Goal: Task Accomplishment & Management: Manage account settings

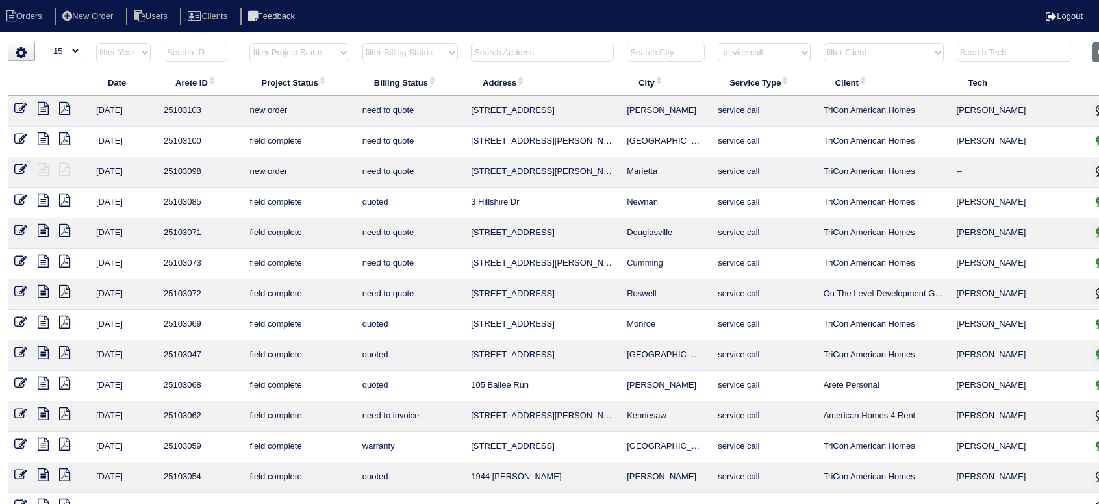
select select "15"
select select "service call"
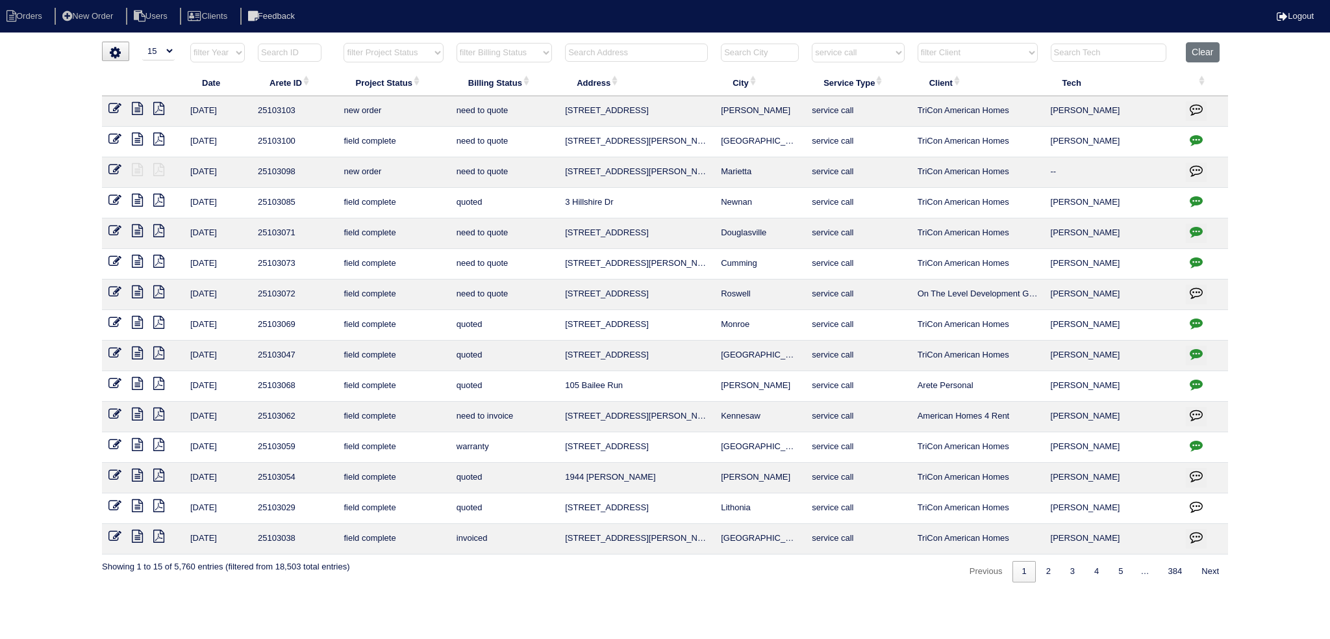
click at [657, 46] on input "text" at bounding box center [636, 53] width 143 height 18
type input "1090"
select select "service call"
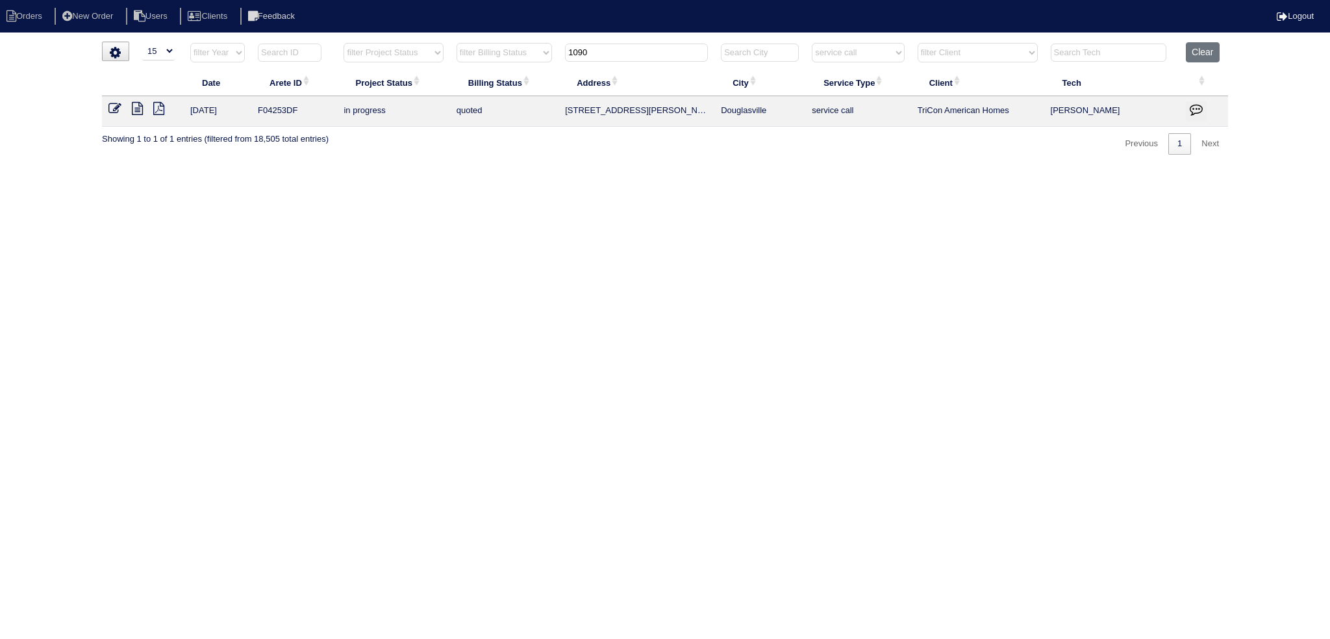
type input "1090"
click at [871, 53] on select "filter Service Type -- Any Service Type -- initial service basic service mainte…" at bounding box center [858, 52] width 92 height 19
select select
click at [813, 43] on select "filter Service Type -- Any Service Type -- initial service basic service mainte…" at bounding box center [858, 52] width 92 height 19
type input "1090"
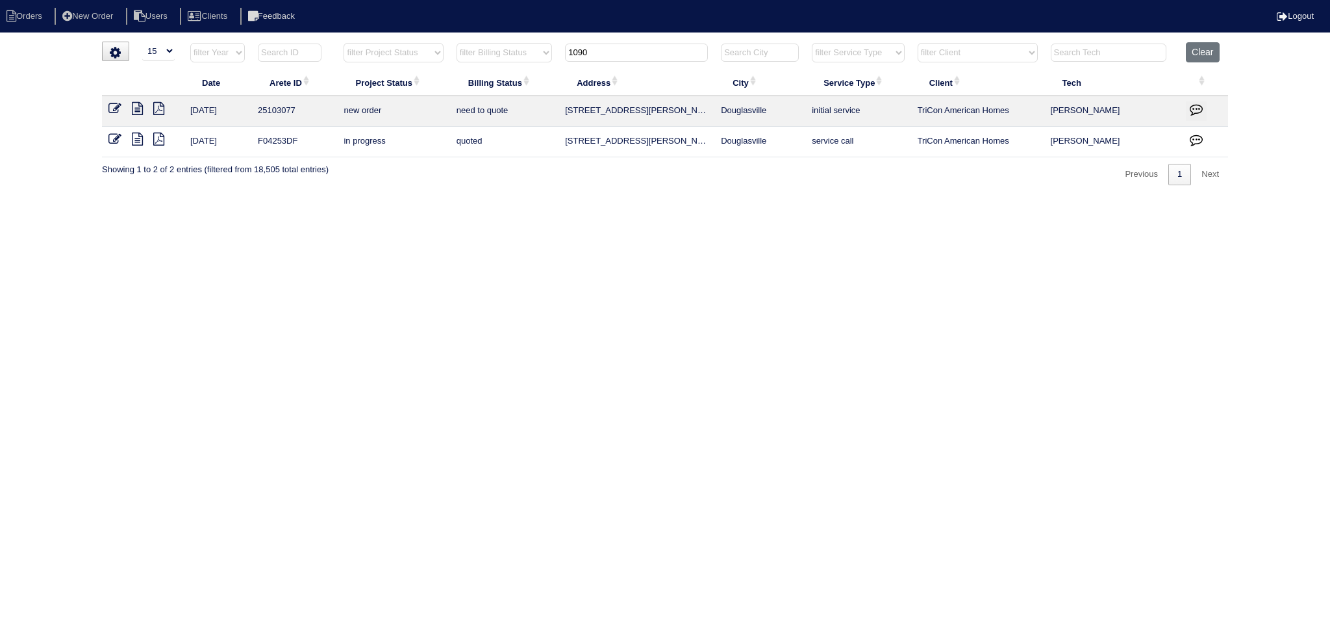
drag, startPoint x: 115, startPoint y: 105, endPoint x: 133, endPoint y: 107, distance: 17.7
click at [116, 105] on icon at bounding box center [114, 108] width 13 height 13
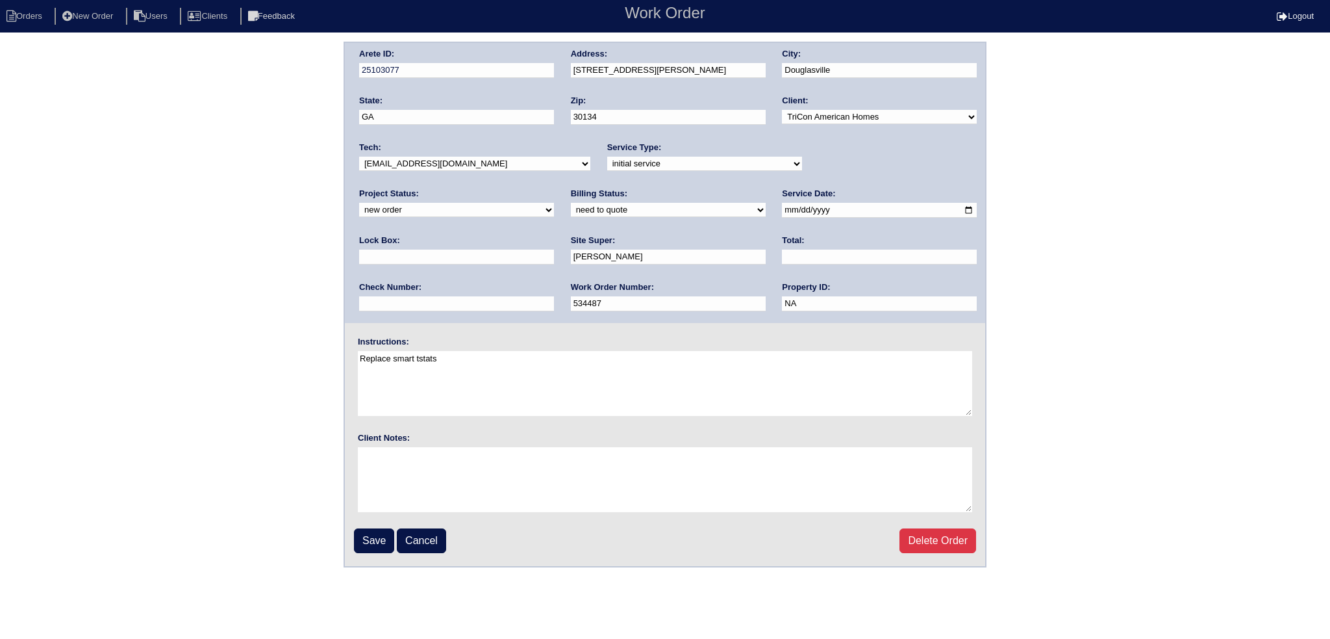
click at [554, 203] on select "new order assigned in progress field complete need to schedule admin review arc…" at bounding box center [456, 210] width 195 height 14
select select "assigned"
click at [554, 203] on select "new order assigned in progress field complete need to schedule admin review arc…" at bounding box center [456, 210] width 195 height 14
drag, startPoint x: 476, startPoint y: 158, endPoint x: 474, endPoint y: 168, distance: 10.6
click at [476, 159] on select "-select- aretesmg+backup-tech@gmail.com benjohnholt88@gmail.com callisonhvac@ya…" at bounding box center [474, 164] width 231 height 14
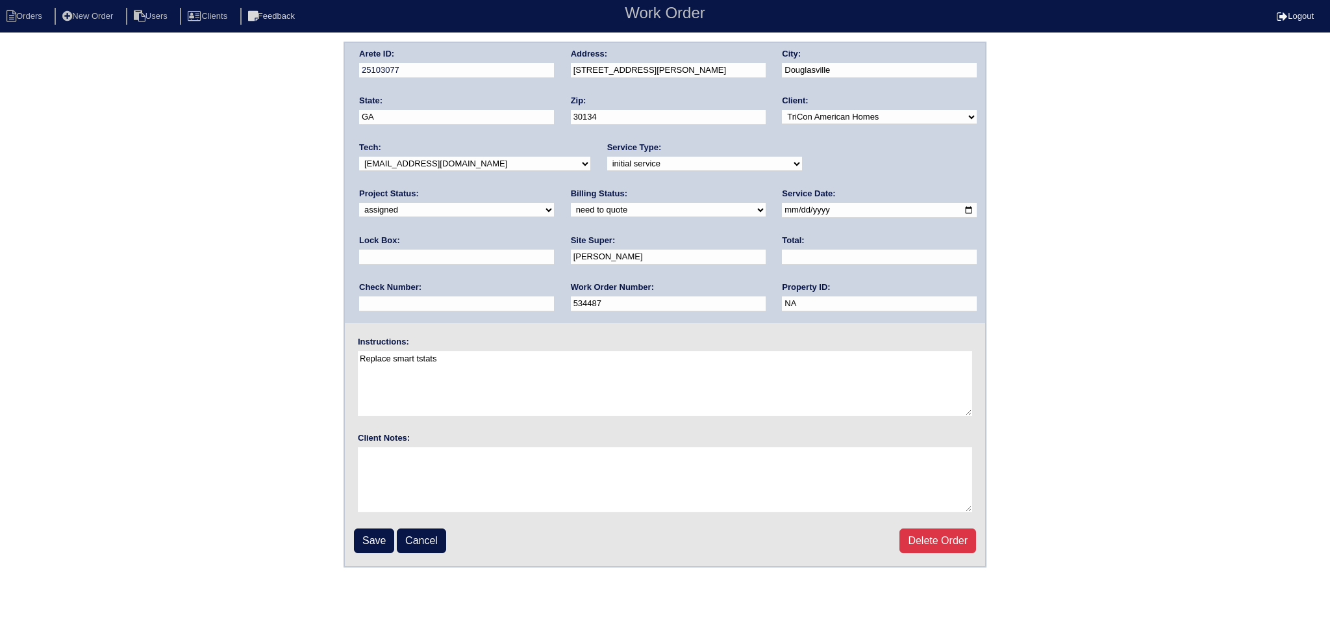
select select "36"
click at [359, 157] on select "-select- [EMAIL_ADDRESS][DOMAIN_NAME] [EMAIL_ADDRESS][DOMAIN_NAME] [EMAIL_ADDRE…" at bounding box center [474, 164] width 231 height 14
click at [782, 209] on input "[DATE]" at bounding box center [879, 210] width 195 height 15
type input "[DATE]"
click at [361, 539] on input "Save" at bounding box center [374, 540] width 40 height 25
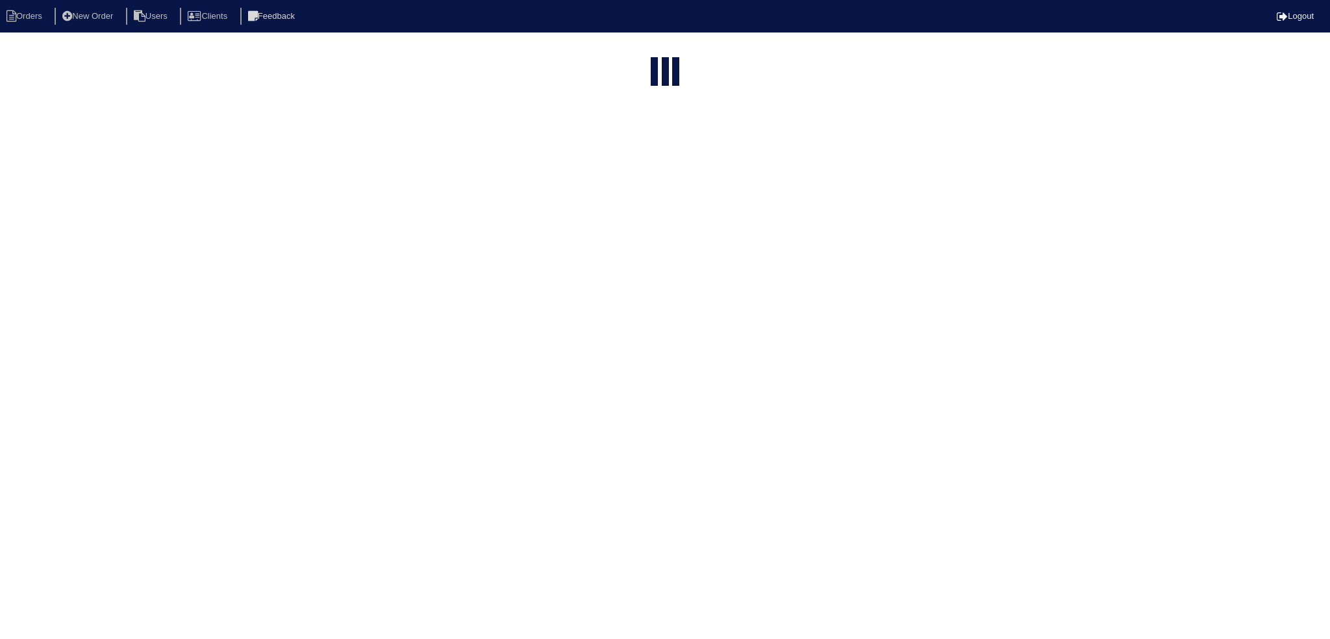
select select "15"
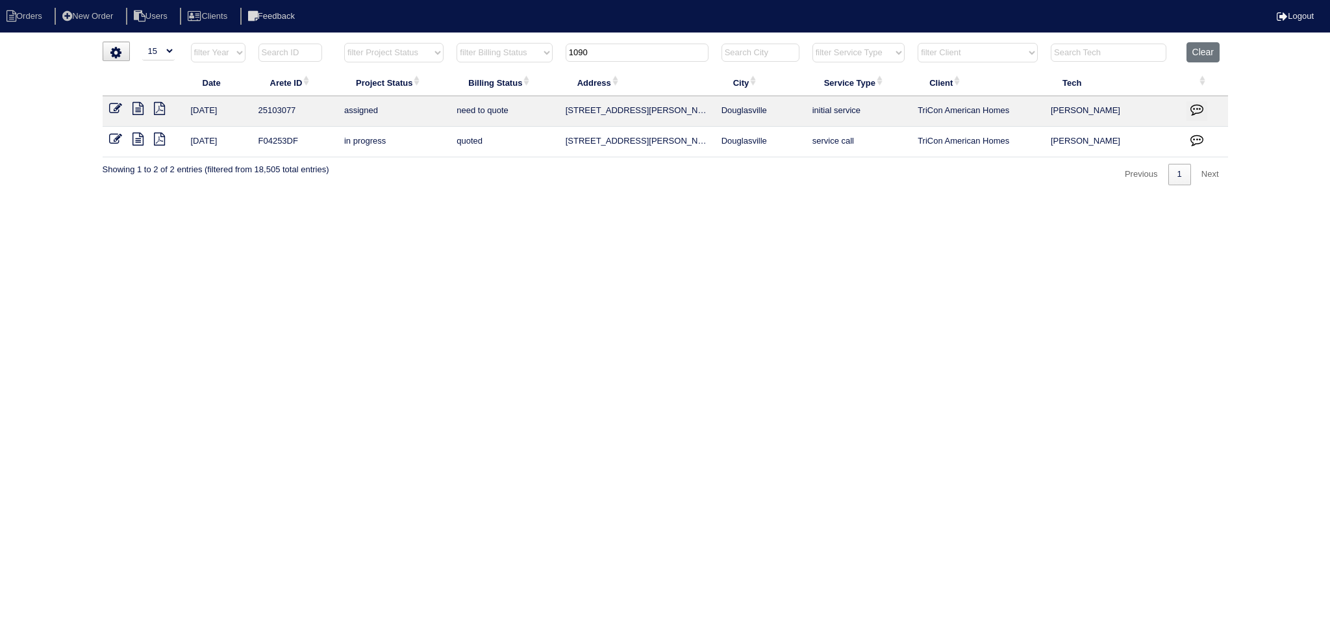
drag, startPoint x: 550, startPoint y: 54, endPoint x: 517, endPoint y: 55, distance: 33.2
click at [517, 55] on tr "filter Year -- Any Year -- 2025 2024 2023 2022 2021 2020 2019 filter Project St…" at bounding box center [666, 55] width 1126 height 27
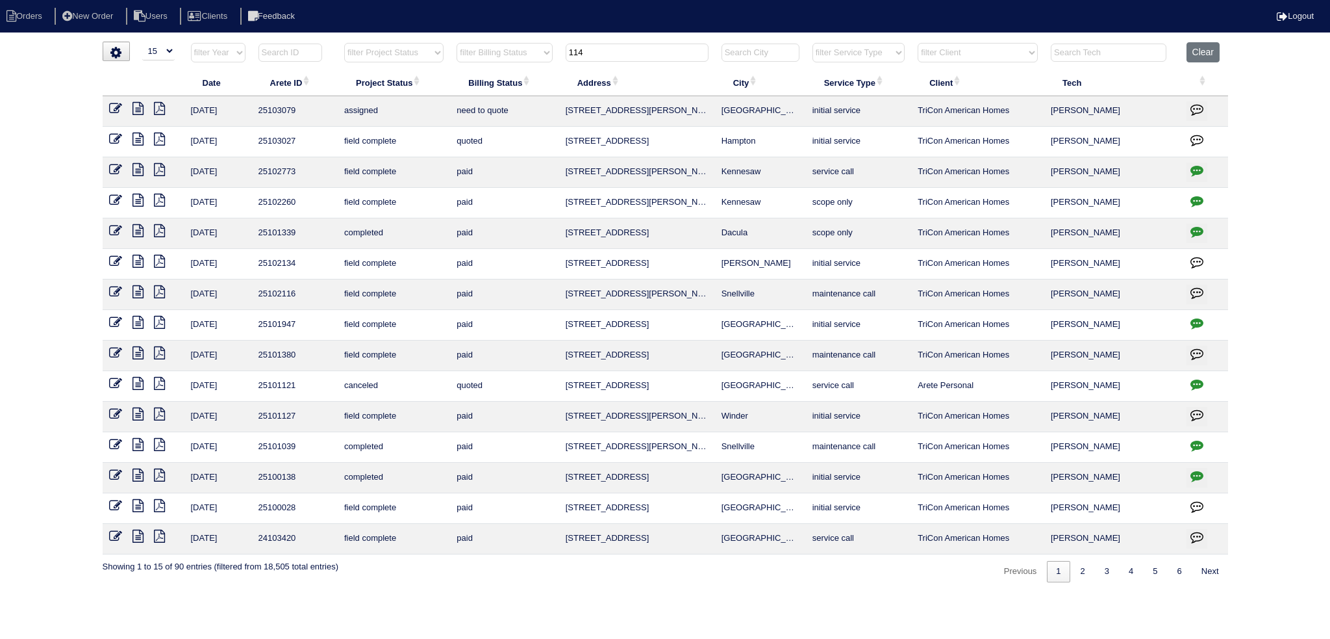
type input "114"
click at [107, 108] on td at bounding box center [144, 111] width 82 height 31
click at [112, 110] on icon at bounding box center [115, 108] width 13 height 13
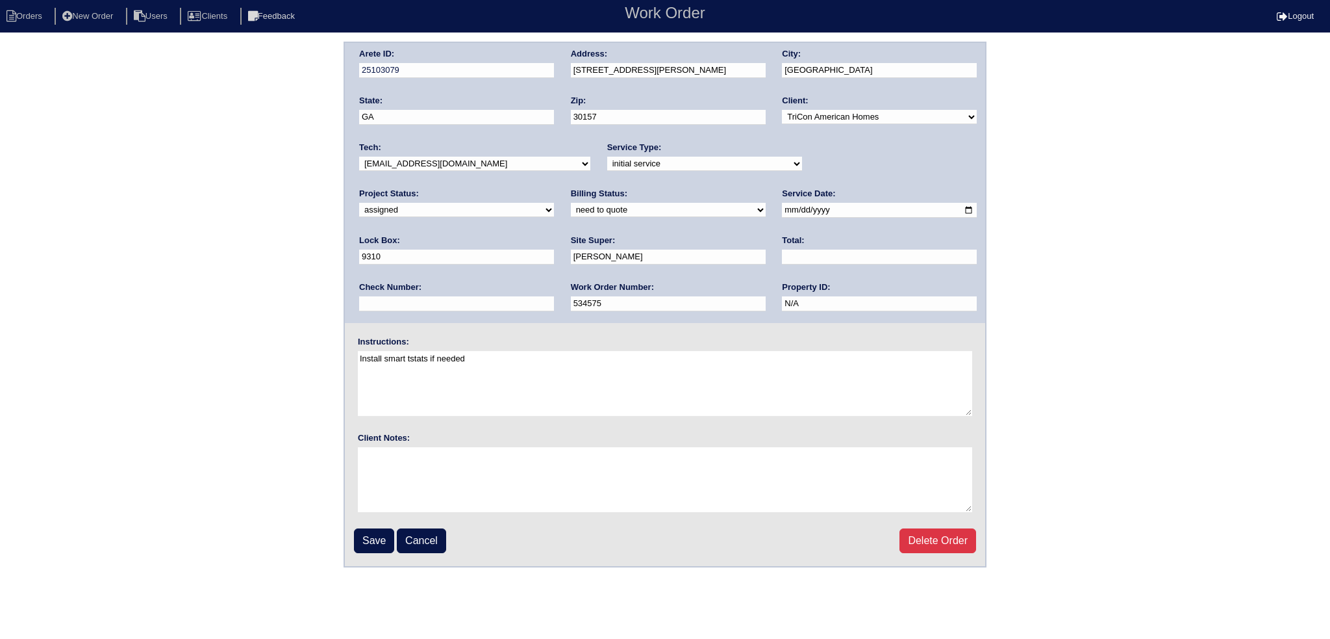
click at [407, 160] on select "-select- [EMAIL_ADDRESS][DOMAIN_NAME] [EMAIL_ADDRESS][DOMAIN_NAME] [EMAIL_ADDRE…" at bounding box center [474, 164] width 231 height 14
click at [782, 209] on input "2025-08-21" at bounding box center [879, 210] width 195 height 15
type input "[DATE]"
click at [361, 542] on input "Save" at bounding box center [374, 540] width 40 height 25
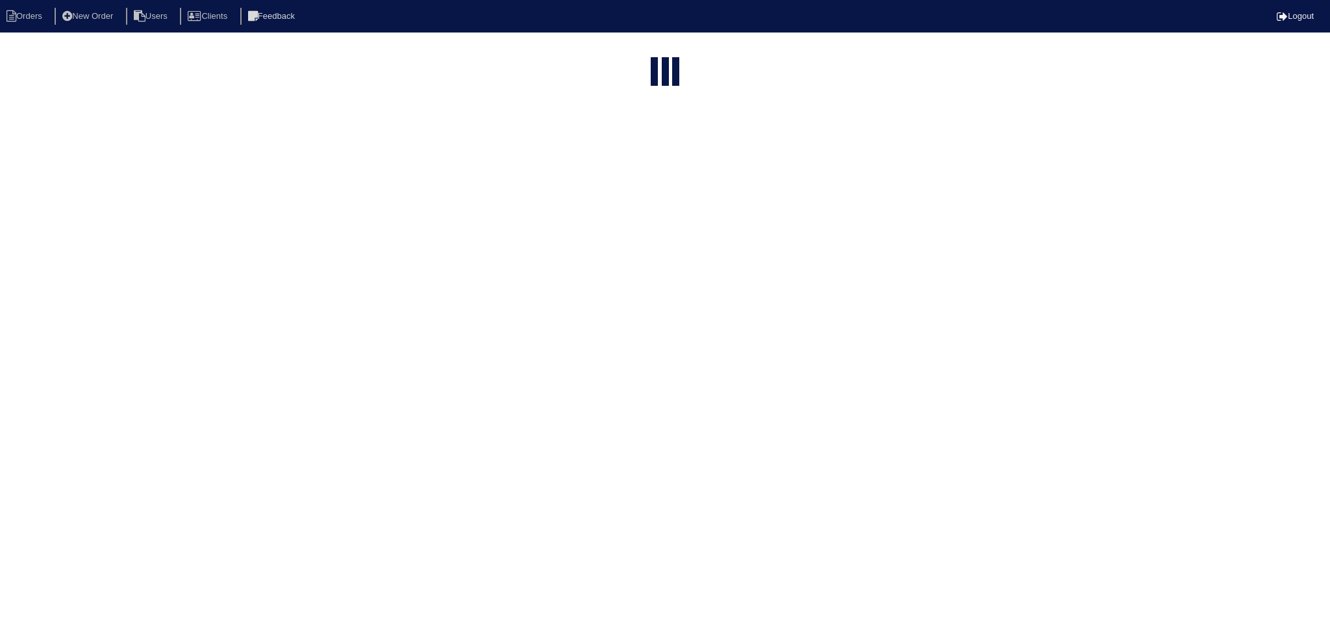
select select "15"
click at [634, 150] on input "114" at bounding box center [637, 159] width 143 height 18
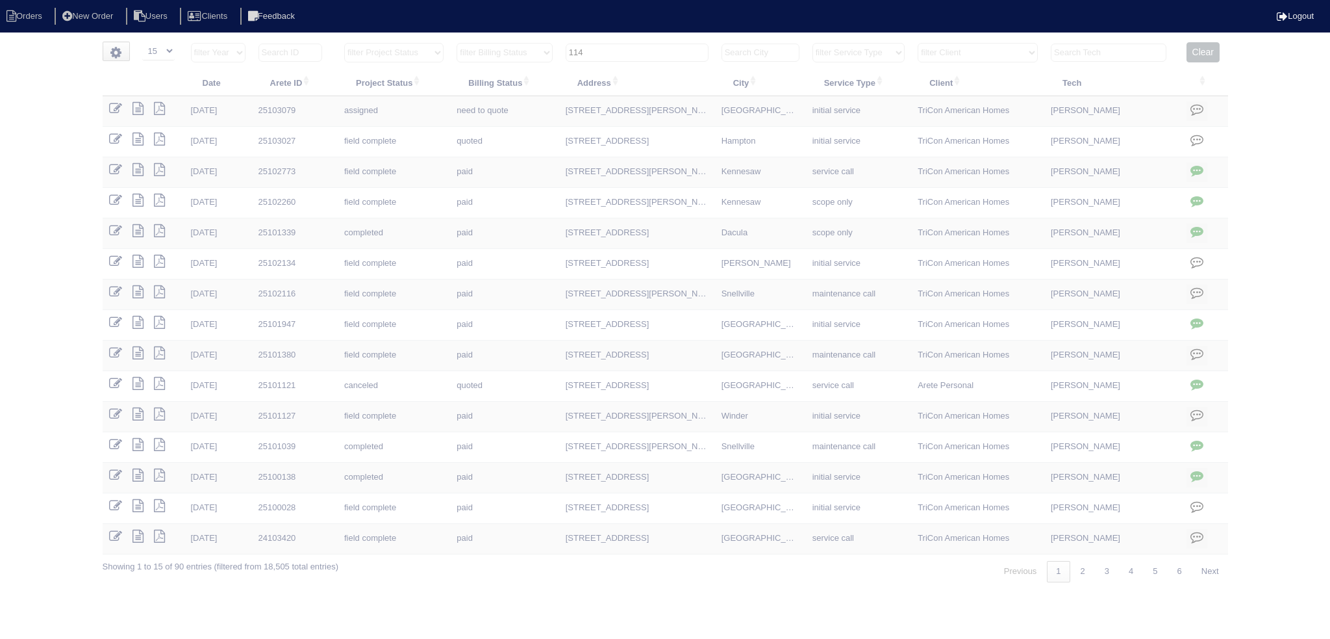
click at [633, 57] on input "114" at bounding box center [637, 53] width 143 height 18
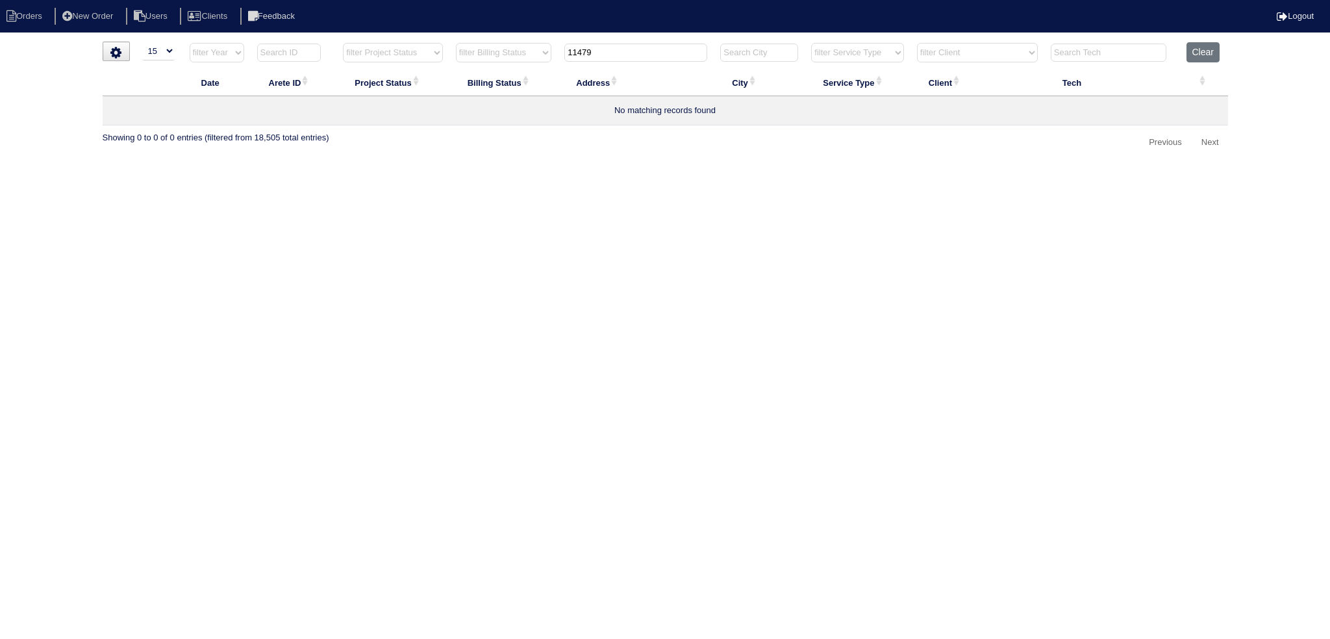
drag, startPoint x: 566, startPoint y: 47, endPoint x: 505, endPoint y: 54, distance: 60.8
click at [505, 54] on tr "filter Year -- Any Year -- 2025 2024 2023 2022 2021 2020 2019 filter Project St…" at bounding box center [666, 55] width 1126 height 27
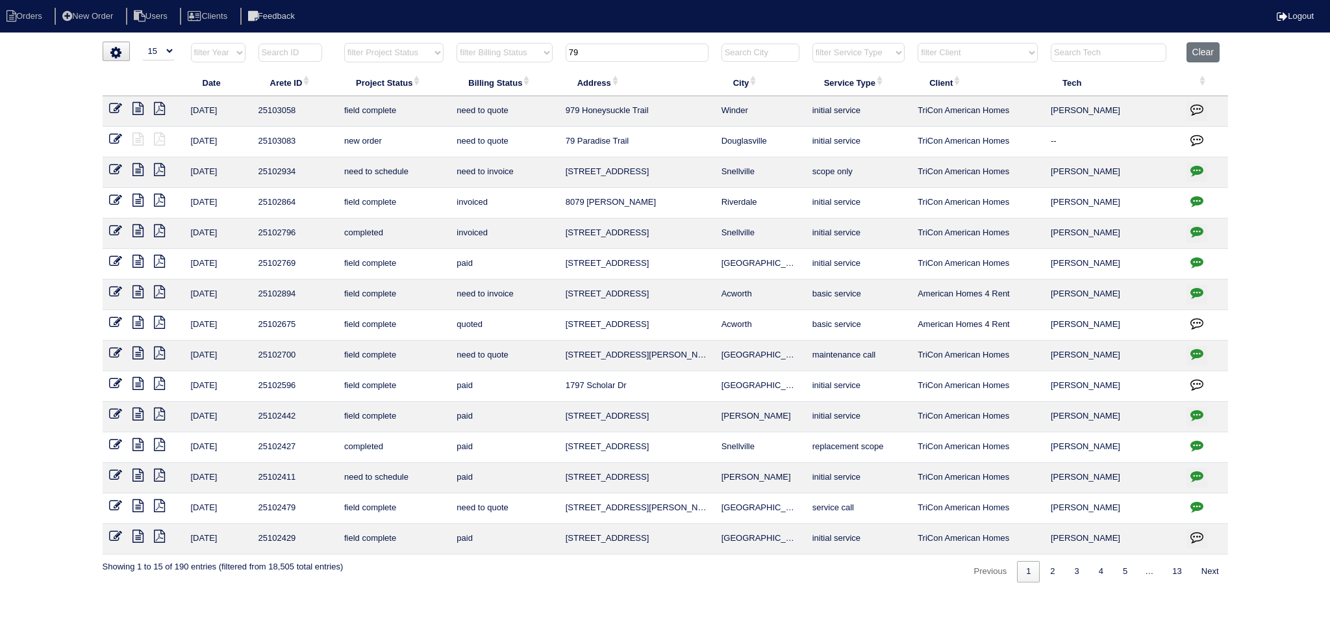
type input "79"
click at [114, 132] on td at bounding box center [144, 142] width 82 height 31
click at [114, 136] on icon at bounding box center [115, 139] width 13 height 13
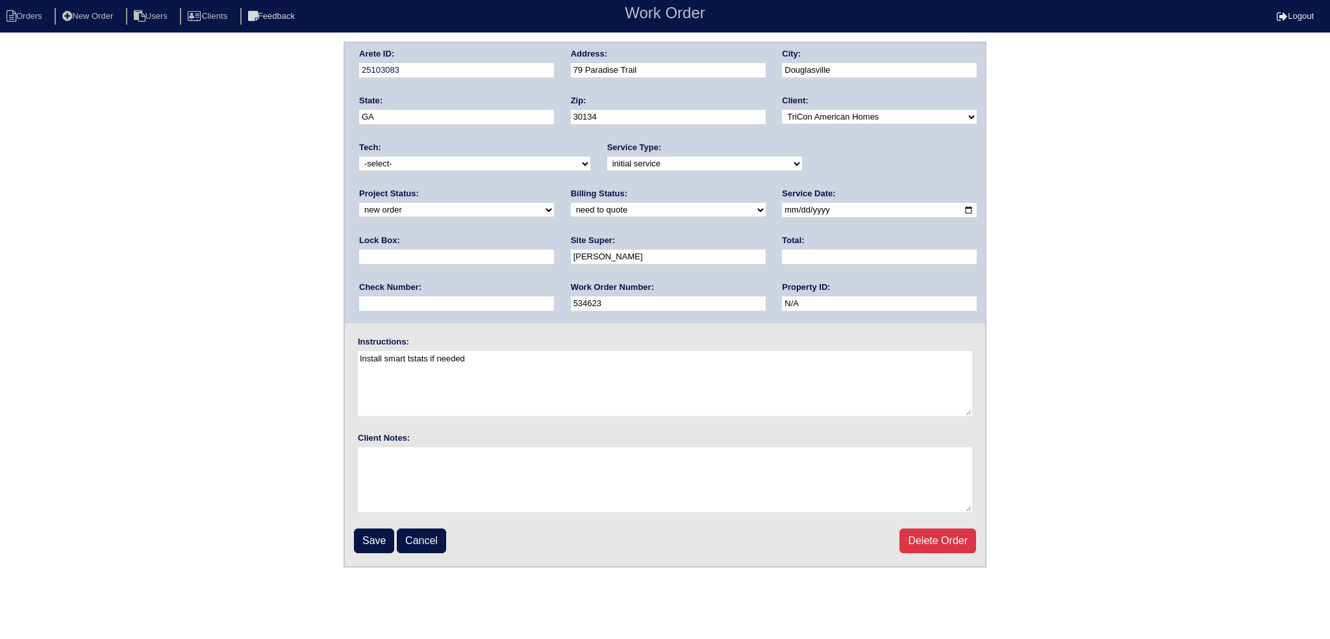
click at [554, 203] on select "new order assigned in progress field complete need to schedule admin review arc…" at bounding box center [456, 210] width 195 height 14
select select "assigned"
click at [554, 203] on select "new order assigned in progress field complete need to schedule admin review arc…" at bounding box center [456, 210] width 195 height 14
click at [782, 210] on input "2025-08-19" at bounding box center [879, 210] width 195 height 15
type input "[DATE]"
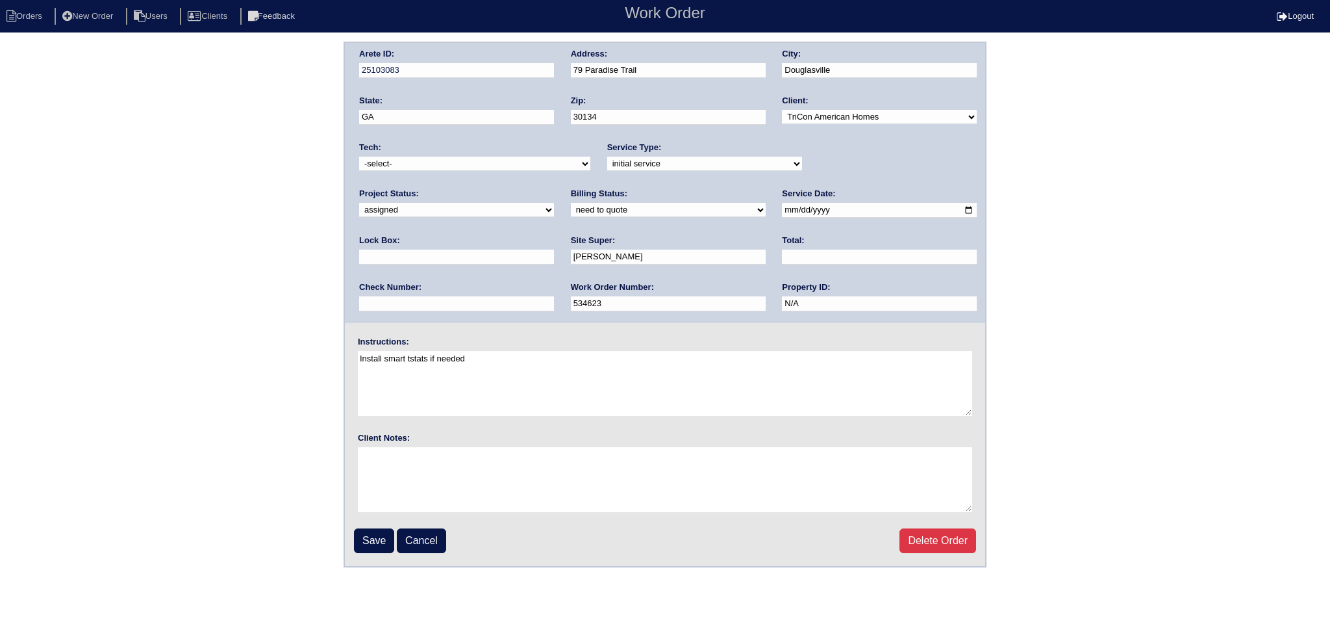
drag, startPoint x: 496, startPoint y: 161, endPoint x: 494, endPoint y: 168, distance: 7.6
click at [496, 161] on select "-select- aretesmg+backup-tech@gmail.com benjohnholt88@gmail.com callisonhvac@ya…" at bounding box center [474, 164] width 231 height 14
select select "36"
click at [359, 157] on select "-select- aretesmg+backup-tech@gmail.com benjohnholt88@gmail.com callisonhvac@ya…" at bounding box center [474, 164] width 231 height 14
click at [370, 540] on input "Save" at bounding box center [374, 540] width 40 height 25
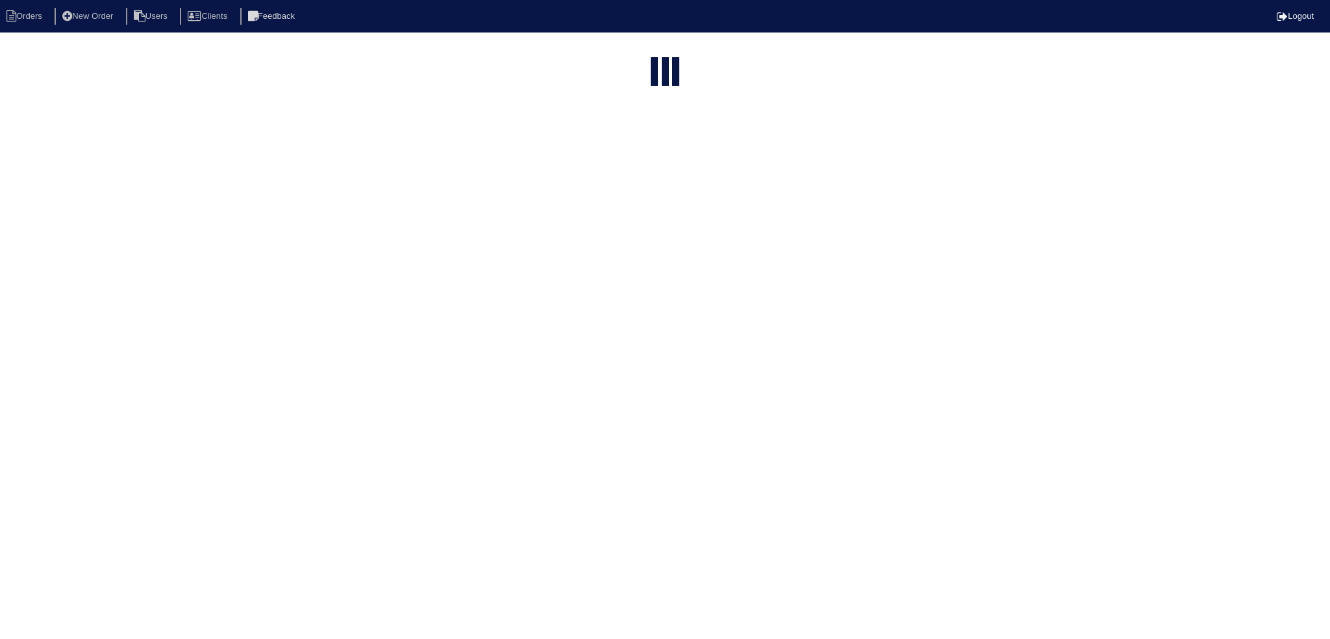
select select "15"
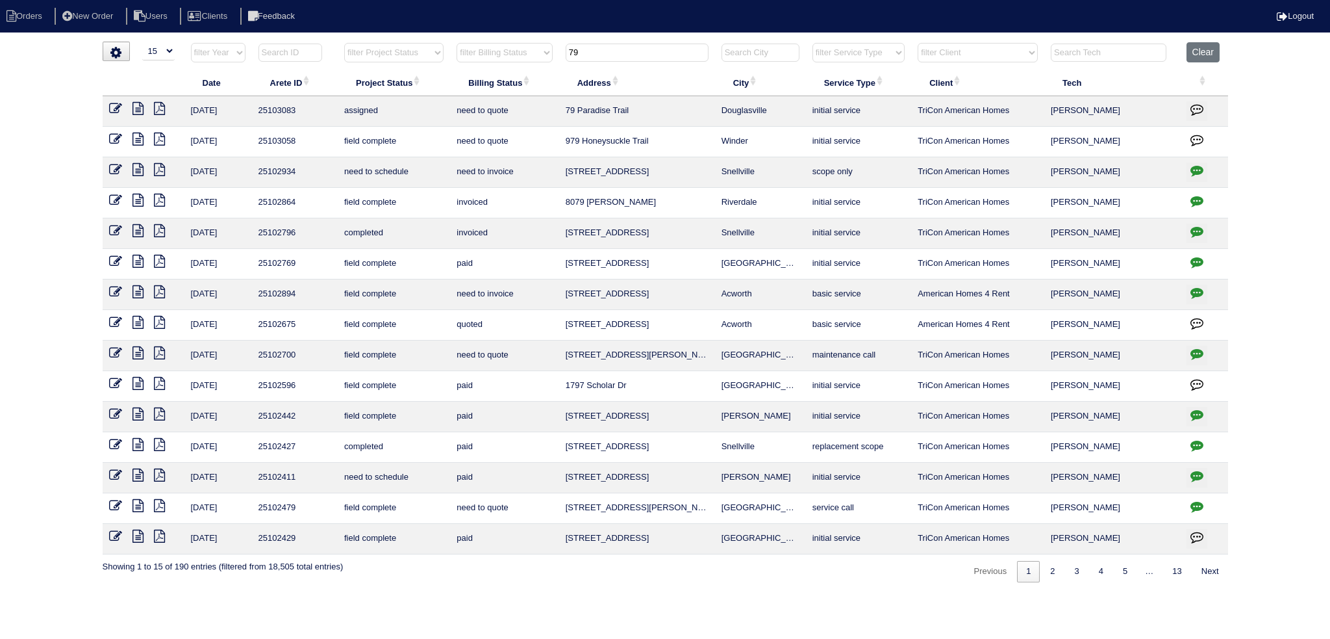
drag, startPoint x: 586, startPoint y: 52, endPoint x: 489, endPoint y: 58, distance: 97.6
click at [489, 58] on tr "filter Year -- Any Year -- 2025 2024 2023 2022 2021 2020 2019 filter Project St…" at bounding box center [666, 55] width 1126 height 27
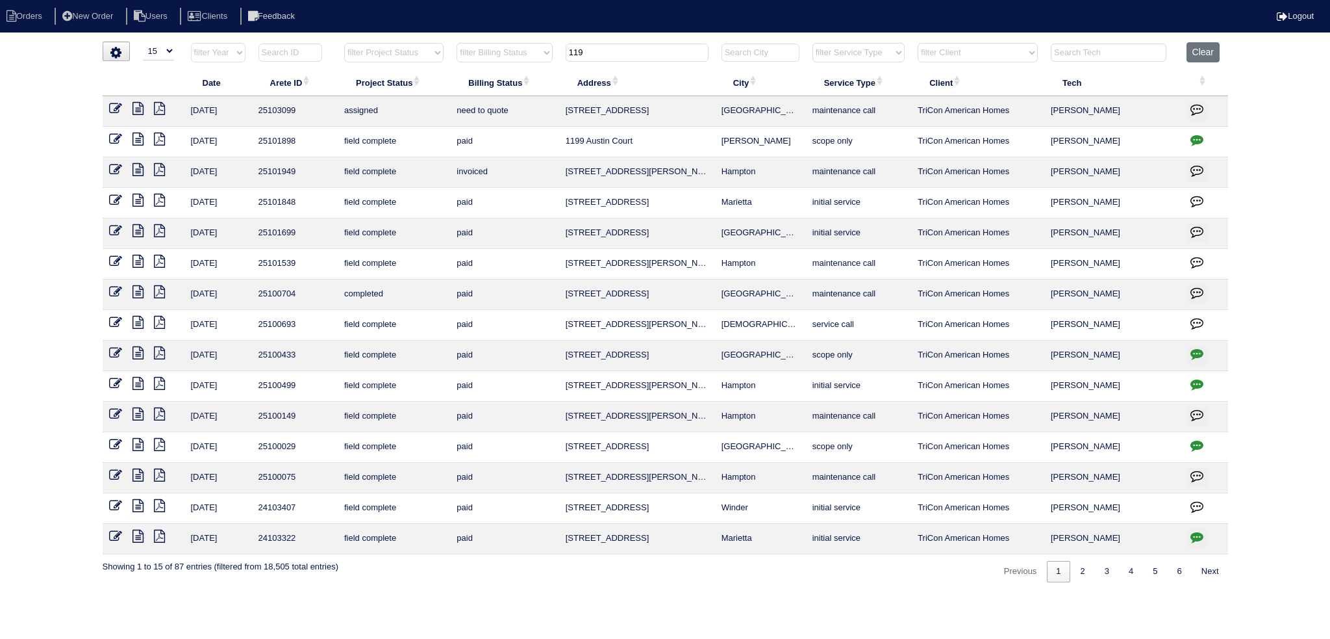
type input "119"
click at [117, 107] on icon at bounding box center [115, 108] width 13 height 13
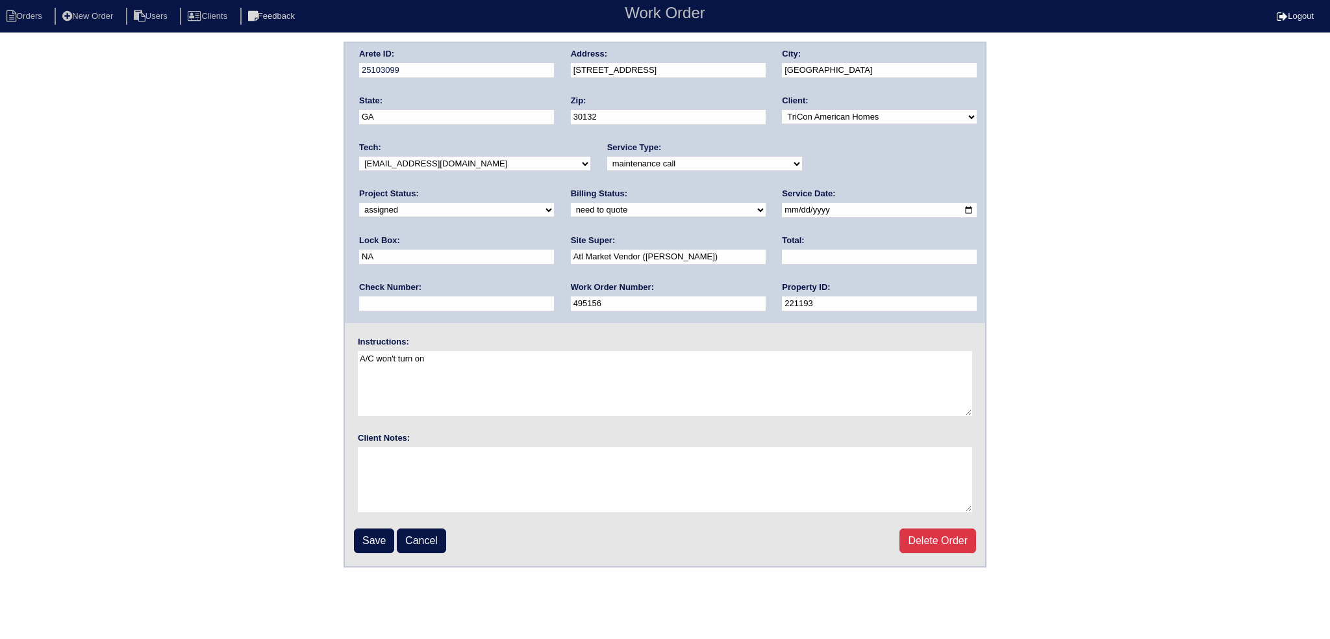
click at [390, 161] on select "-select- aretesmg+backup-tech@gmail.com benjohnholt88@gmail.com callisonhvac@ya…" at bounding box center [474, 164] width 231 height 14
click at [408, 166] on select "-select- aretesmg+backup-tech@gmail.com benjohnholt88@gmail.com callisonhvac@ya…" at bounding box center [474, 164] width 231 height 14
click at [398, 540] on div "Save Cancel Delete Order" at bounding box center [665, 540] width 622 height 25
click at [382, 539] on input "Save" at bounding box center [374, 540] width 40 height 25
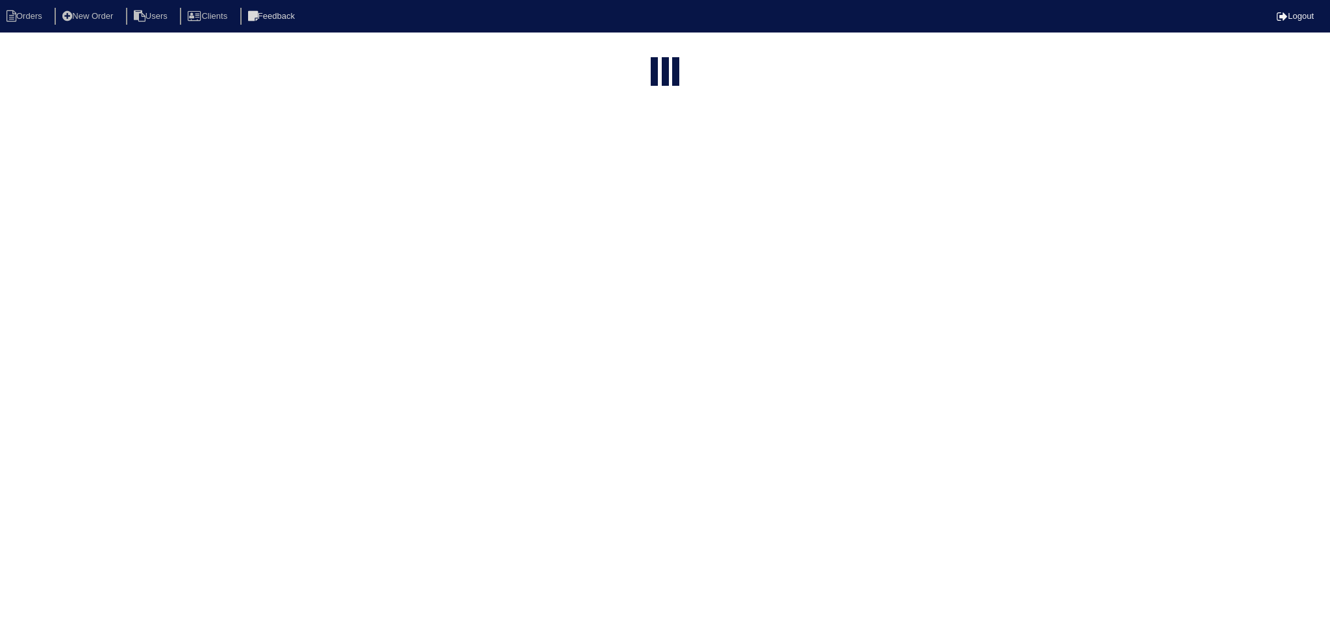
select select "15"
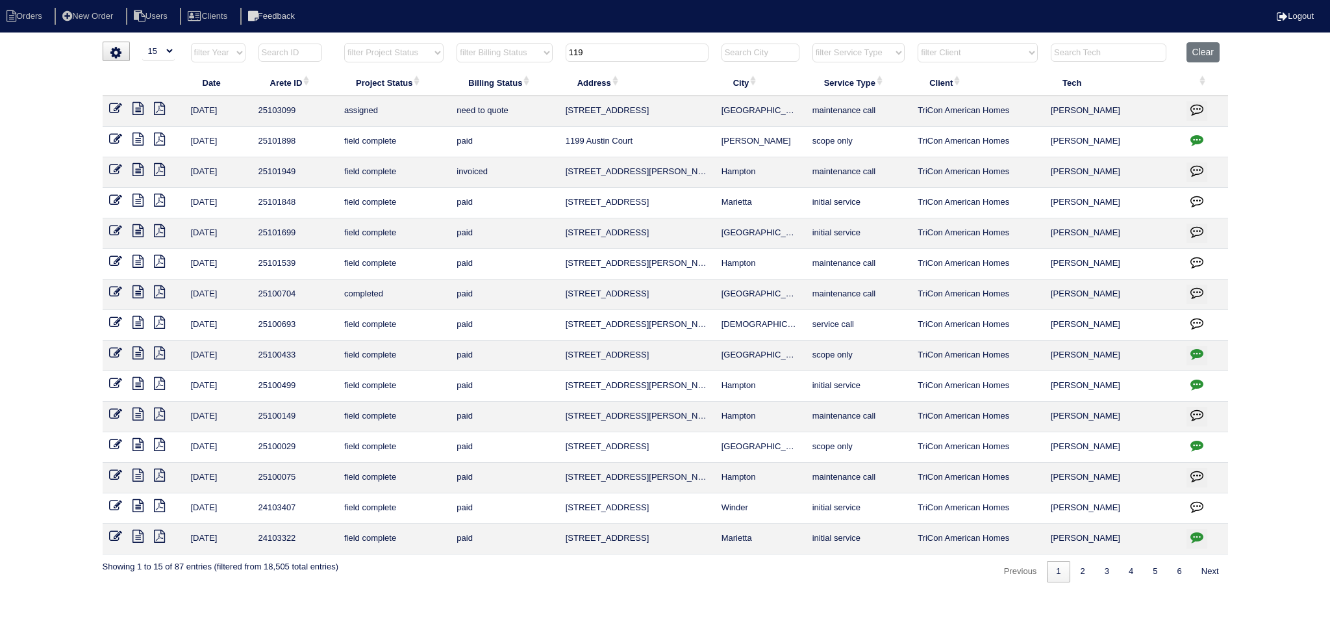
click at [655, 53] on input "119" at bounding box center [637, 53] width 143 height 18
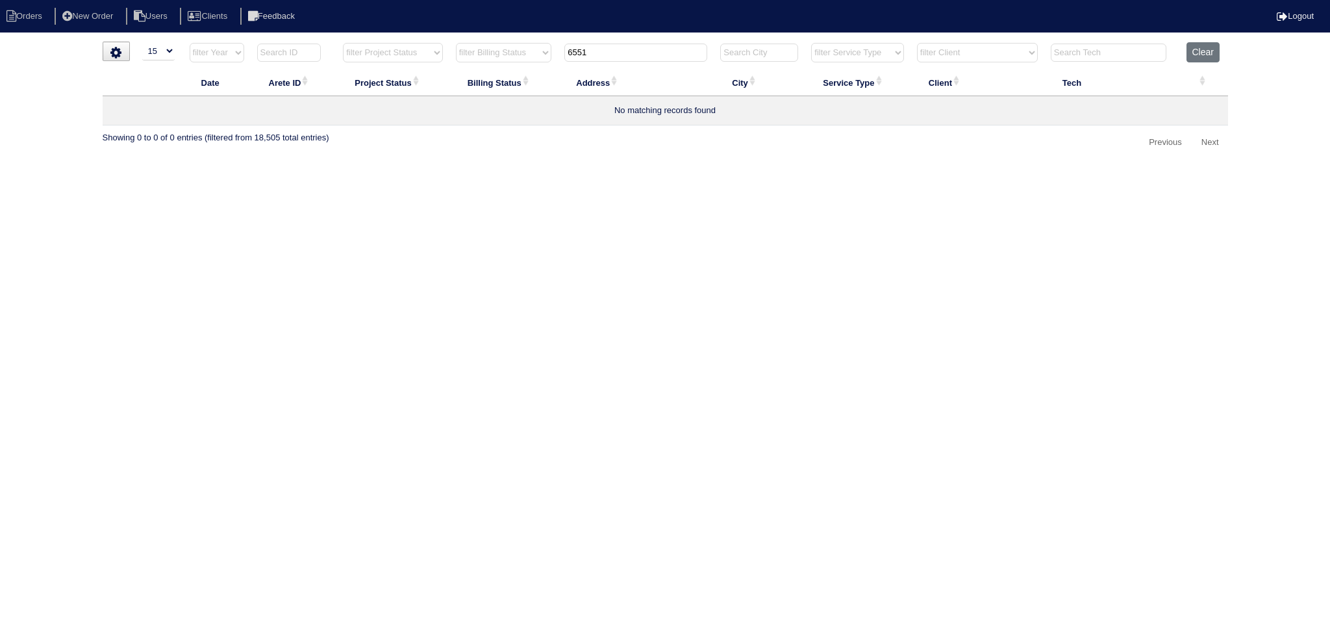
drag, startPoint x: 611, startPoint y: 47, endPoint x: 534, endPoint y: 55, distance: 77.1
click at [534, 55] on tr "filter Year -- Any Year -- 2025 2024 2023 2022 2021 2020 2019 filter Project St…" at bounding box center [666, 55] width 1126 height 27
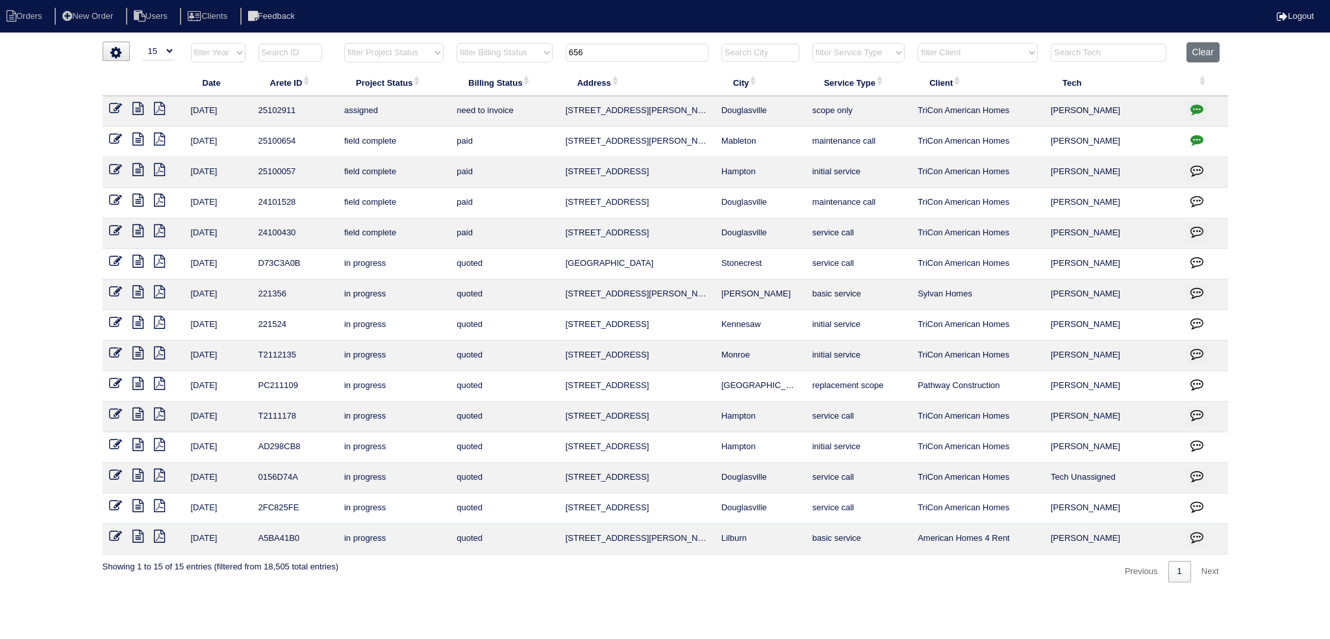
type input "656"
drag, startPoint x: 114, startPoint y: 107, endPoint x: 150, endPoint y: 112, distance: 36.0
click at [114, 107] on icon at bounding box center [115, 108] width 13 height 13
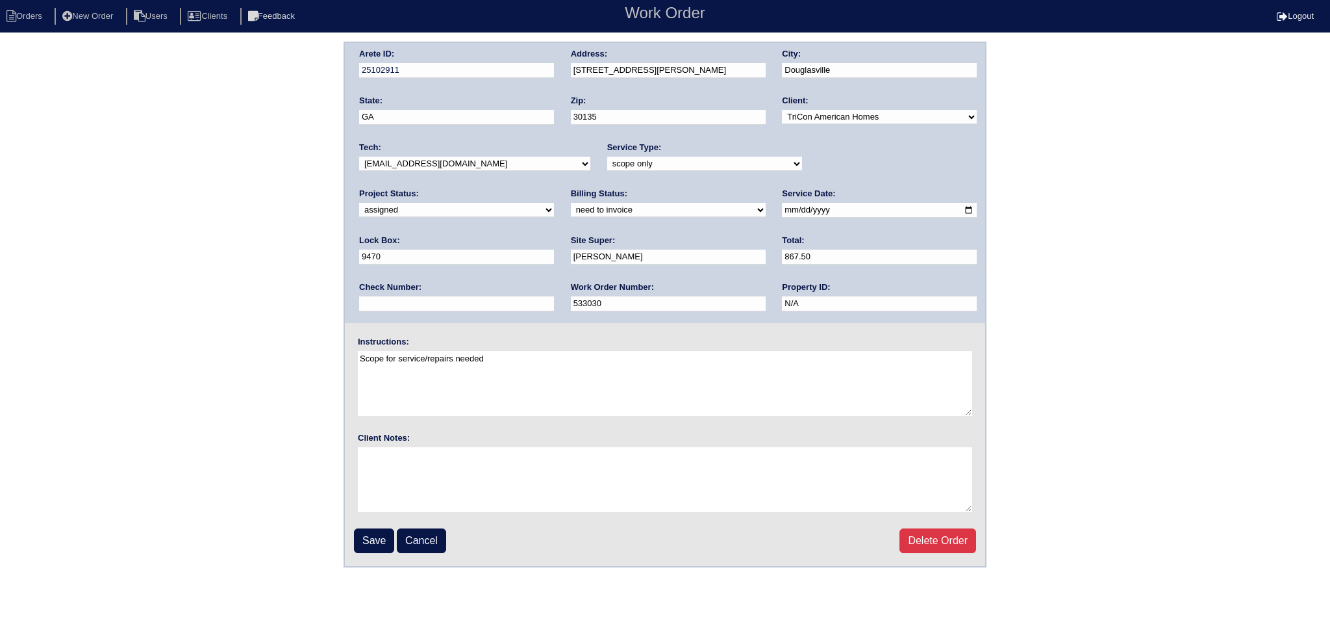
click at [782, 206] on input "[DATE]" at bounding box center [879, 210] width 195 height 15
type input "[DATE]"
click at [371, 528] on input "Save" at bounding box center [374, 540] width 40 height 25
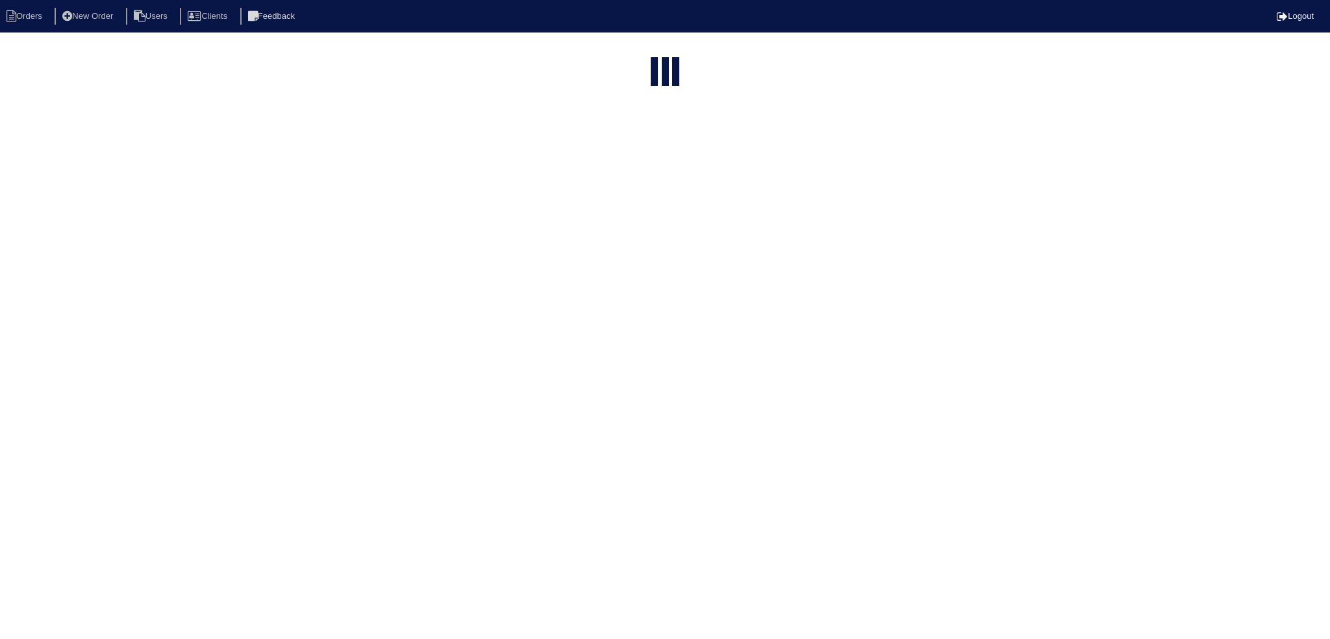
select select "15"
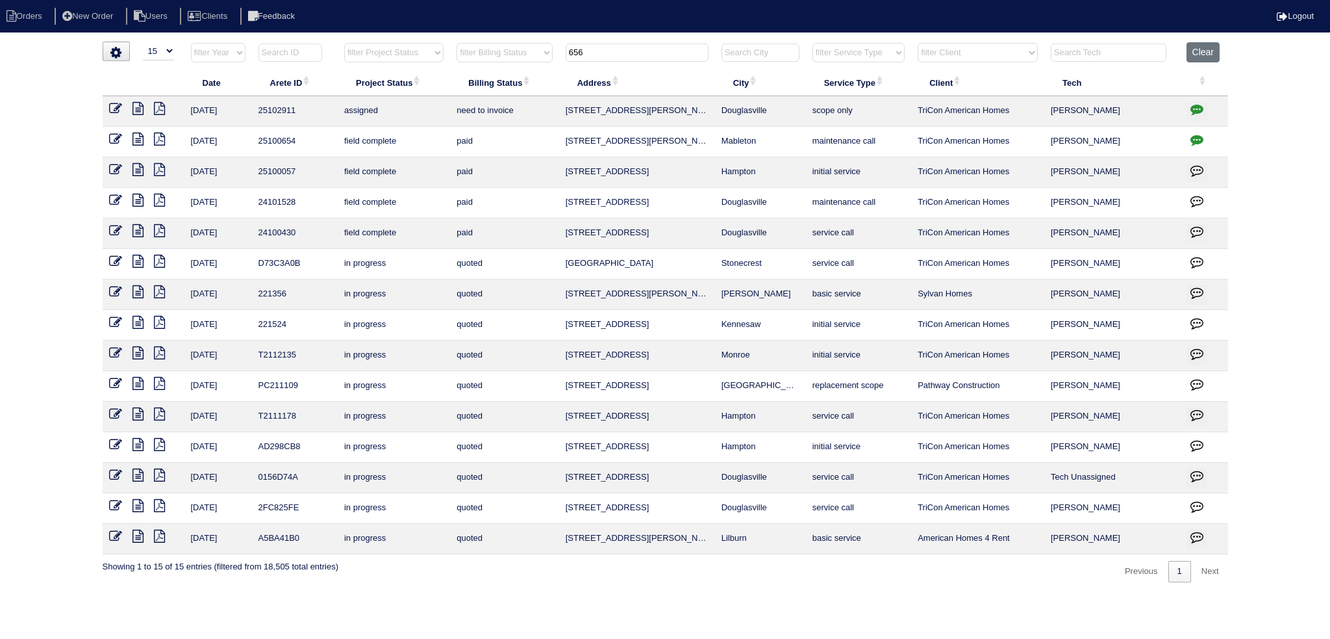
click at [490, 63] on tr "filter Year -- Any Year -- 2025 2024 2023 2022 2021 2020 2019 filter Project St…" at bounding box center [666, 55] width 1126 height 27
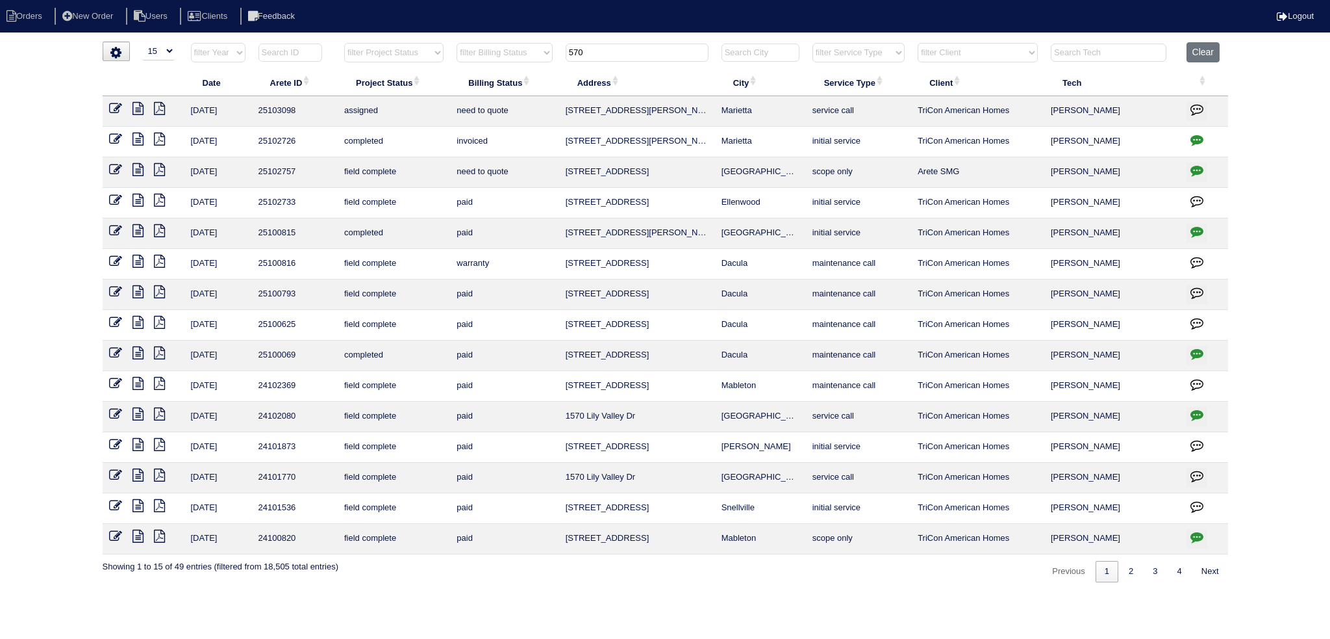
type input "570"
click at [120, 106] on icon at bounding box center [115, 108] width 13 height 13
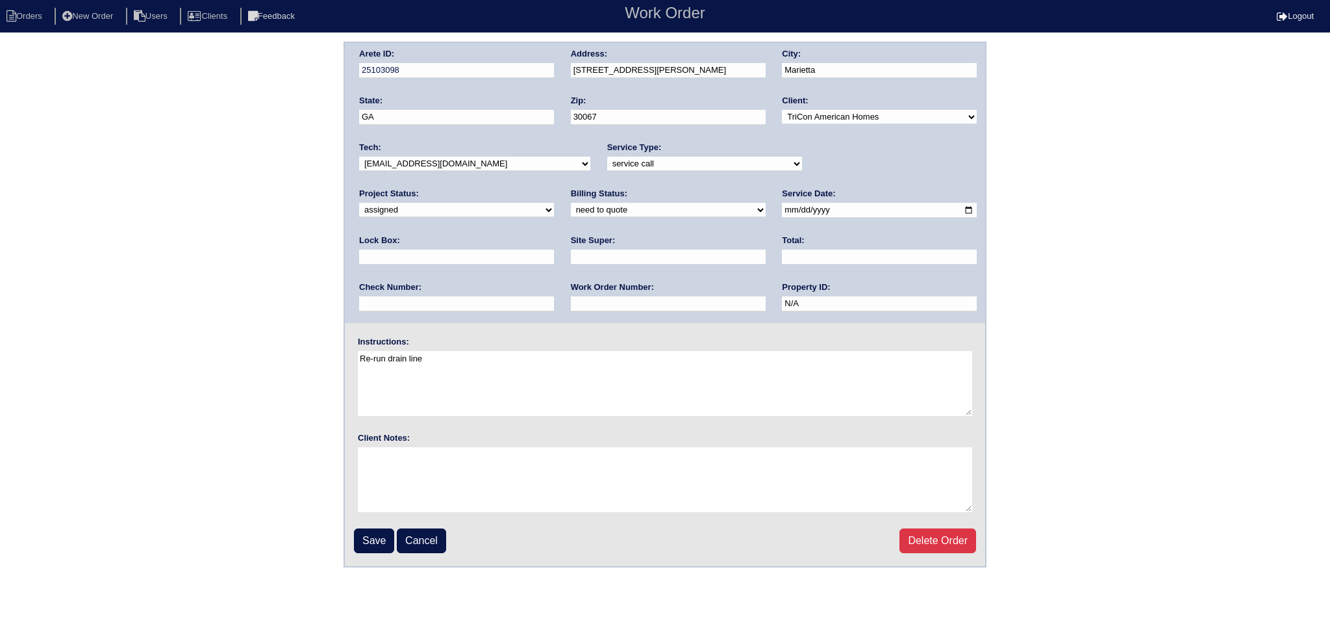
click at [782, 212] on input "[DATE]" at bounding box center [879, 210] width 195 height 15
type input "[DATE]"
click at [379, 526] on fieldset "Arete ID: 25103098 Address: [STREET_ADDRESS] City: [GEOGRAPHIC_DATA] State: [GE…" at bounding box center [665, 304] width 641 height 523
click at [379, 528] on input "Save" at bounding box center [374, 540] width 40 height 25
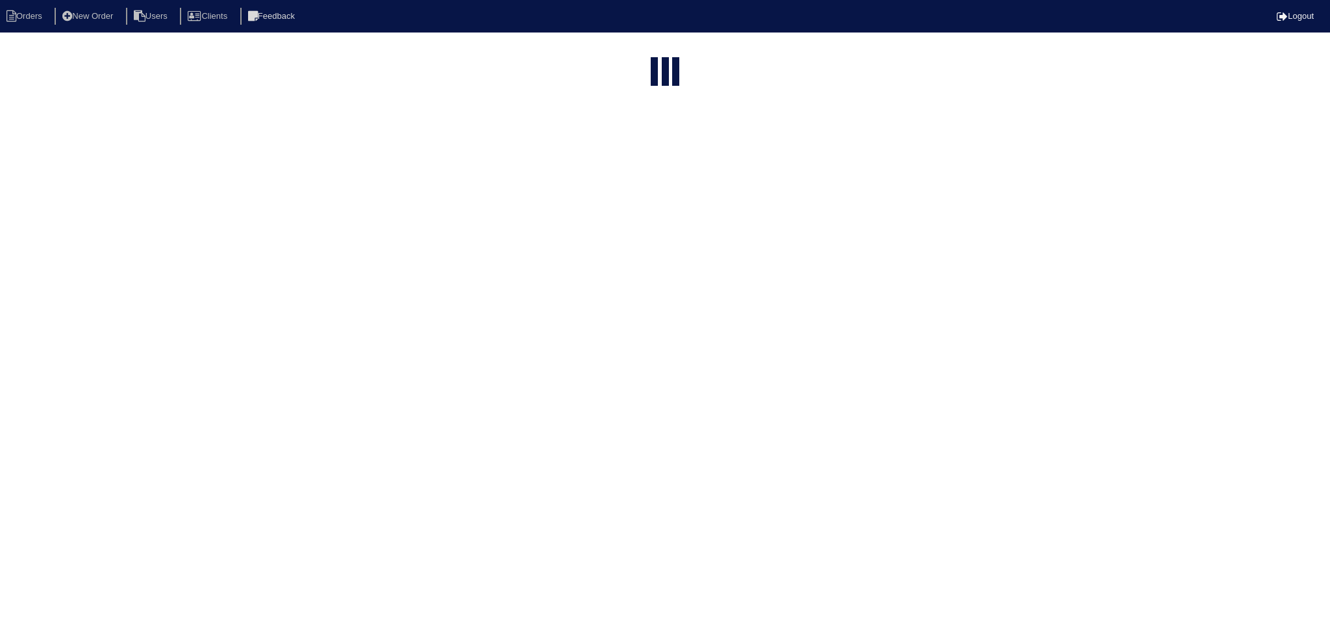
select select "15"
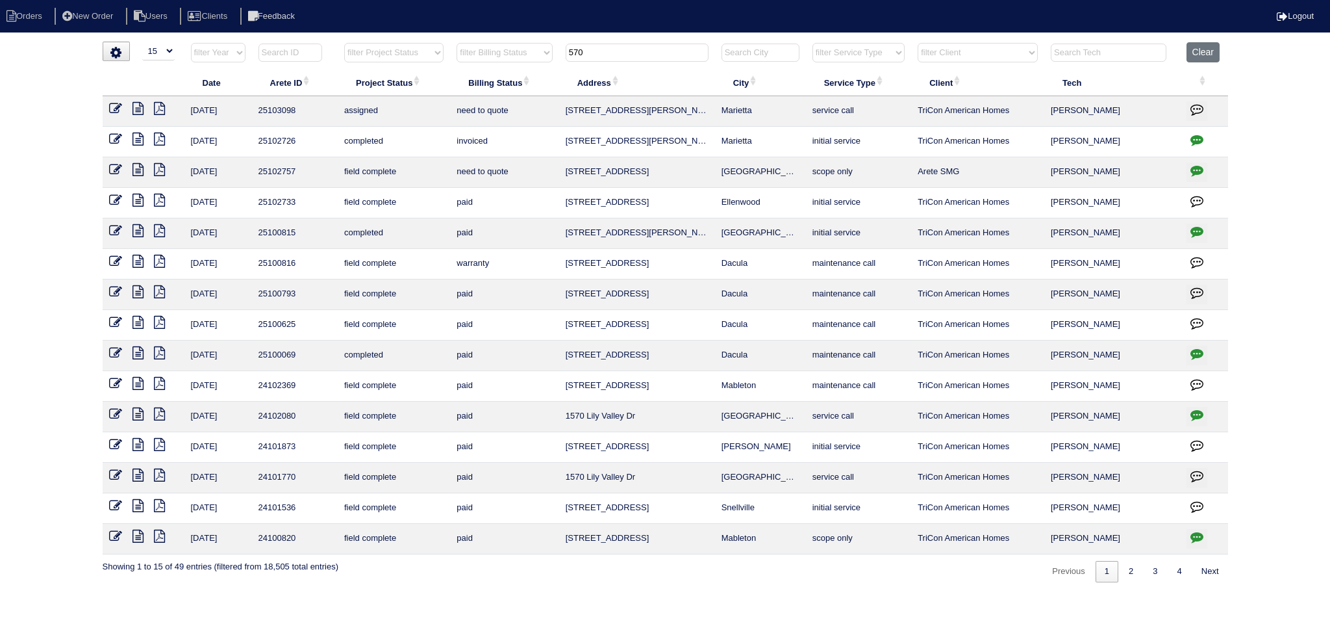
click at [620, 44] on input "570" at bounding box center [637, 53] width 143 height 18
click at [620, 42] on th "570" at bounding box center [637, 55] width 156 height 27
click at [618, 42] on th "570" at bounding box center [637, 55] width 156 height 27
click at [629, 49] on input "570" at bounding box center [637, 53] width 143 height 18
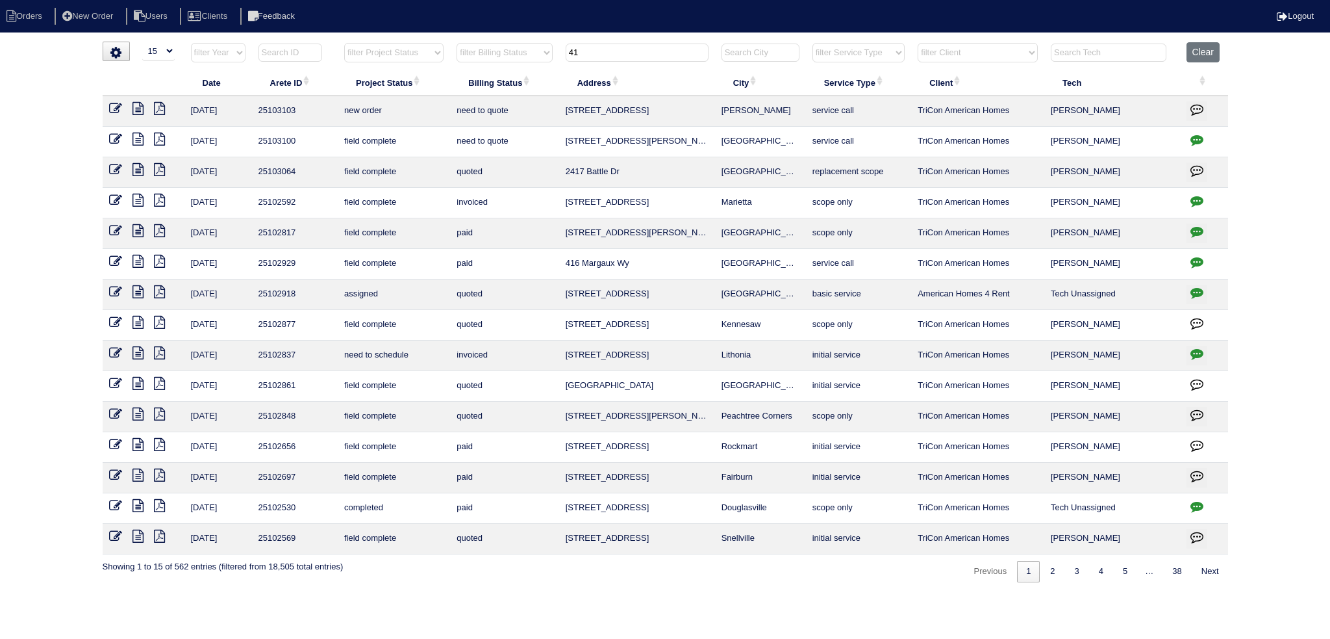
type input "41"
click at [117, 107] on icon at bounding box center [115, 108] width 13 height 13
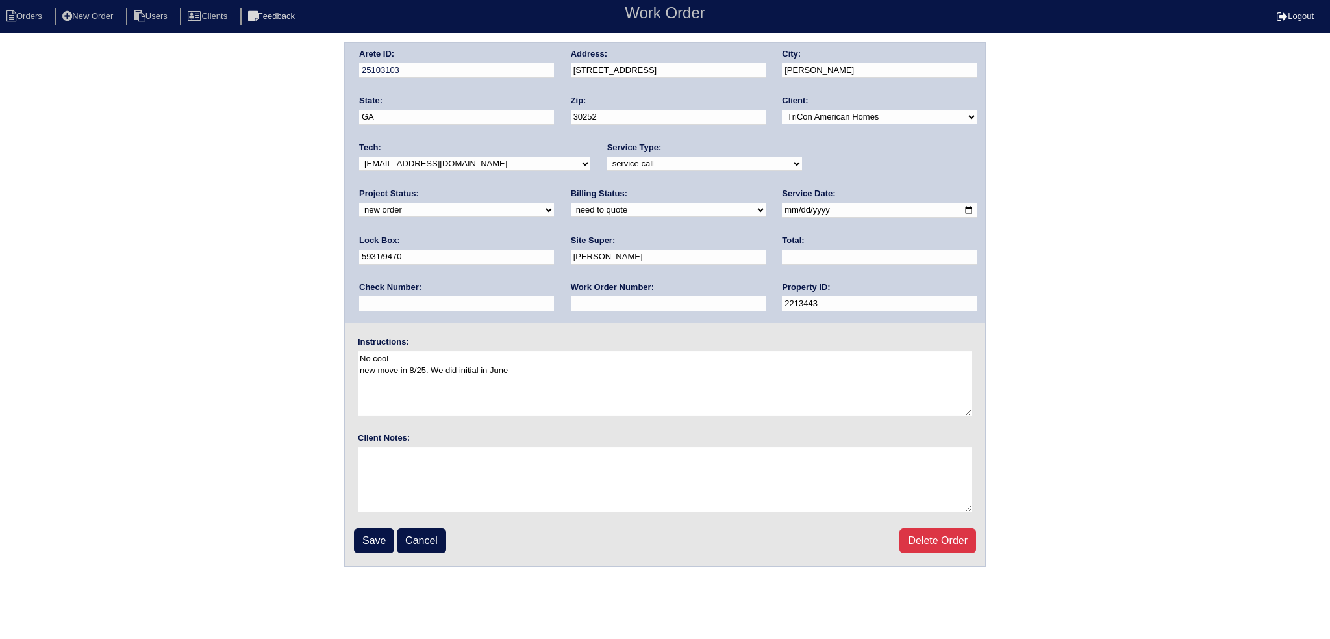
click at [554, 203] on select "new order assigned in progress field complete need to schedule admin review arc…" at bounding box center [456, 210] width 195 height 14
select select "assigned"
click at [554, 203] on select "new order assigned in progress field complete need to schedule admin review arc…" at bounding box center [456, 210] width 195 height 14
click at [782, 212] on input "2025-08-21" at bounding box center [879, 210] width 195 height 15
type input "[DATE]"
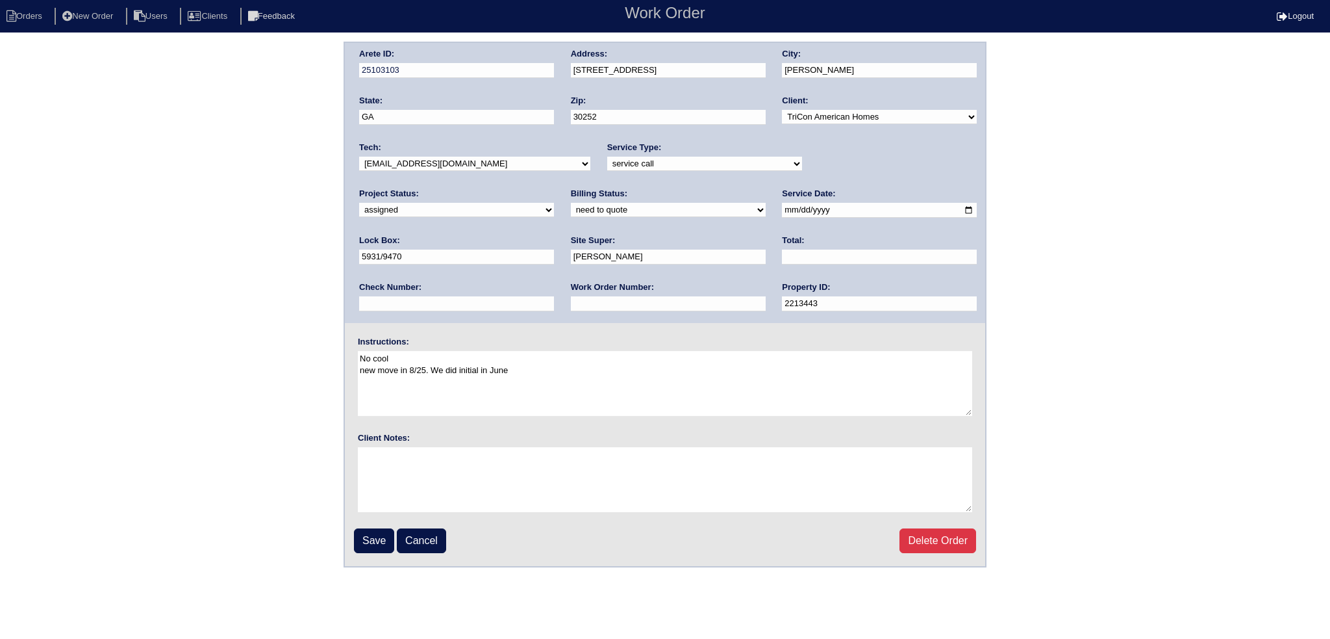
click at [466, 147] on div "Tech: -select- aretesmg+backup-tech@gmail.com benjohnholt88@gmail.com callisonh…" at bounding box center [474, 160] width 231 height 36
click at [462, 162] on select "-select- aretesmg+backup-tech@gmail.com benjohnholt88@gmail.com callisonhvac@ya…" at bounding box center [474, 164] width 231 height 14
select select "27"
click at [359, 157] on select "-select- aretesmg+backup-tech@gmail.com benjohnholt88@gmail.com callisonhvac@ya…" at bounding box center [474, 164] width 231 height 14
click at [369, 539] on input "Save" at bounding box center [374, 540] width 40 height 25
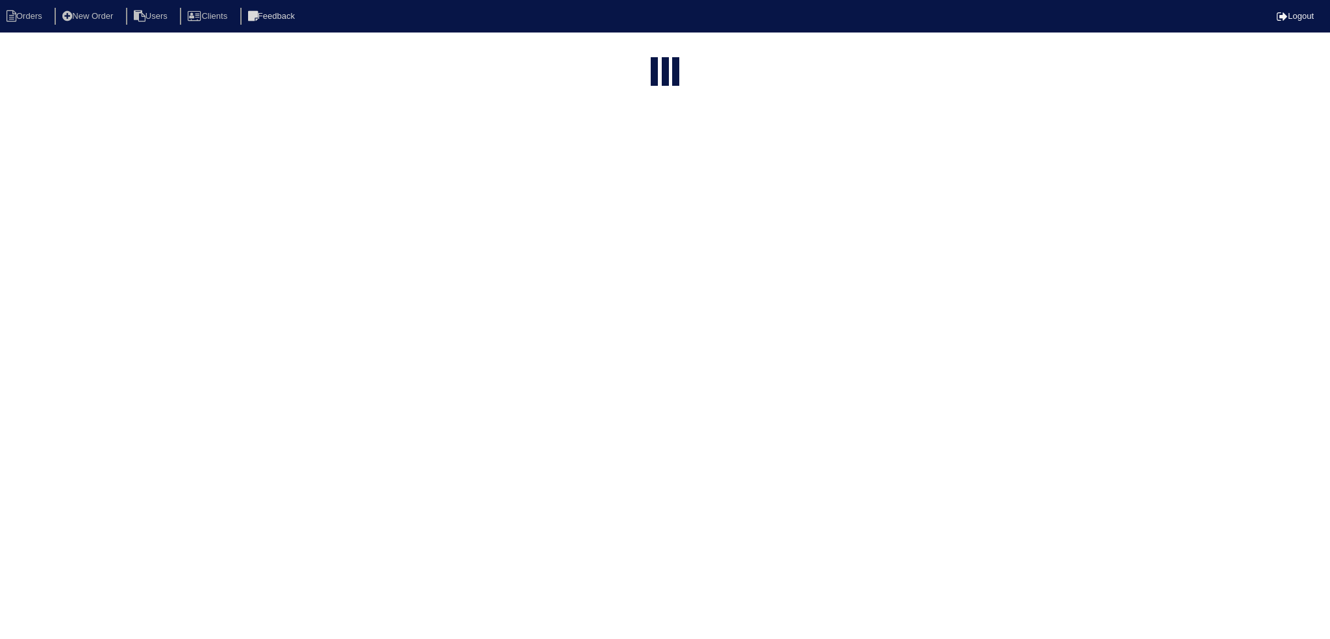
select select "15"
click at [647, 48] on input "41" at bounding box center [637, 53] width 143 height 18
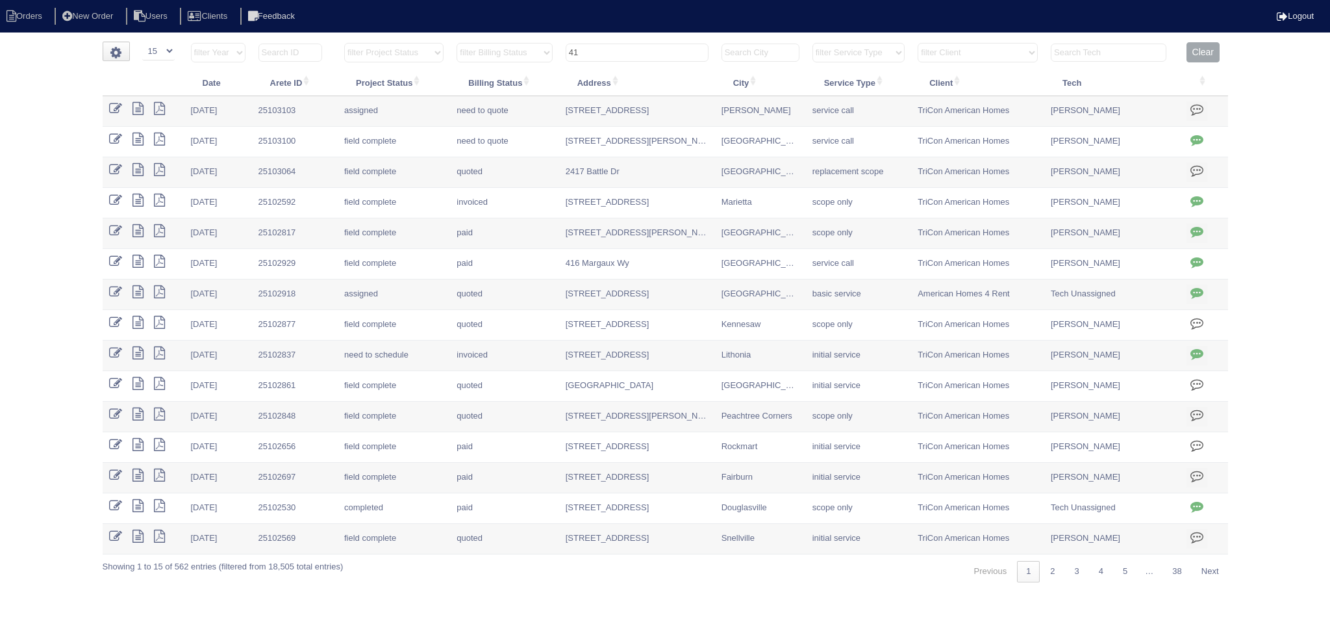
click at [647, 48] on input "41" at bounding box center [637, 53] width 143 height 18
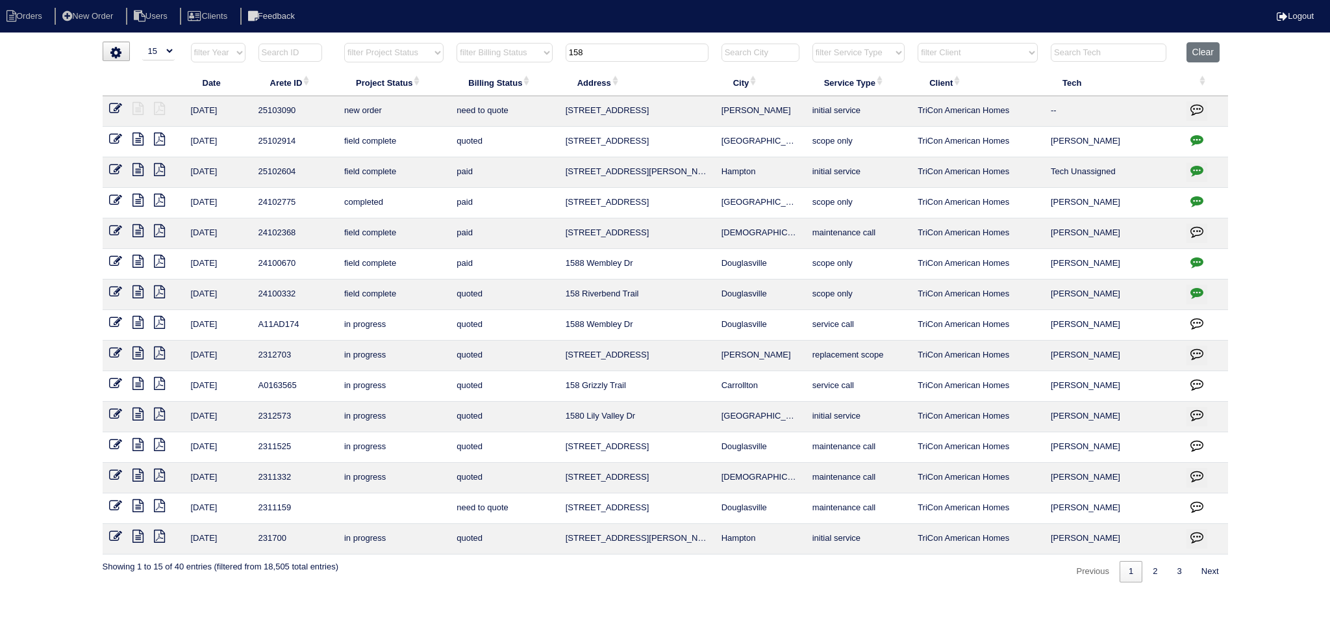
type input "158"
click at [114, 106] on icon at bounding box center [115, 108] width 13 height 13
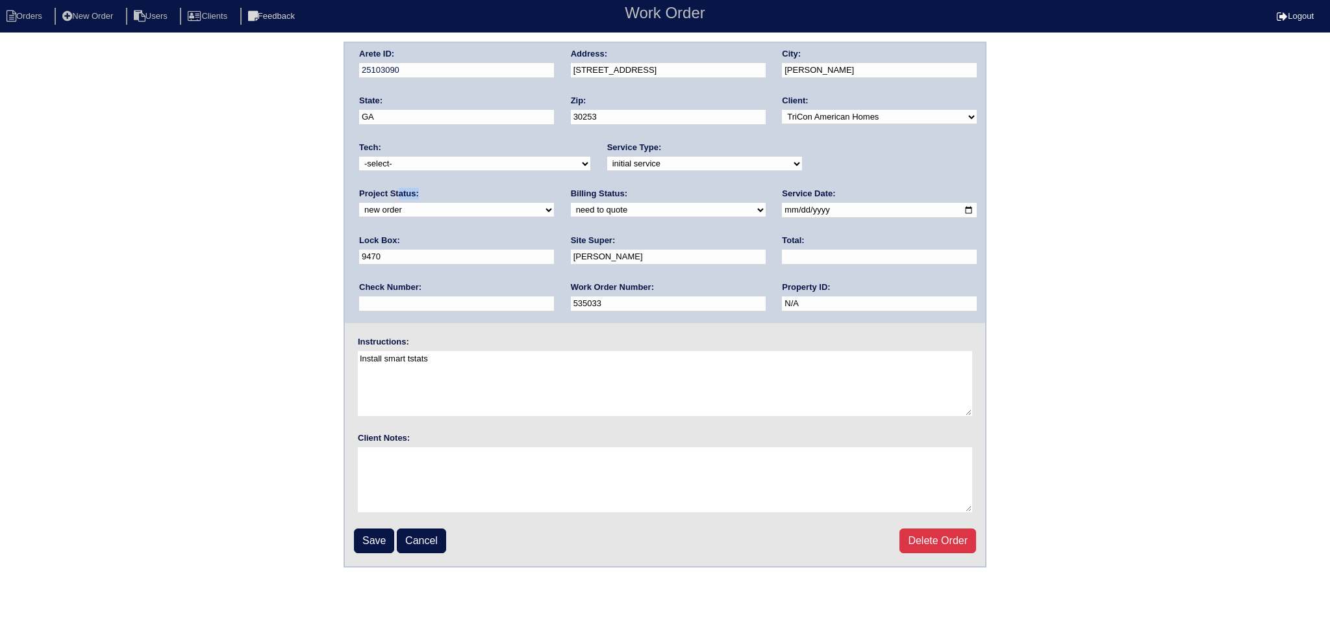
drag, startPoint x: 828, startPoint y: 149, endPoint x: 826, endPoint y: 167, distance: 18.4
click at [554, 188] on div "Project Status: new order assigned in progress field complete need to schedule …" at bounding box center [456, 206] width 195 height 36
click at [554, 203] on select "new order assigned in progress field complete need to schedule admin review arc…" at bounding box center [456, 210] width 195 height 14
select select "assigned"
click at [554, 203] on select "new order assigned in progress field complete need to schedule admin review arc…" at bounding box center [456, 210] width 195 height 14
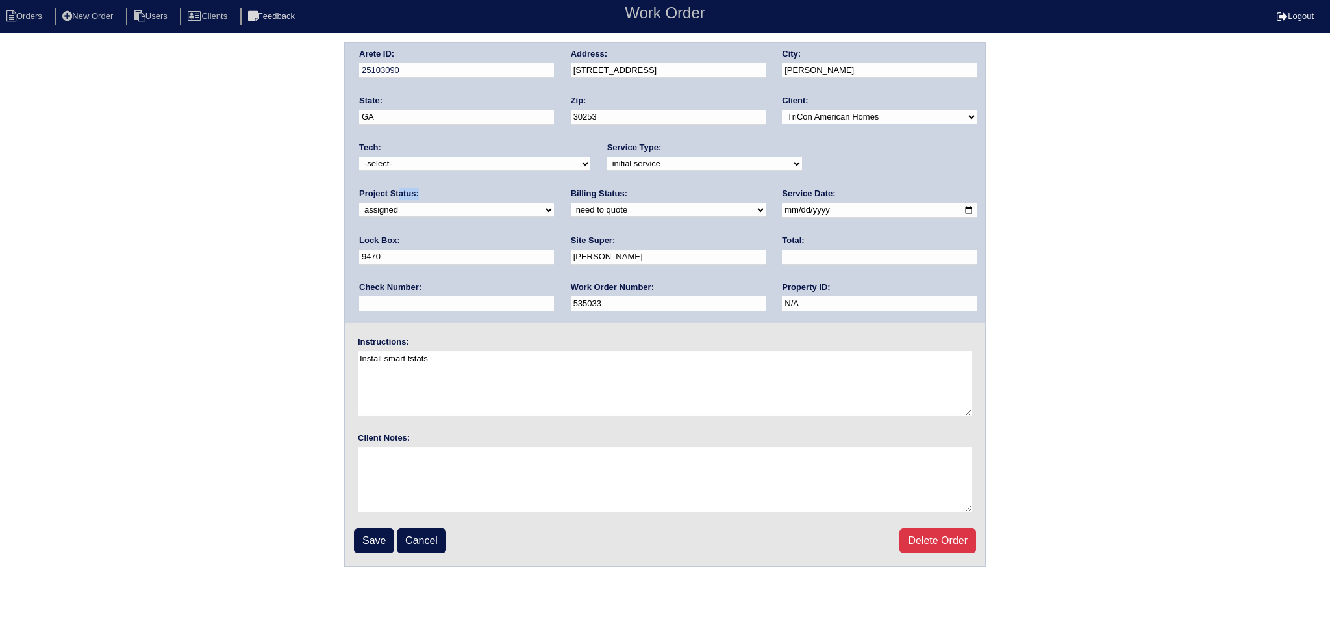
click at [782, 209] on input "[DATE]" at bounding box center [879, 210] width 195 height 15
type input "[DATE]"
click at [501, 160] on select "-select- [EMAIL_ADDRESS][DOMAIN_NAME] [EMAIL_ADDRESS][DOMAIN_NAME] [EMAIL_ADDRE…" at bounding box center [474, 164] width 231 height 14
select select "27"
click at [359, 157] on select "-select- [EMAIL_ADDRESS][DOMAIN_NAME] [EMAIL_ADDRESS][DOMAIN_NAME] [EMAIL_ADDRE…" at bounding box center [474, 164] width 231 height 14
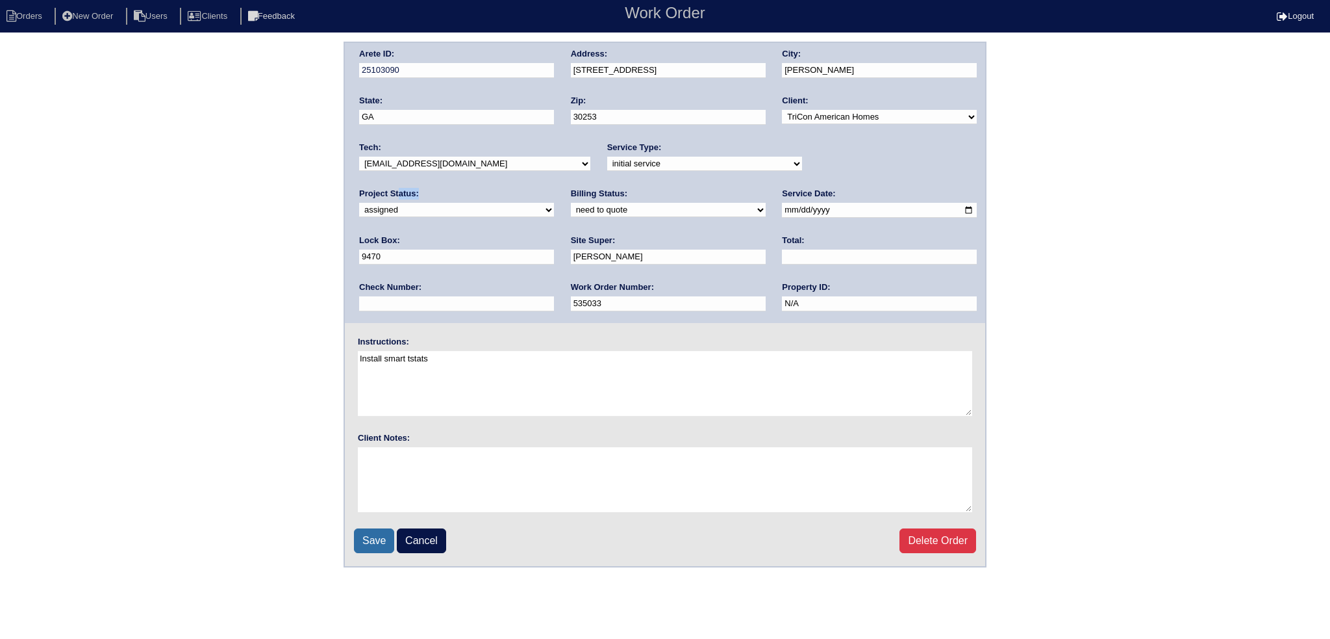
click at [387, 541] on input "Save" at bounding box center [374, 540] width 40 height 25
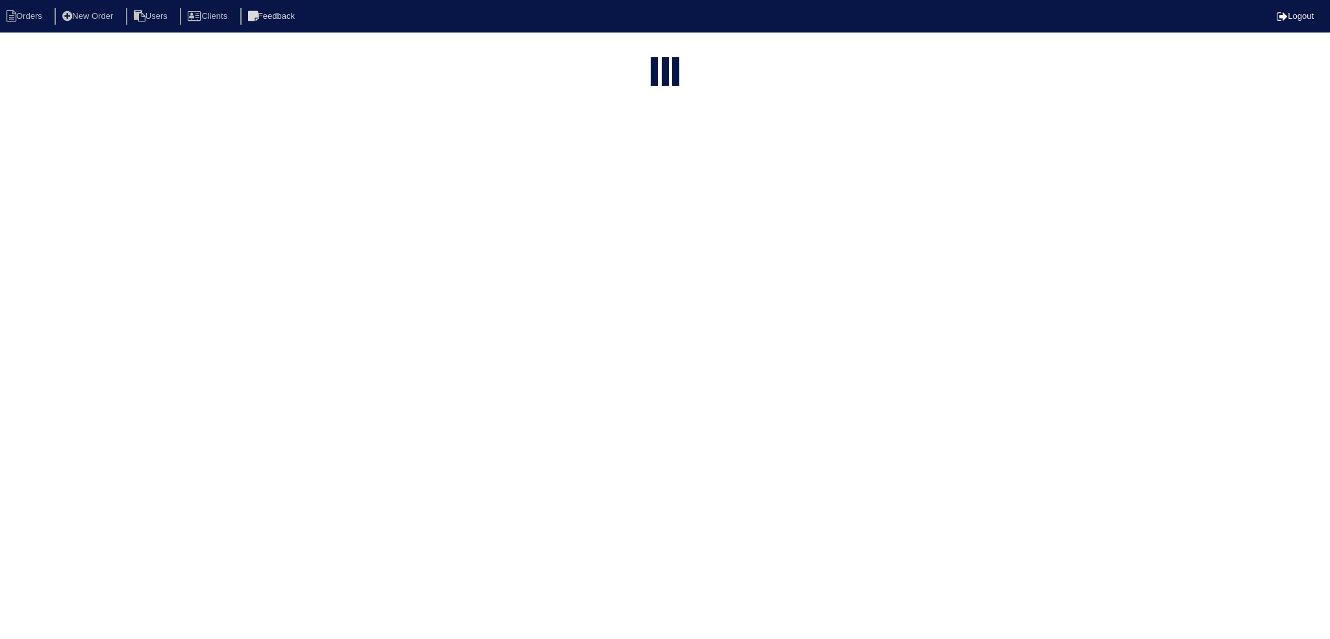
select select "15"
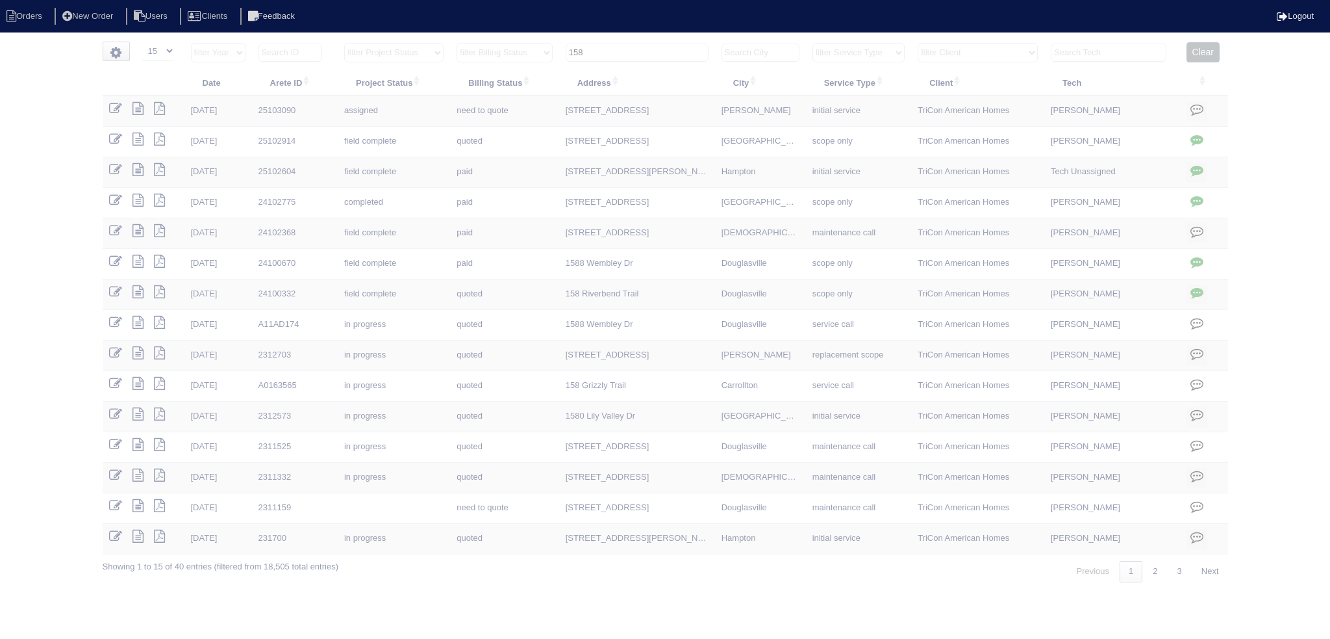
click at [657, 51] on input "158" at bounding box center [637, 53] width 143 height 18
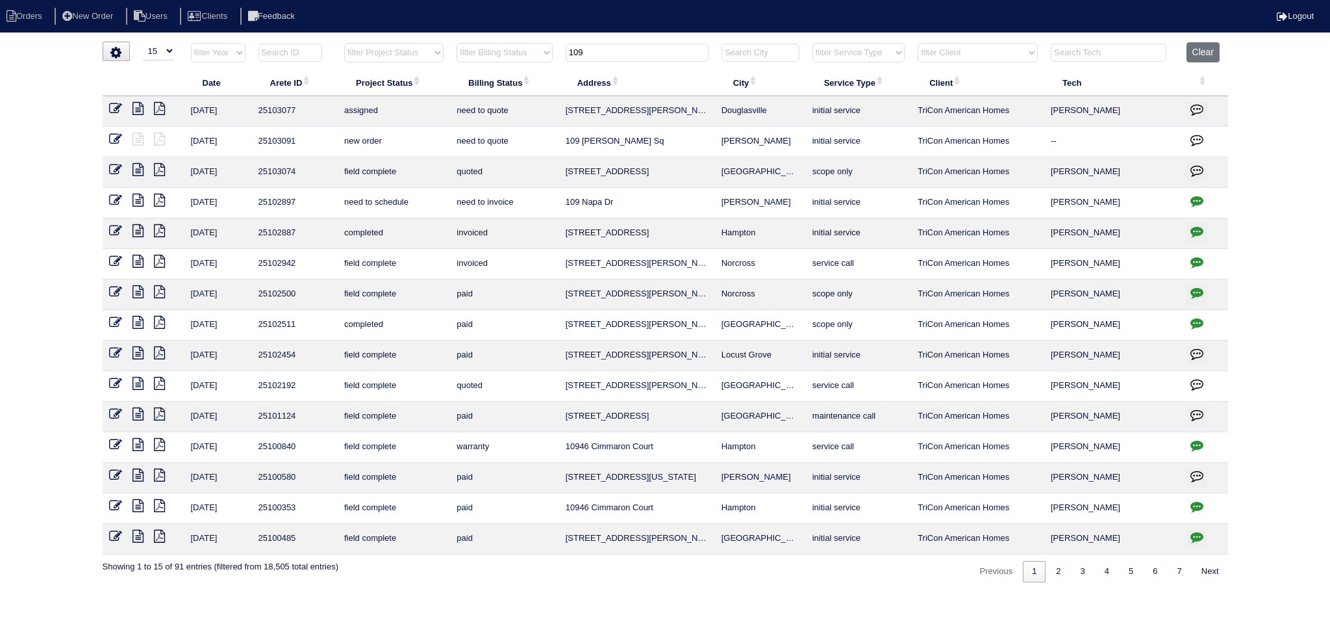
type input "109"
click at [114, 139] on icon at bounding box center [115, 139] width 13 height 13
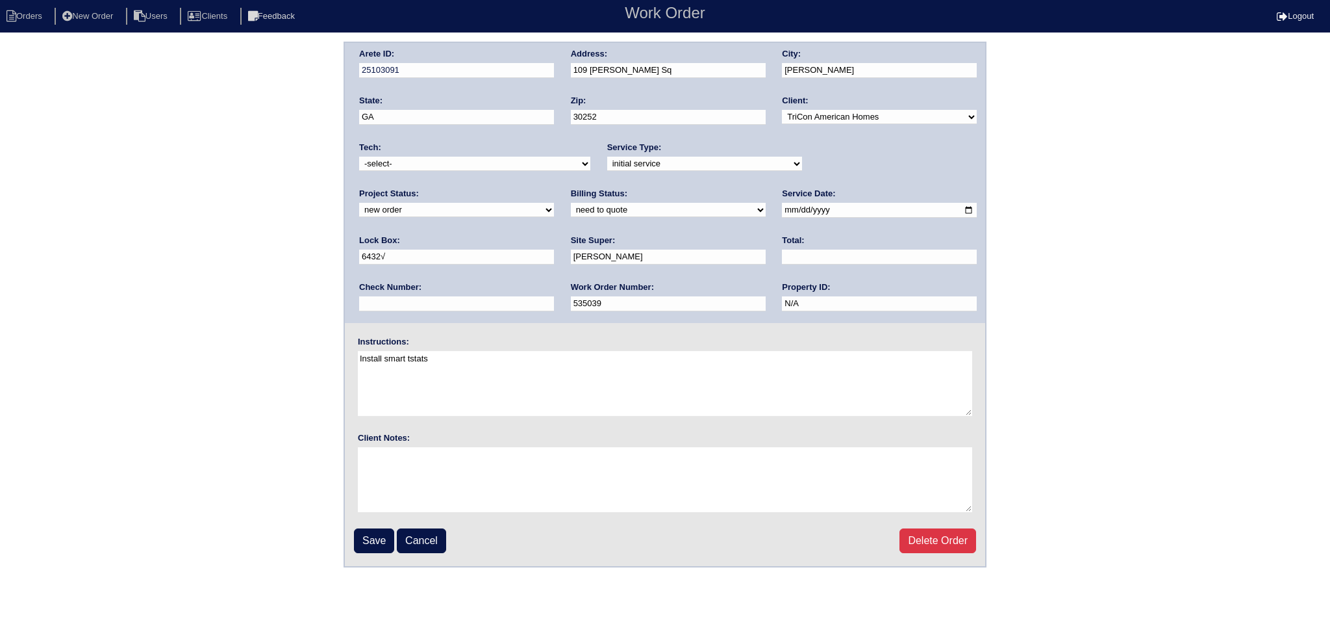
click at [554, 203] on select "new order assigned in progress field complete need to schedule admin review arc…" at bounding box center [456, 210] width 195 height 14
select select "assigned"
click at [554, 203] on select "new order assigned in progress field complete need to schedule admin review arc…" at bounding box center [456, 210] width 195 height 14
click at [782, 210] on input "[DATE]" at bounding box center [879, 210] width 195 height 15
type input "[DATE]"
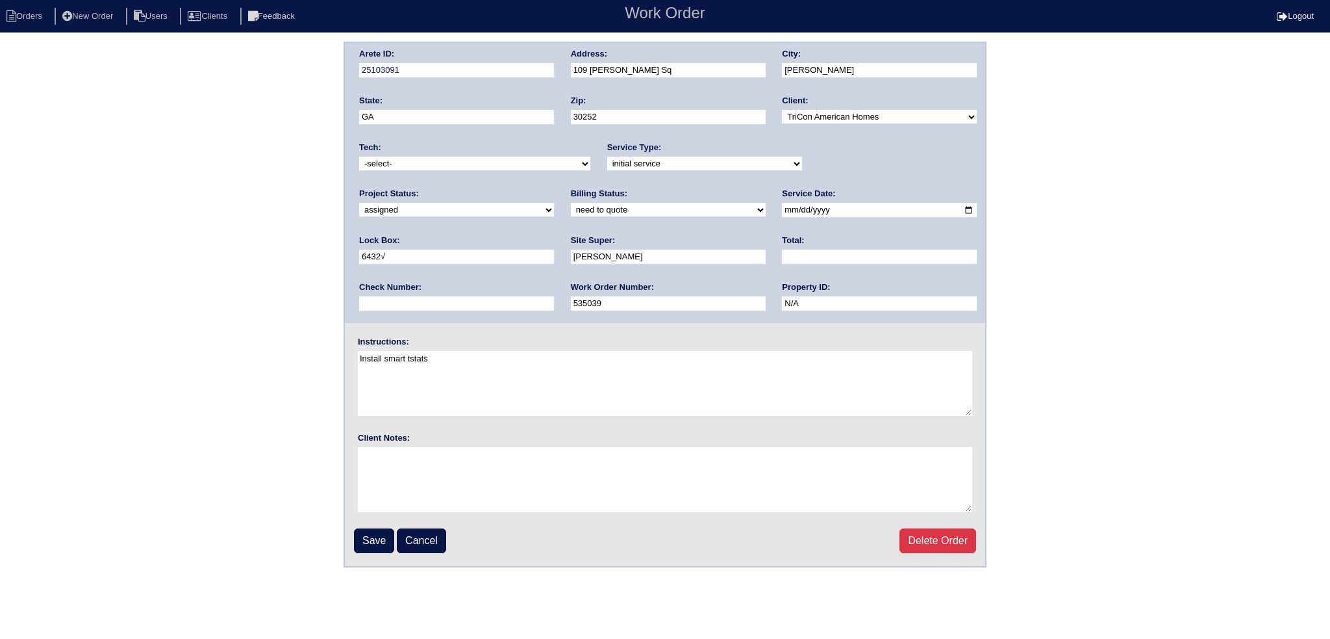
click at [499, 174] on div "Tech: -select- [EMAIL_ADDRESS][DOMAIN_NAME] [EMAIL_ADDRESS][DOMAIN_NAME] [EMAIL…" at bounding box center [474, 160] width 231 height 36
click at [498, 164] on select "-select- [EMAIL_ADDRESS][DOMAIN_NAME] [EMAIL_ADDRESS][DOMAIN_NAME] [EMAIL_ADDRE…" at bounding box center [474, 164] width 231 height 14
select select "27"
click at [359, 157] on select "-select- [EMAIL_ADDRESS][DOMAIN_NAME] [EMAIL_ADDRESS][DOMAIN_NAME] [EMAIL_ADDRE…" at bounding box center [474, 164] width 231 height 14
click at [377, 552] on fieldset "Arete ID: 25103091 Address: [STREET_ADDRESS][PERSON_NAME] City: [PERSON_NAME] S…" at bounding box center [665, 304] width 641 height 523
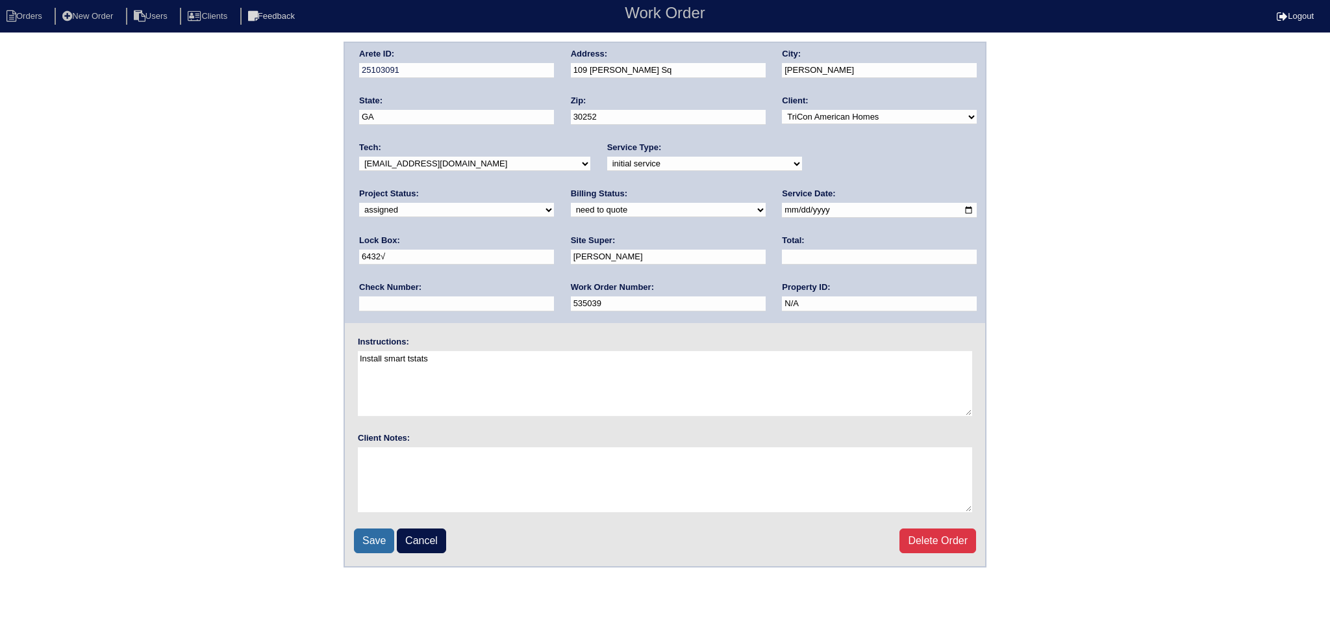
click at [372, 539] on input "Save" at bounding box center [374, 540] width 40 height 25
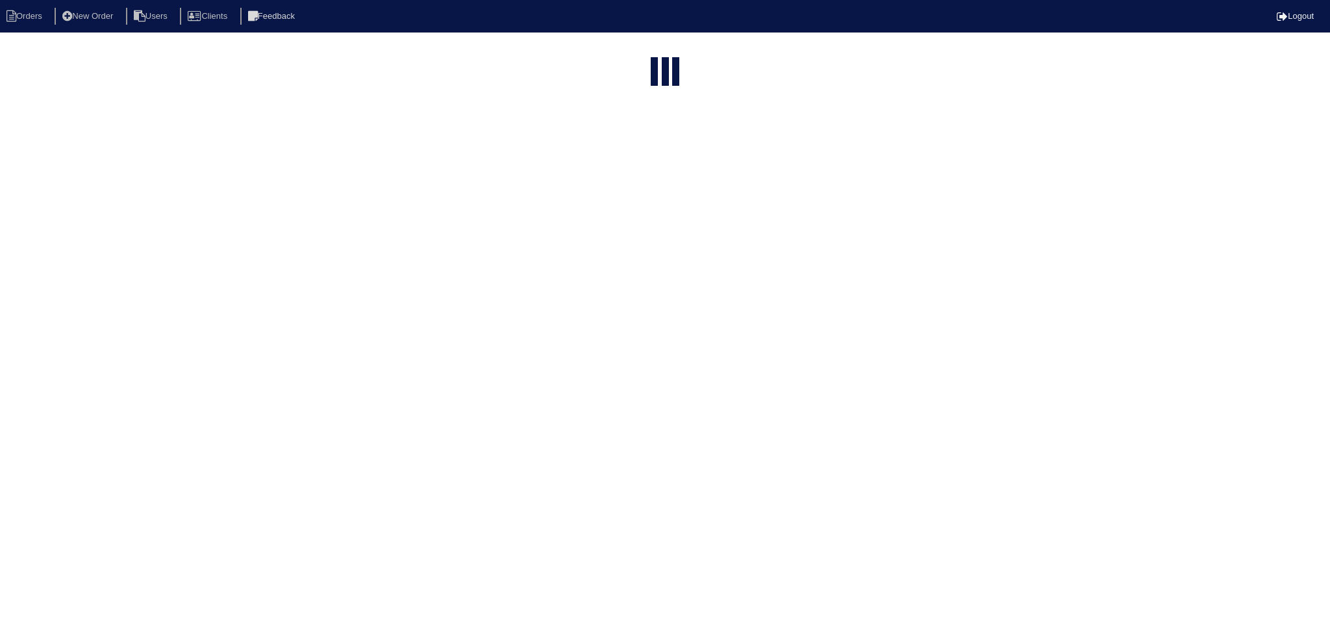
select select "15"
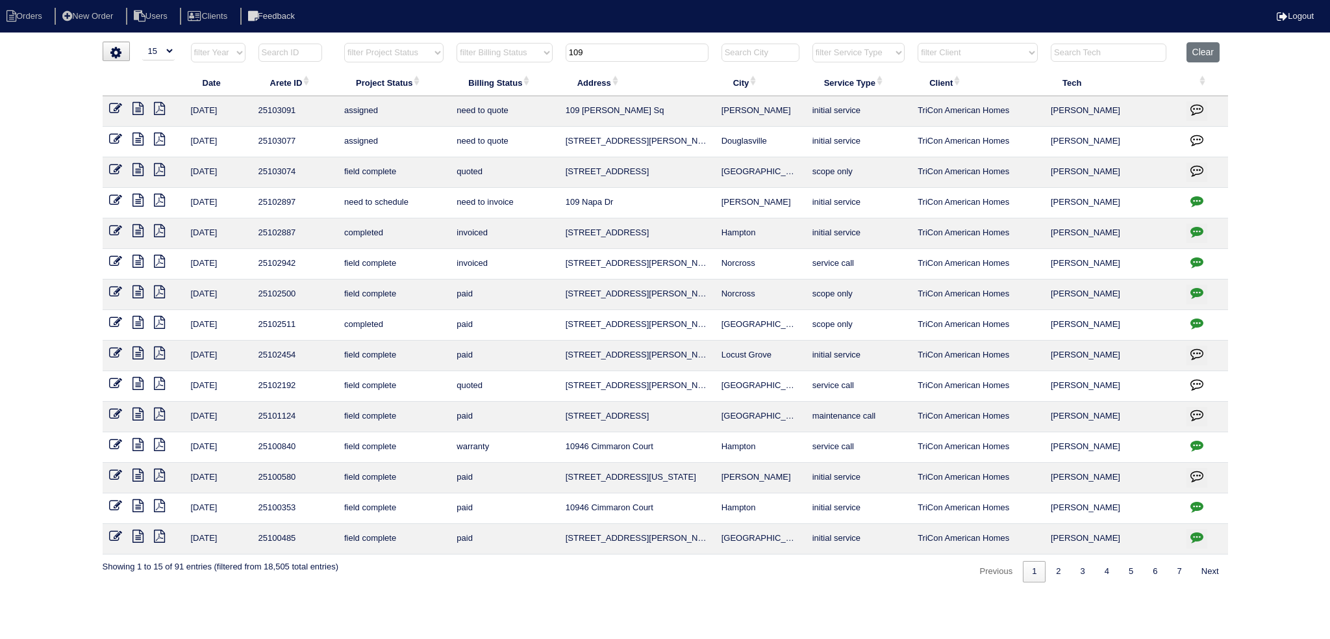
drag, startPoint x: 621, startPoint y: 49, endPoint x: 498, endPoint y: 44, distance: 122.9
click at [492, 46] on tr "filter Year -- Any Year -- 2025 2024 2023 2022 2021 2020 2019 filter Project St…" at bounding box center [666, 55] width 1126 height 27
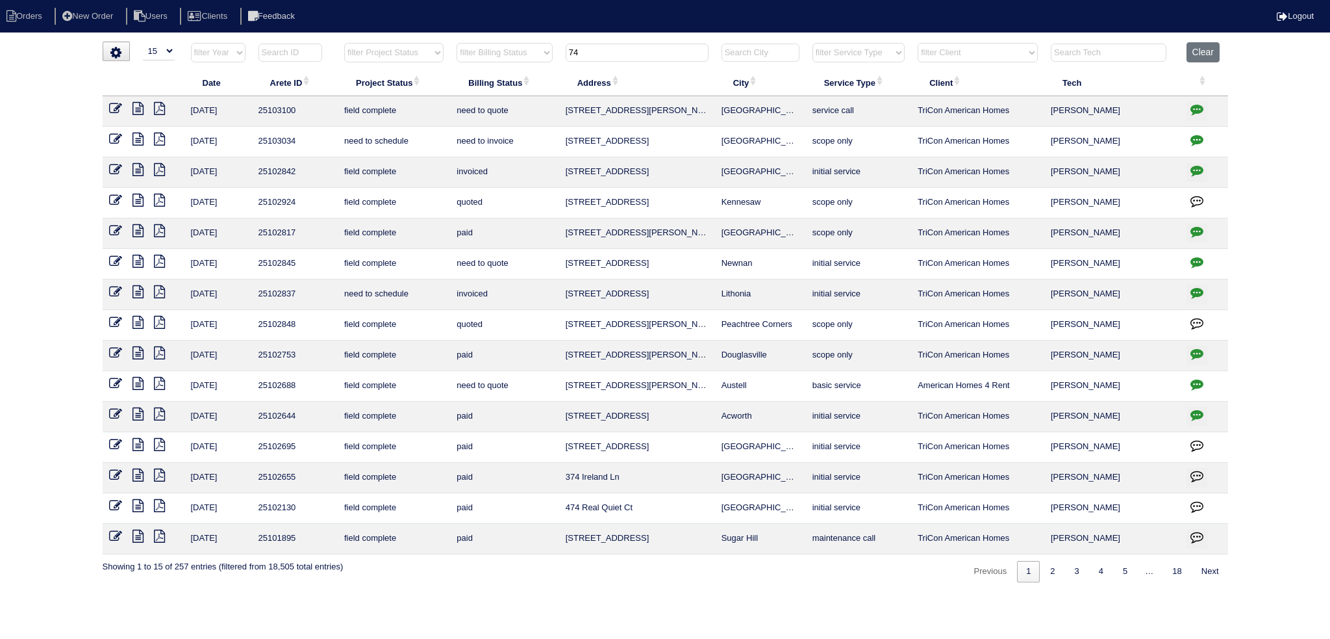
type input "74"
click at [113, 255] on icon at bounding box center [115, 261] width 13 height 13
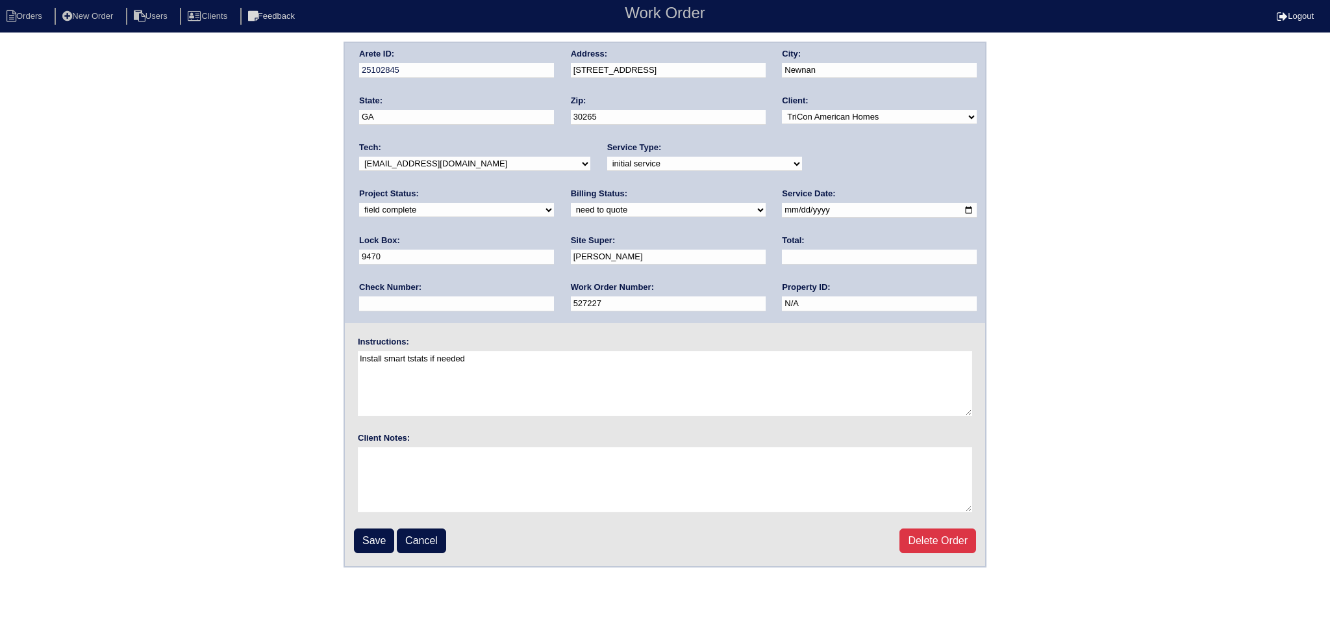
click at [554, 203] on select "new order assigned in progress field complete need to schedule admin review arc…" at bounding box center [456, 210] width 195 height 14
select select "assigned"
click at [554, 203] on select "new order assigned in progress field complete need to schedule admin review arc…" at bounding box center [456, 210] width 195 height 14
click at [481, 169] on select "-select- [EMAIL_ADDRESS][DOMAIN_NAME] [EMAIL_ADDRESS][DOMAIN_NAME] [EMAIL_ADDRE…" at bounding box center [474, 164] width 231 height 14
select select "27"
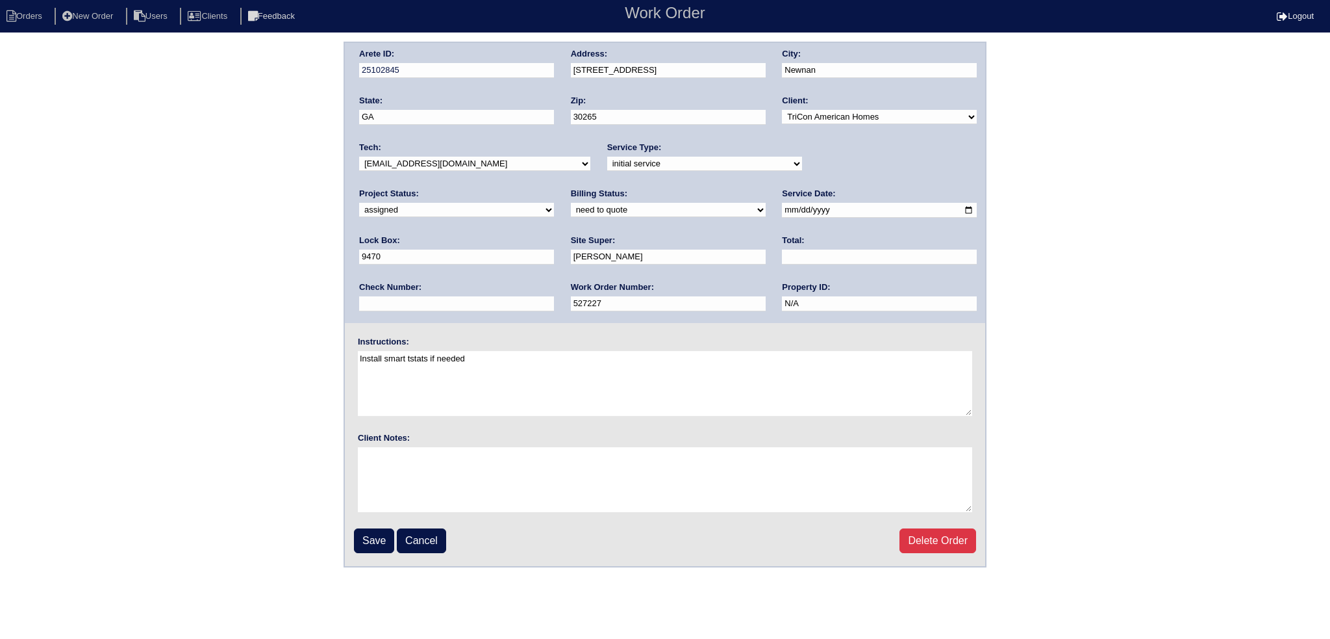
click at [359, 157] on select "-select- [EMAIL_ADDRESS][DOMAIN_NAME] [EMAIL_ADDRESS][DOMAIN_NAME] [EMAIL_ADDRE…" at bounding box center [474, 164] width 231 height 14
click at [782, 206] on input "[DATE]" at bounding box center [879, 210] width 195 height 15
type input "[DATE]"
click at [368, 535] on input "Save" at bounding box center [374, 540] width 40 height 25
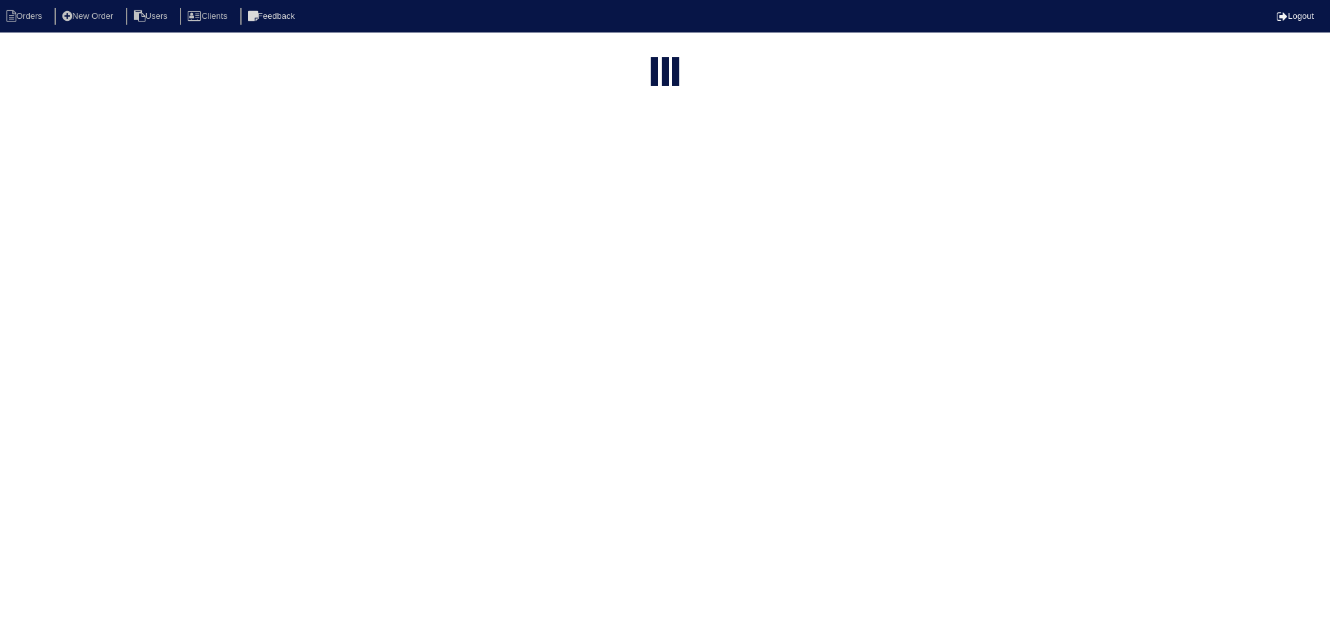
select select "15"
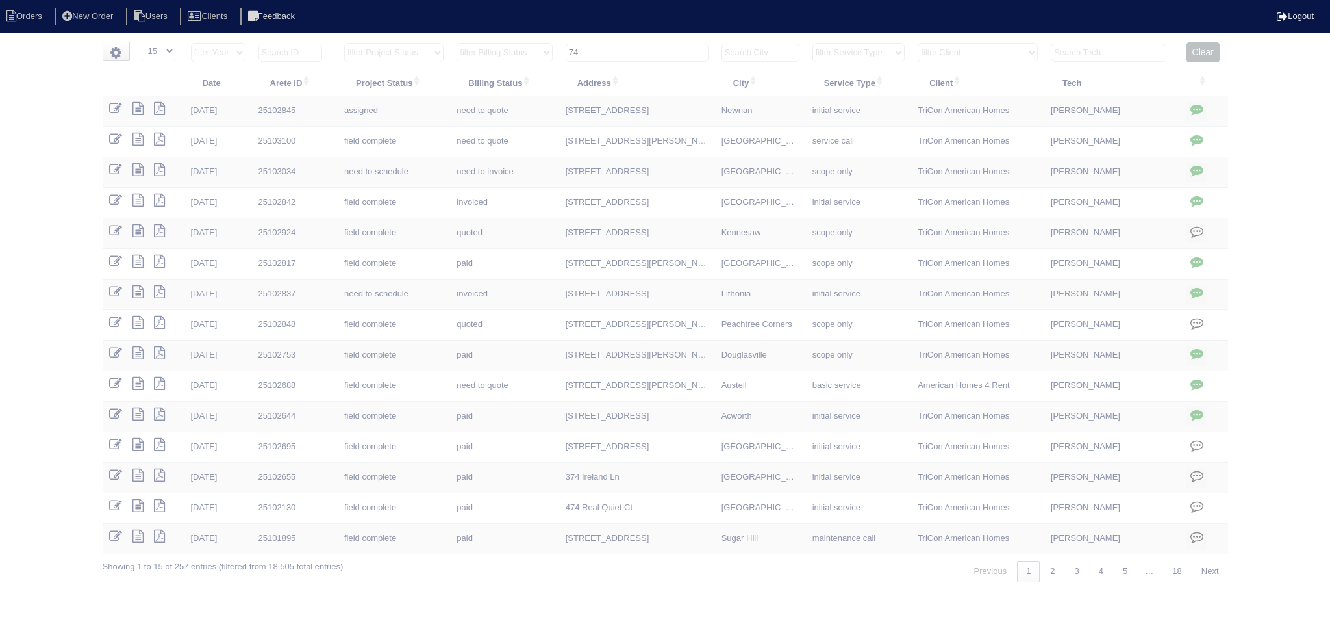
click at [637, 53] on input "74" at bounding box center [637, 53] width 143 height 18
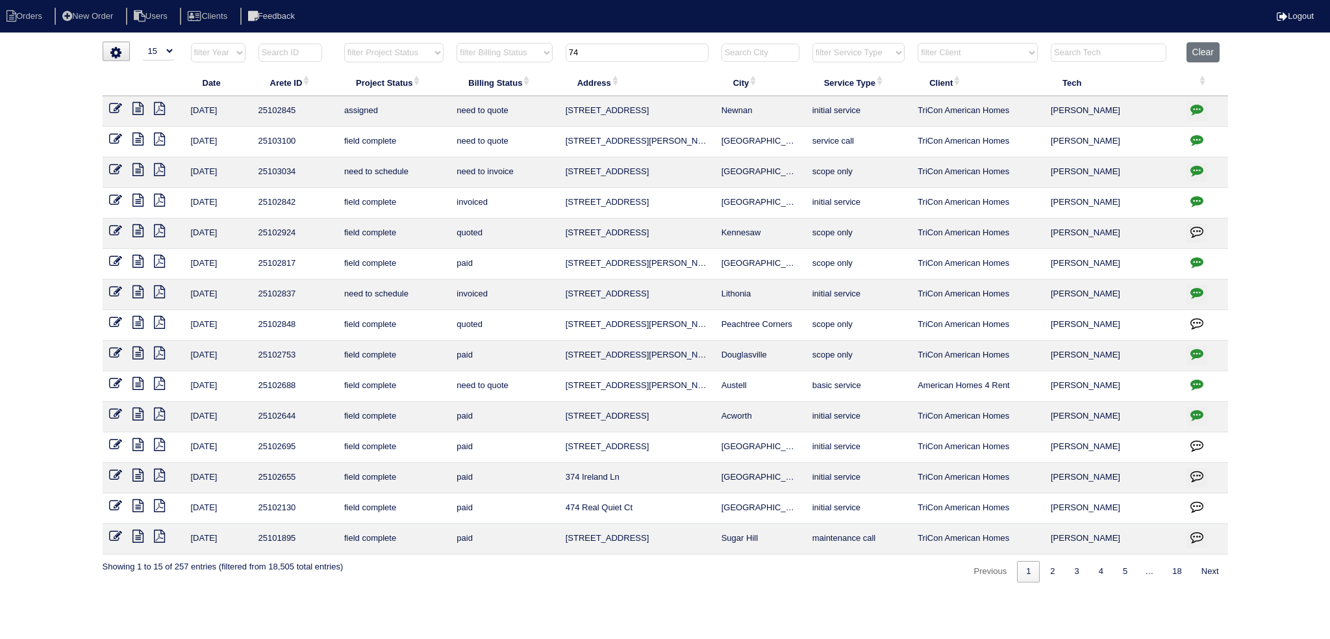
click at [637, 53] on input "74" at bounding box center [637, 53] width 143 height 18
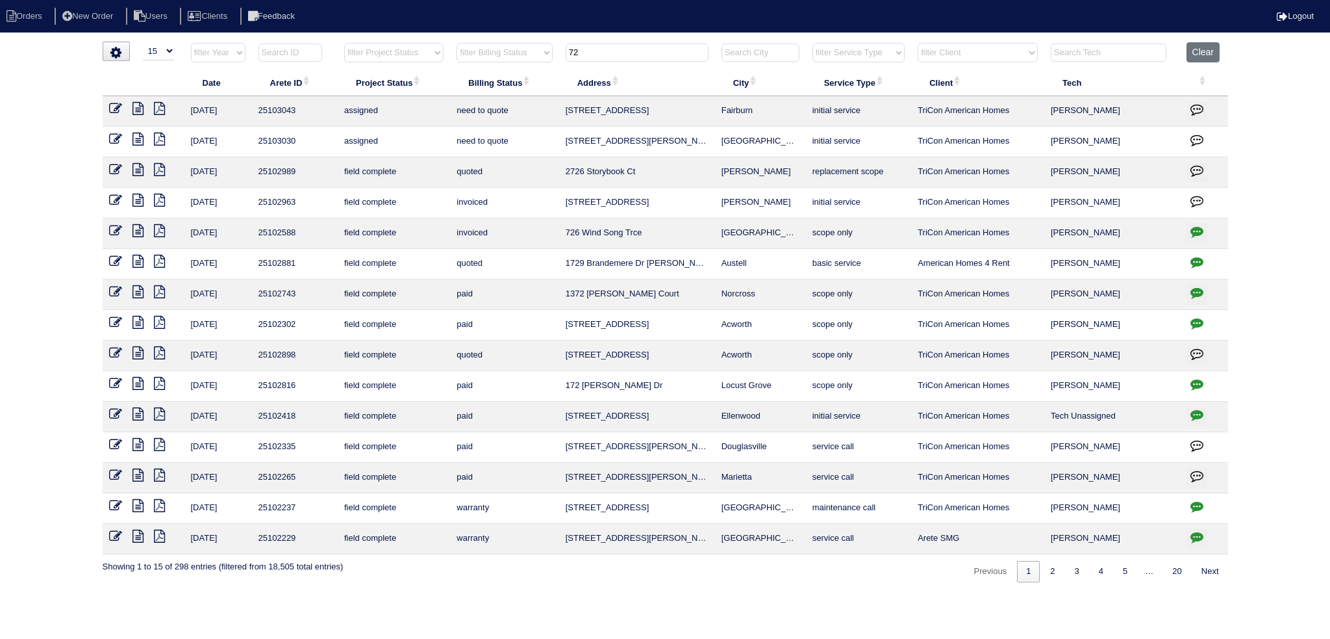
type input "72"
click at [110, 139] on icon at bounding box center [115, 139] width 13 height 13
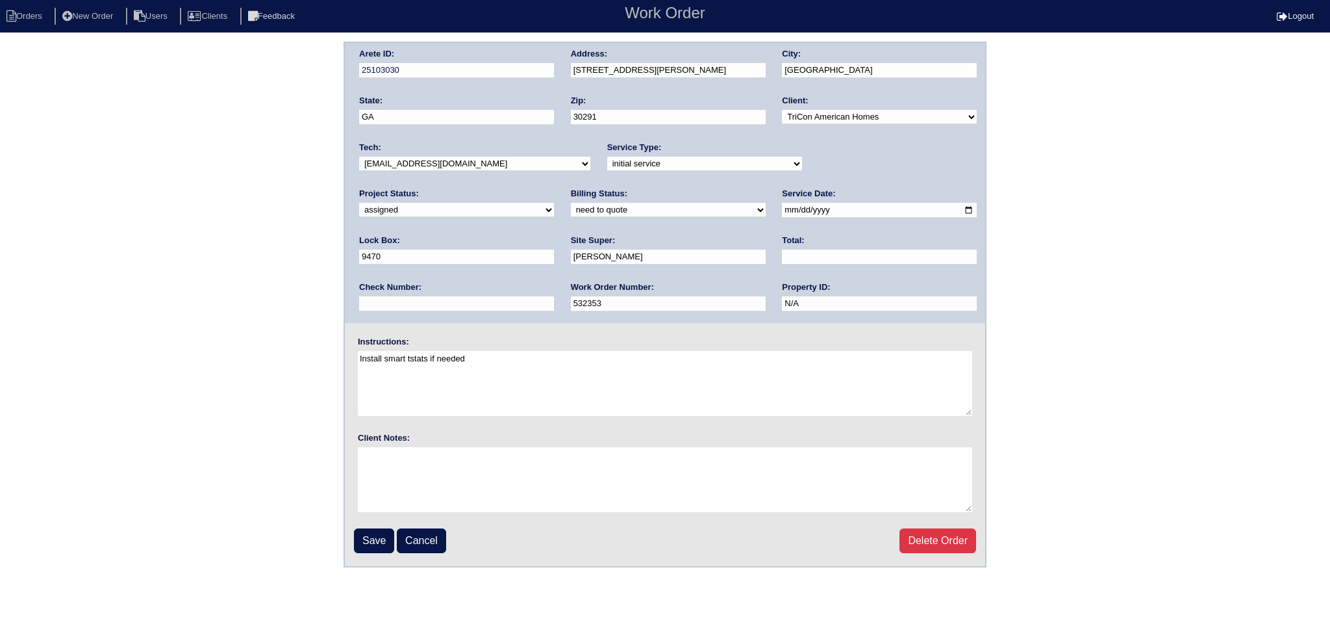
click at [782, 210] on input "[DATE]" at bounding box center [879, 210] width 195 height 15
type input "[DATE]"
drag, startPoint x: 458, startPoint y: 162, endPoint x: 457, endPoint y: 168, distance: 6.6
click at [458, 162] on select "-select- aretesmg+backup-tech@gmail.com benjohnholt88@gmail.com callisonhvac@ya…" at bounding box center [474, 164] width 231 height 14
select select "27"
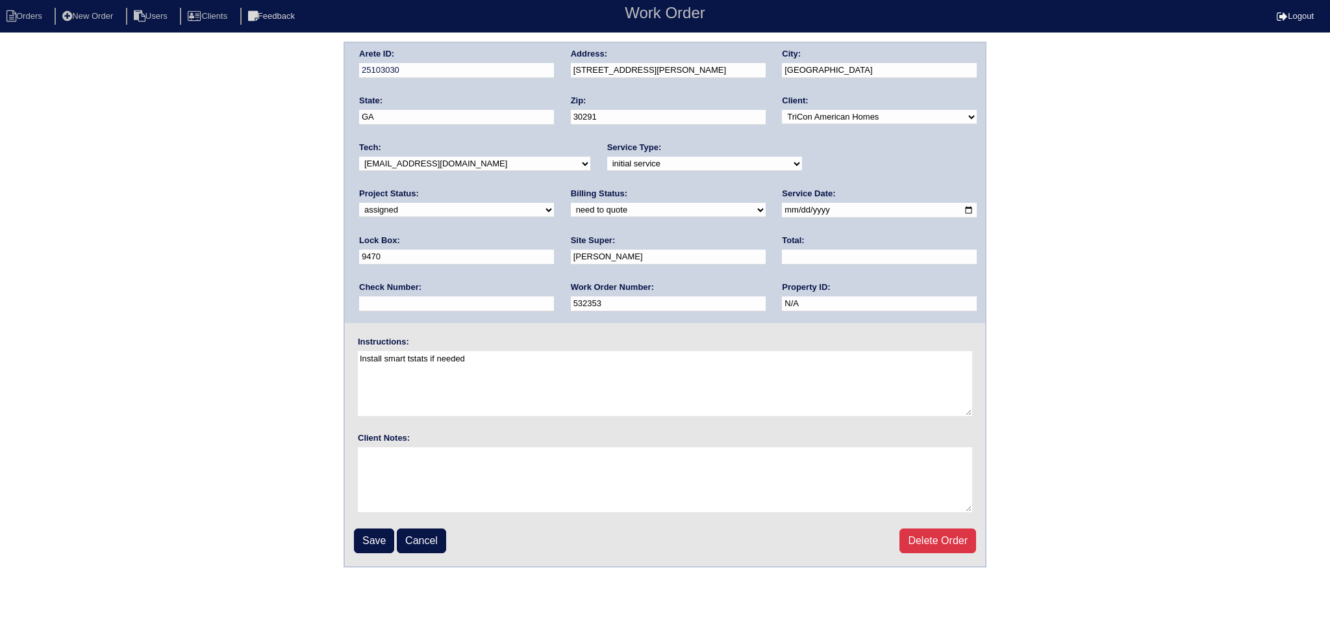
click at [359, 157] on select "-select- aretesmg+backup-tech@gmail.com benjohnholt88@gmail.com callisonhvac@ya…" at bounding box center [474, 164] width 231 height 14
click at [368, 538] on input "Save" at bounding box center [374, 540] width 40 height 25
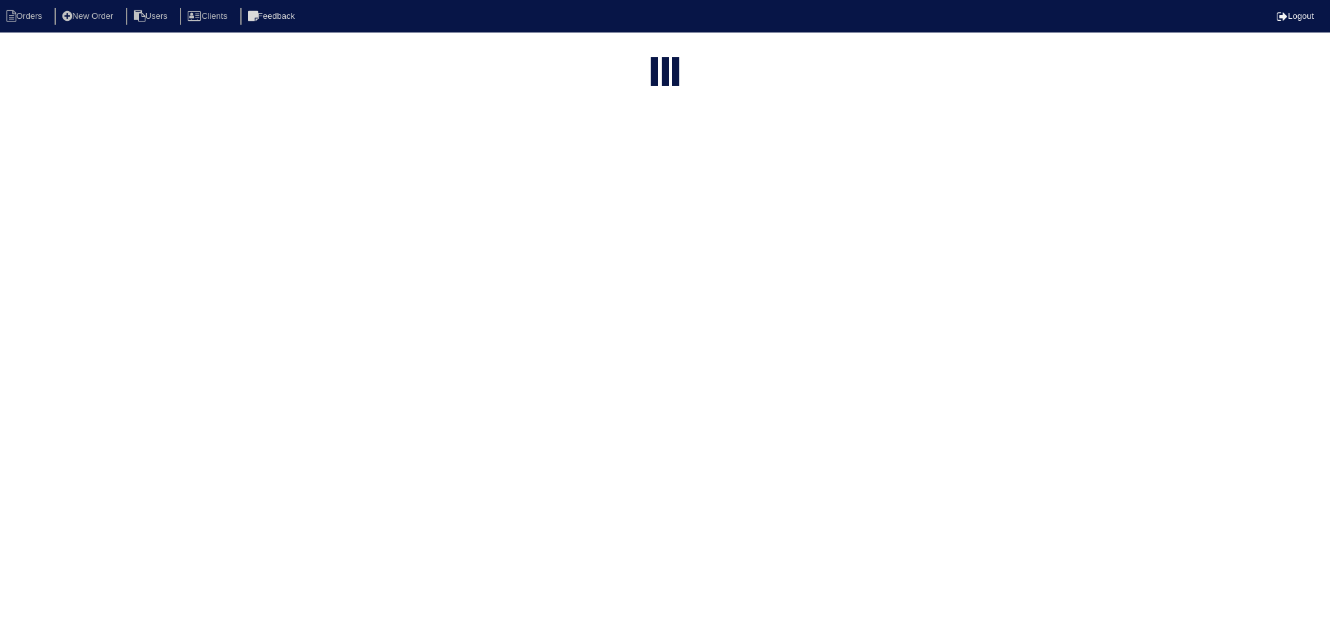
select select "15"
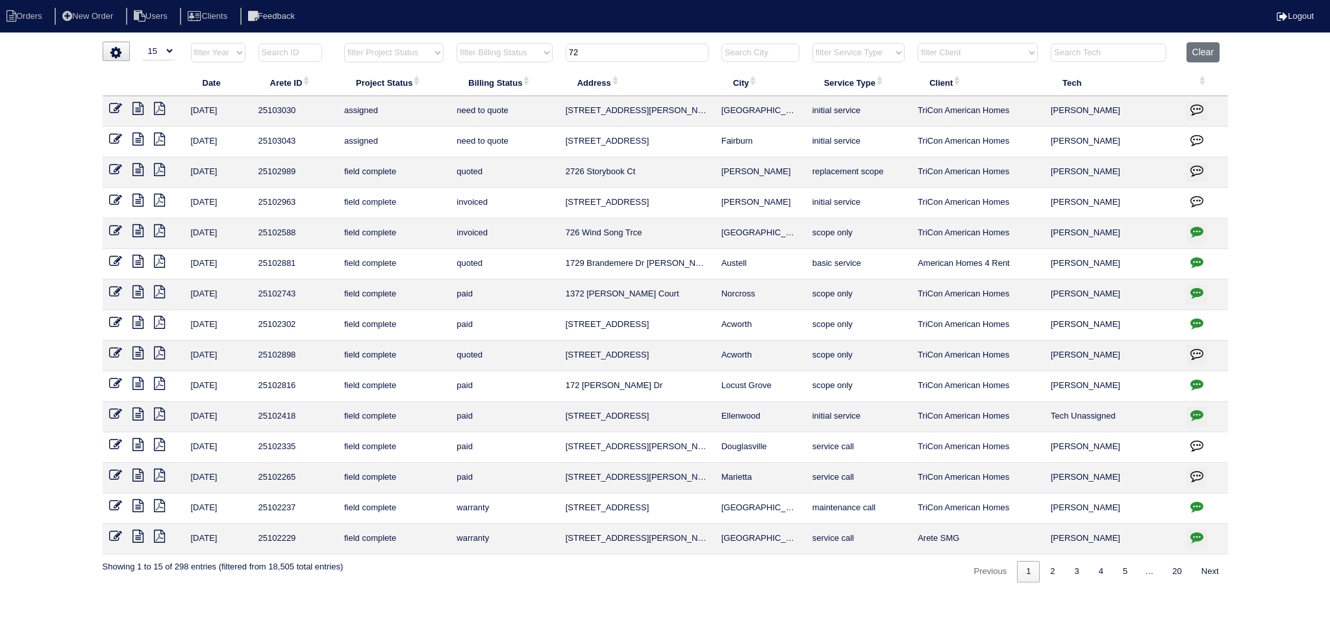
drag, startPoint x: 561, startPoint y: 46, endPoint x: 534, endPoint y: 47, distance: 27.3
click at [538, 46] on tr "filter Year -- Any Year -- 2025 2024 2023 2022 2021 2020 2019 filter Project St…" at bounding box center [666, 55] width 1126 height 27
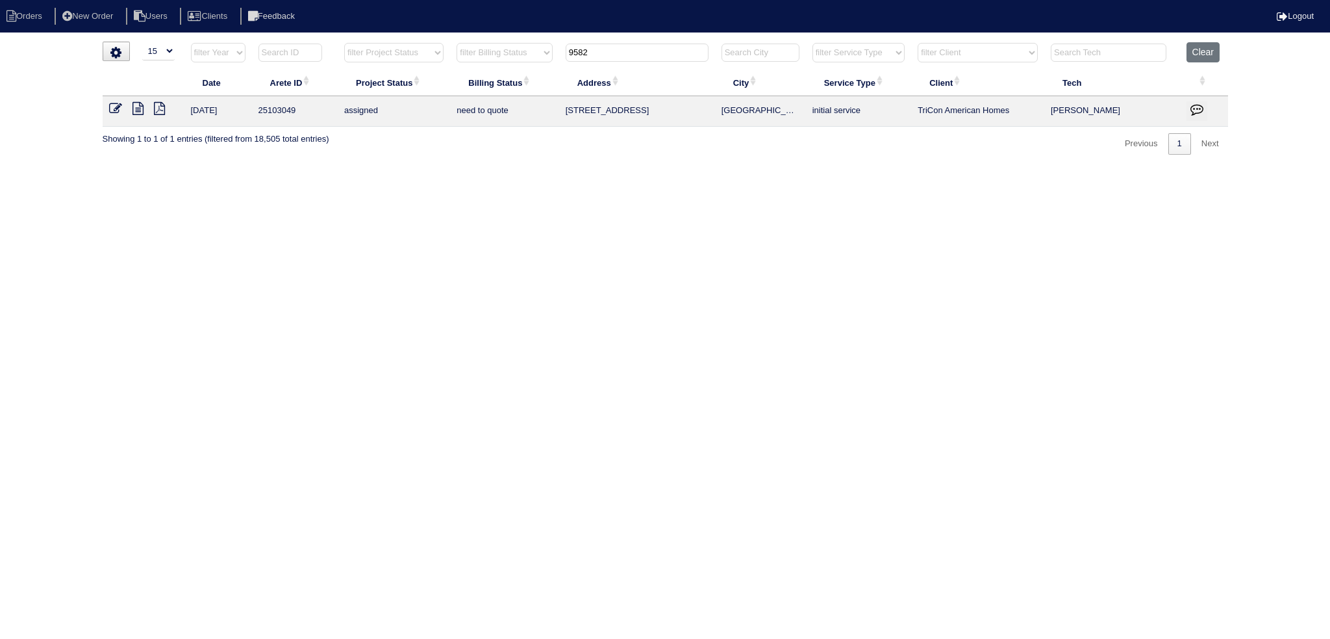
type input "9582"
click at [120, 110] on icon at bounding box center [115, 108] width 13 height 13
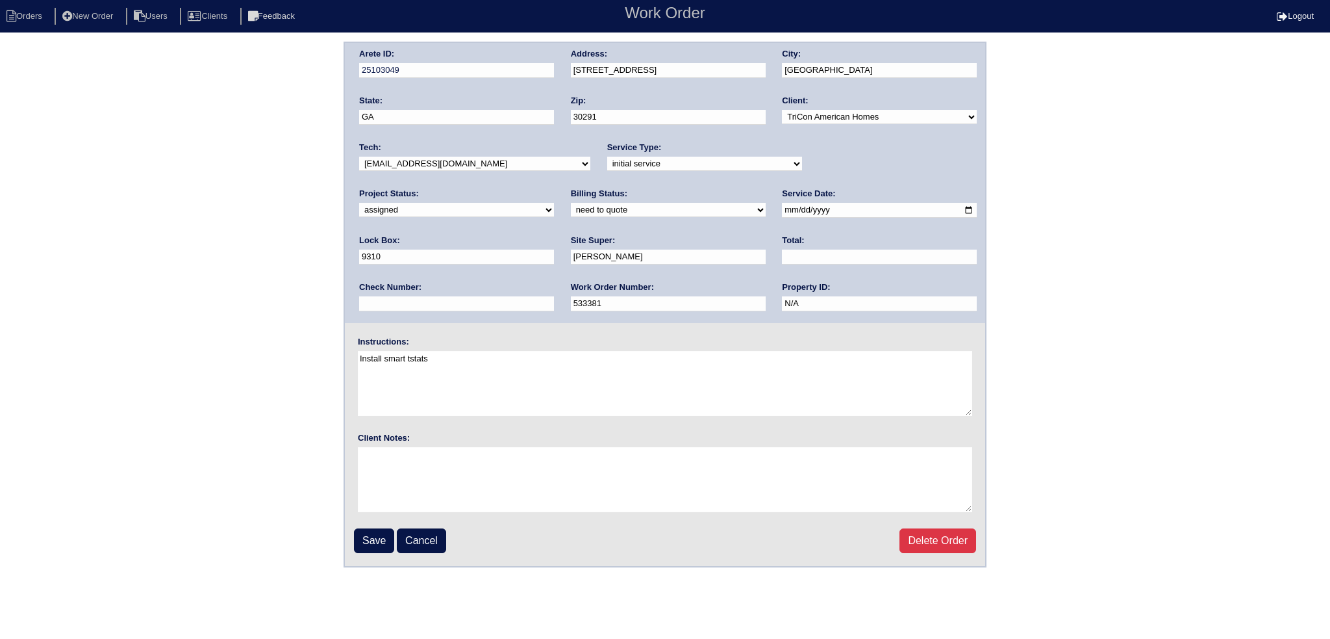
drag, startPoint x: 475, startPoint y: 170, endPoint x: 470, endPoint y: 166, distance: 6.9
click at [473, 170] on div "Tech: -select- [EMAIL_ADDRESS][DOMAIN_NAME] [EMAIL_ADDRESS][DOMAIN_NAME] [EMAIL…" at bounding box center [474, 160] width 231 height 36
click at [468, 166] on select "-select- aretesmg+backup-tech@gmail.com benjohnholt88@gmail.com callisonhvac@ya…" at bounding box center [474, 164] width 231 height 14
select select "27"
click at [359, 157] on select "-select- aretesmg+backup-tech@gmail.com benjohnholt88@gmail.com callisonhvac@ya…" at bounding box center [474, 164] width 231 height 14
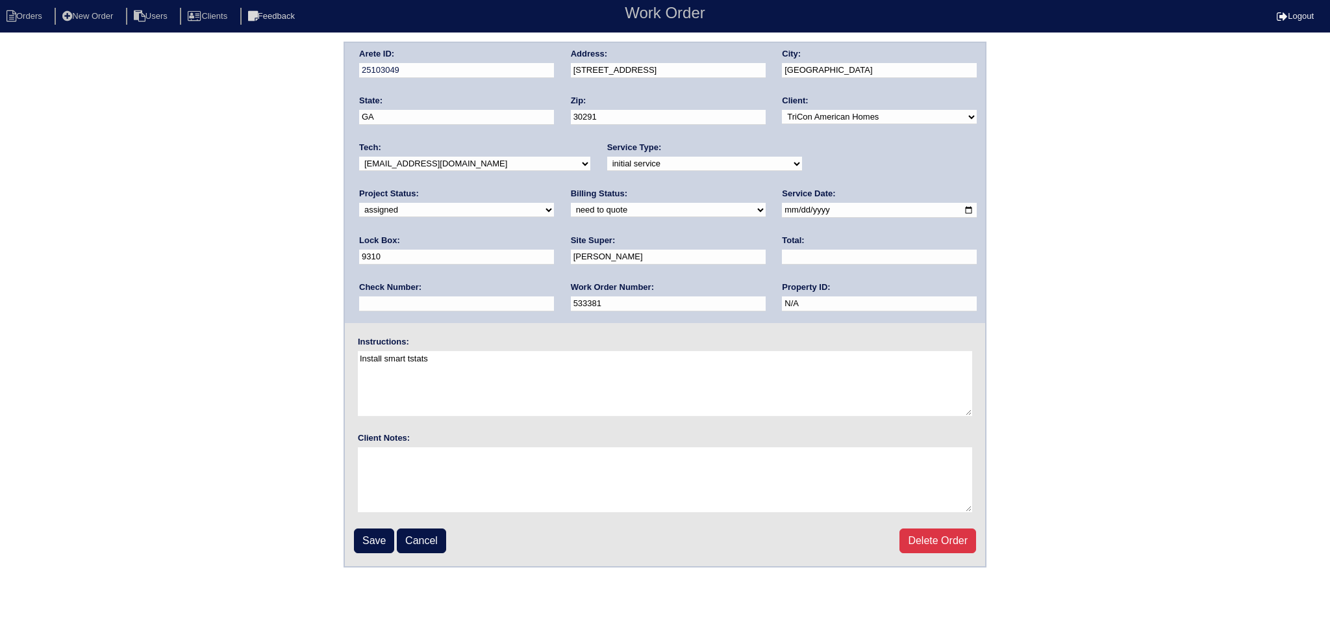
click at [782, 210] on input "2025-08-20" at bounding box center [879, 210] width 195 height 15
type input "2025-08-22"
click at [362, 542] on input "Save" at bounding box center [374, 540] width 40 height 25
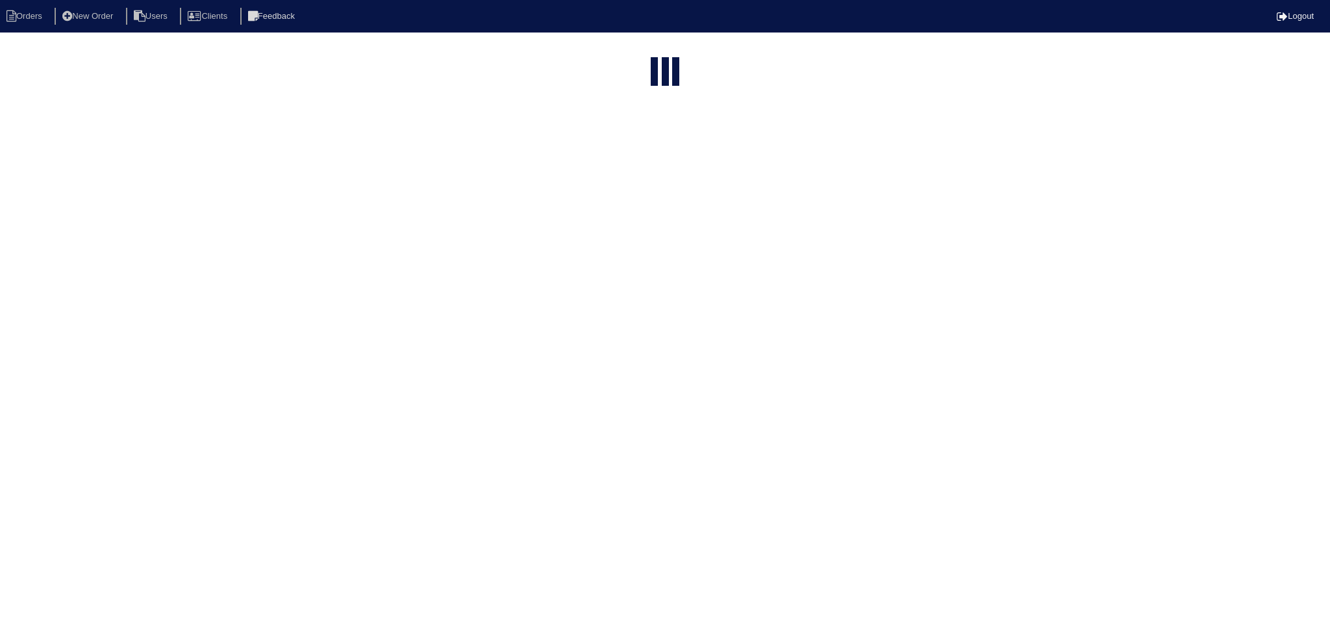
select select "15"
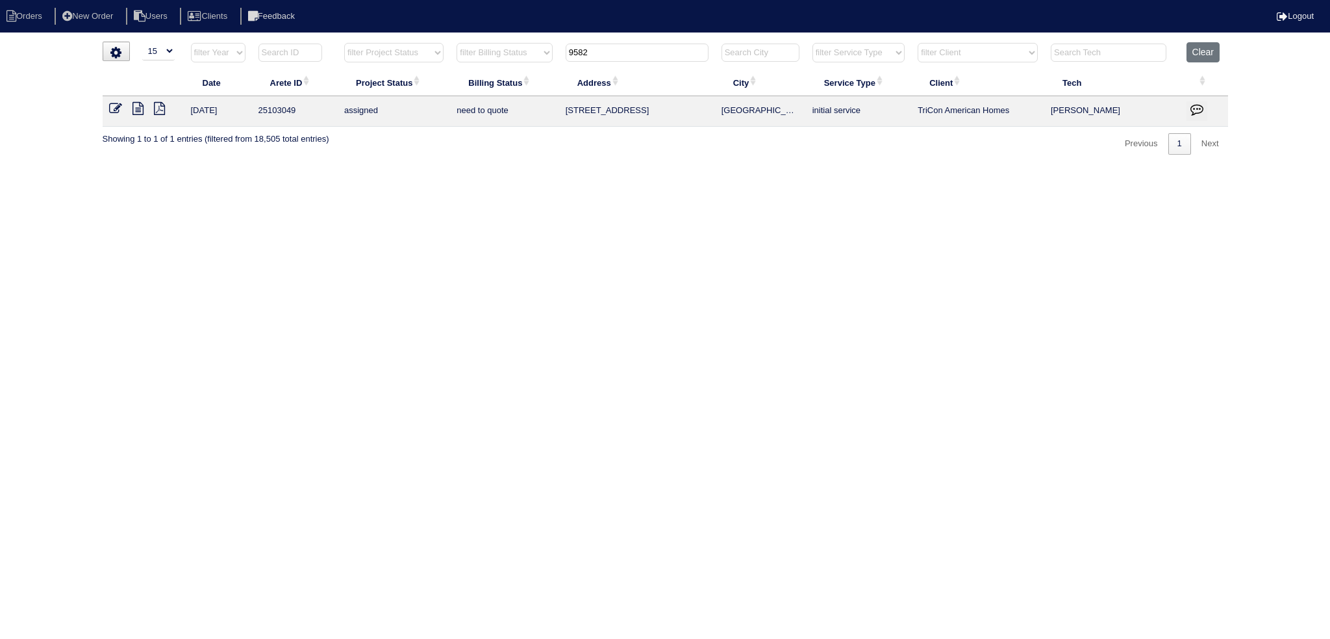
drag, startPoint x: 650, startPoint y: 59, endPoint x: 507, endPoint y: 66, distance: 143.1
click at [490, 63] on tr "filter Year -- Any Year -- 2025 2024 2023 2022 2021 2020 2019 filter Project St…" at bounding box center [666, 55] width 1126 height 27
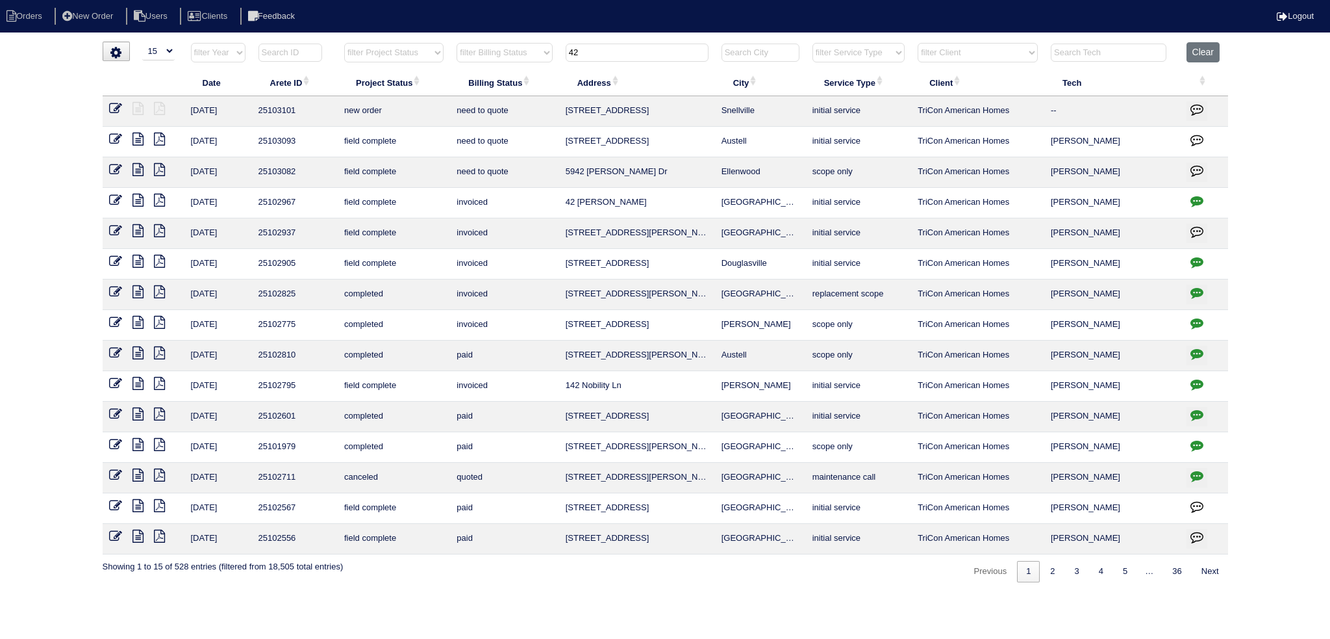
type input "42"
drag, startPoint x: 116, startPoint y: 103, endPoint x: 129, endPoint y: 107, distance: 12.8
click at [116, 105] on icon at bounding box center [115, 108] width 13 height 13
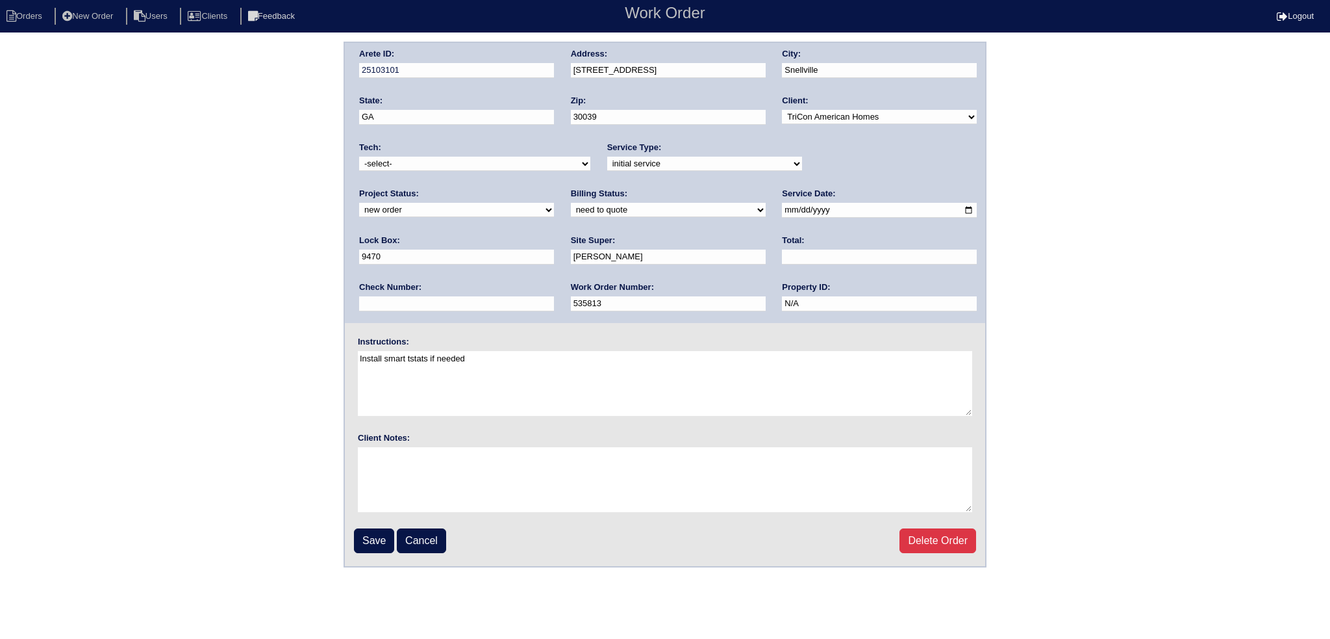
click at [455, 166] on select "-select- [EMAIL_ADDRESS][DOMAIN_NAME] [EMAIL_ADDRESS][DOMAIN_NAME] [EMAIL_ADDRE…" at bounding box center [474, 164] width 231 height 14
click at [359, 157] on select "-select- [EMAIL_ADDRESS][DOMAIN_NAME] [EMAIL_ADDRESS][DOMAIN_NAME] [EMAIL_ADDRE…" at bounding box center [474, 164] width 231 height 14
click at [418, 171] on div "Tech: -select- aretesmg+backup-tech@gmail.com benjohnholt88@gmail.com callisonh…" at bounding box center [474, 160] width 231 height 36
select select "151"
click at [359, 157] on select "-select- aretesmg+backup-tech@gmail.com benjohnholt88@gmail.com callisonhvac@ya…" at bounding box center [474, 164] width 231 height 14
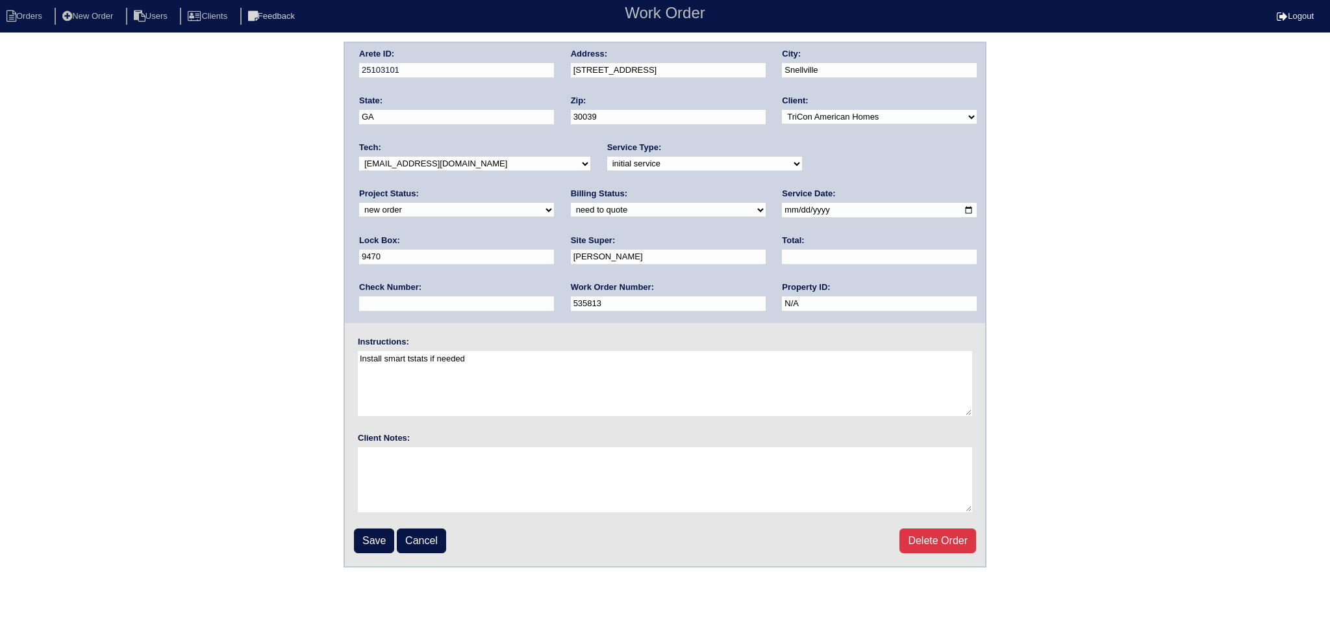
drag, startPoint x: 827, startPoint y: 160, endPoint x: 827, endPoint y: 168, distance: 7.8
click at [554, 203] on select "new order assigned in progress field complete need to schedule admin review arc…" at bounding box center [456, 210] width 195 height 14
select select "assigned"
click at [554, 203] on select "new order assigned in progress field complete need to schedule admin review arc…" at bounding box center [456, 210] width 195 height 14
click at [782, 210] on input "2025-08-21" at bounding box center [879, 210] width 195 height 15
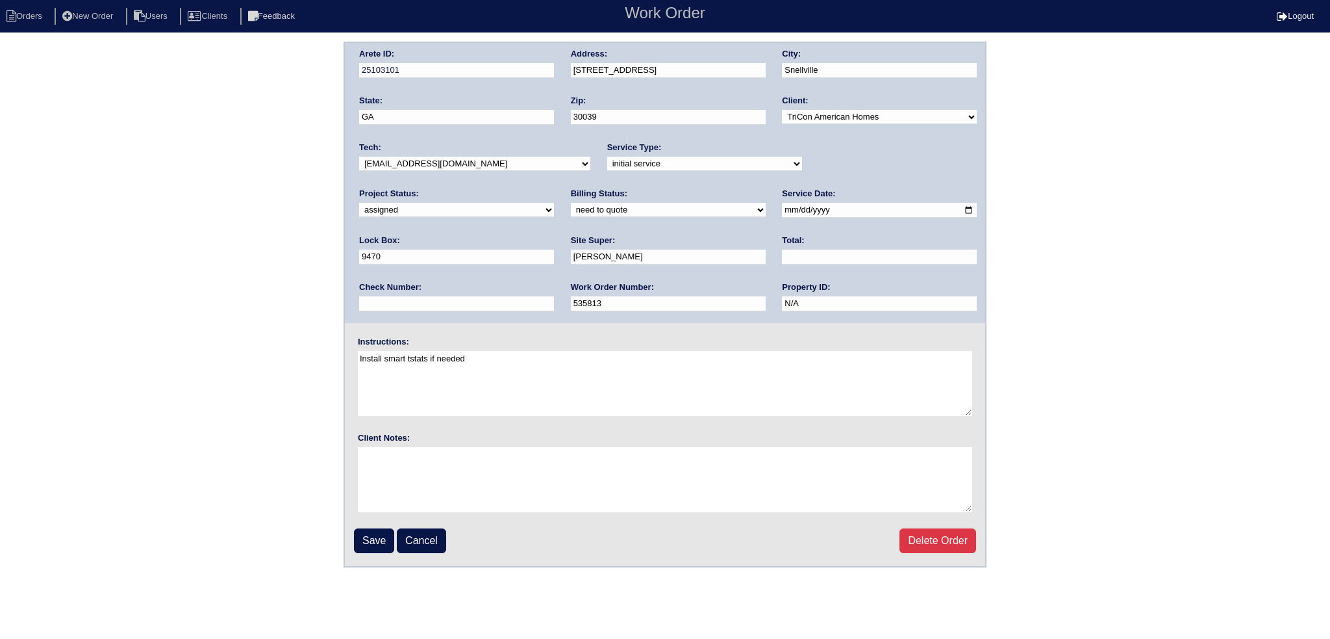
type input "2025-08-22"
click at [382, 539] on input "Save" at bounding box center [374, 540] width 40 height 25
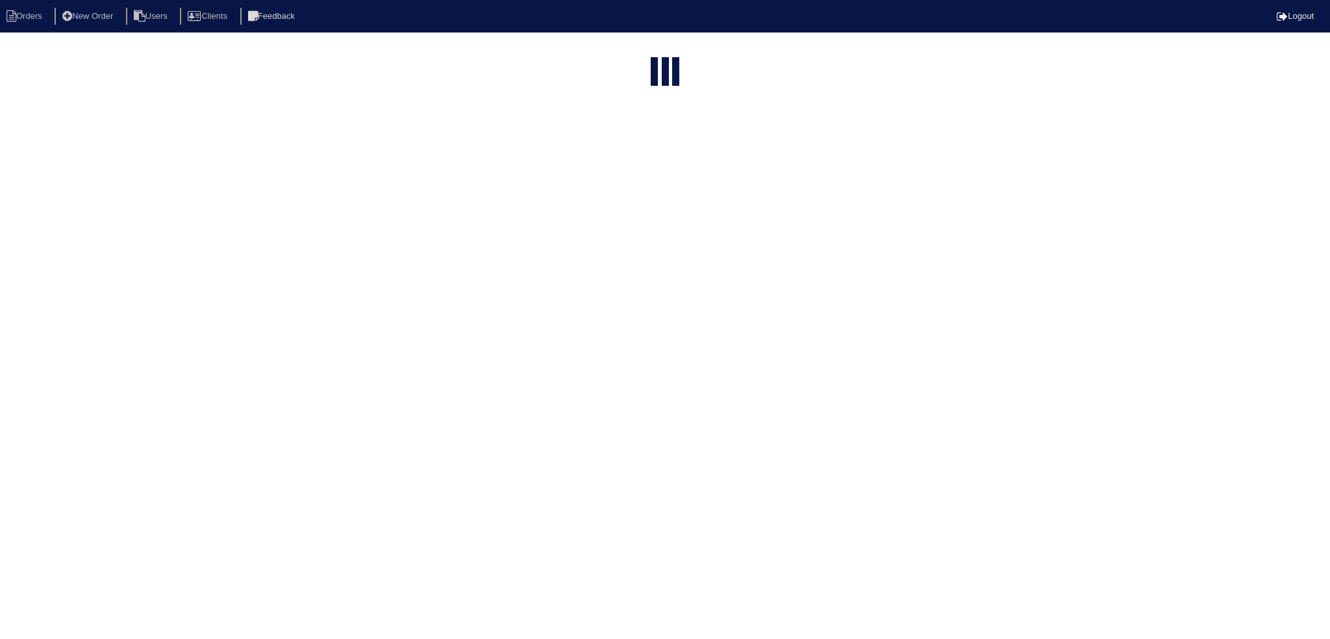
select select "15"
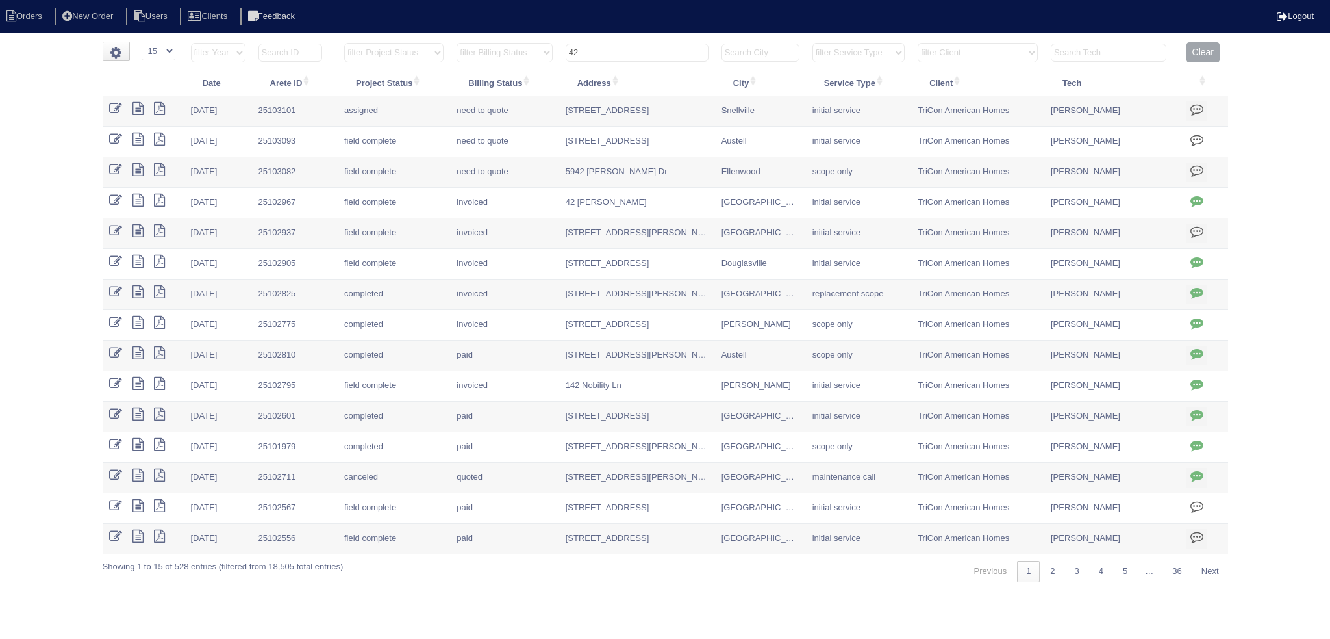
drag, startPoint x: 629, startPoint y: 58, endPoint x: 535, endPoint y: 47, distance: 94.2
click at [535, 51] on tr "filter Year -- Any Year -- 2025 2024 2023 2022 2021 2020 2019 filter Project St…" at bounding box center [666, 55] width 1126 height 27
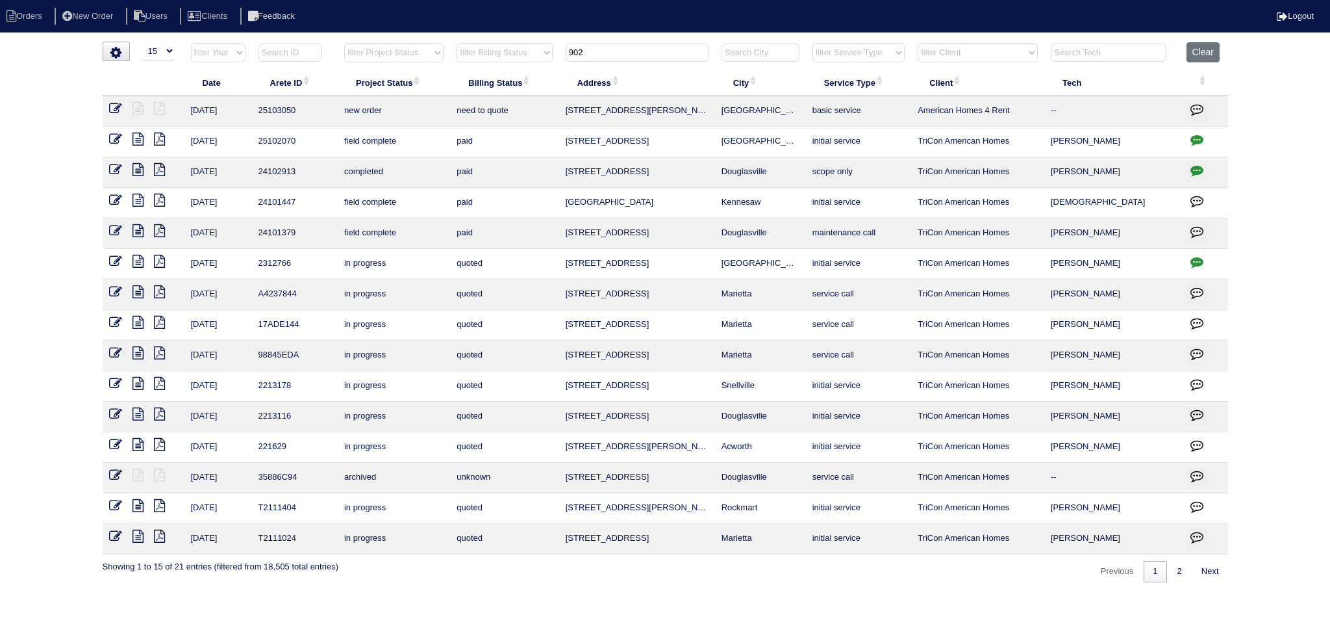
type input "902"
click at [122, 107] on link at bounding box center [120, 110] width 23 height 10
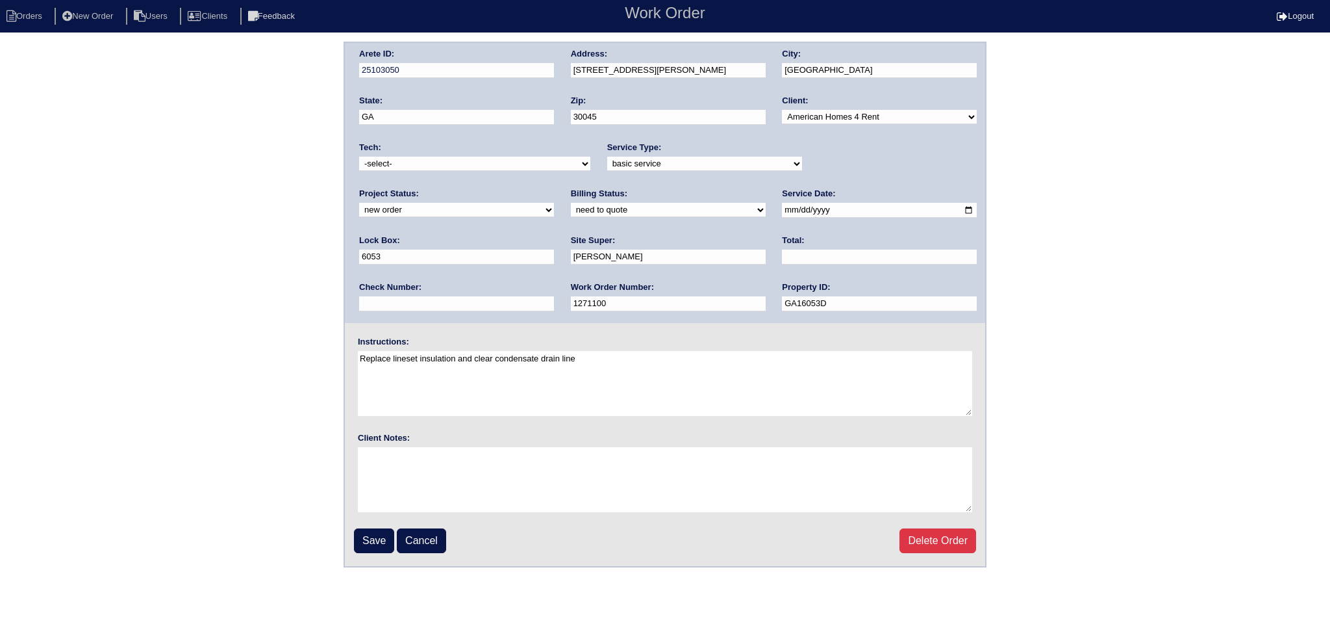
click at [554, 203] on select "new order assigned in progress field complete need to schedule admin review arc…" at bounding box center [456, 210] width 195 height 14
select select "assigned"
click at [554, 203] on select "new order assigned in progress field complete need to schedule admin review arc…" at bounding box center [456, 210] width 195 height 14
click at [782, 212] on input "2025-08-15" at bounding box center [879, 210] width 195 height 15
type input "2025-08-22"
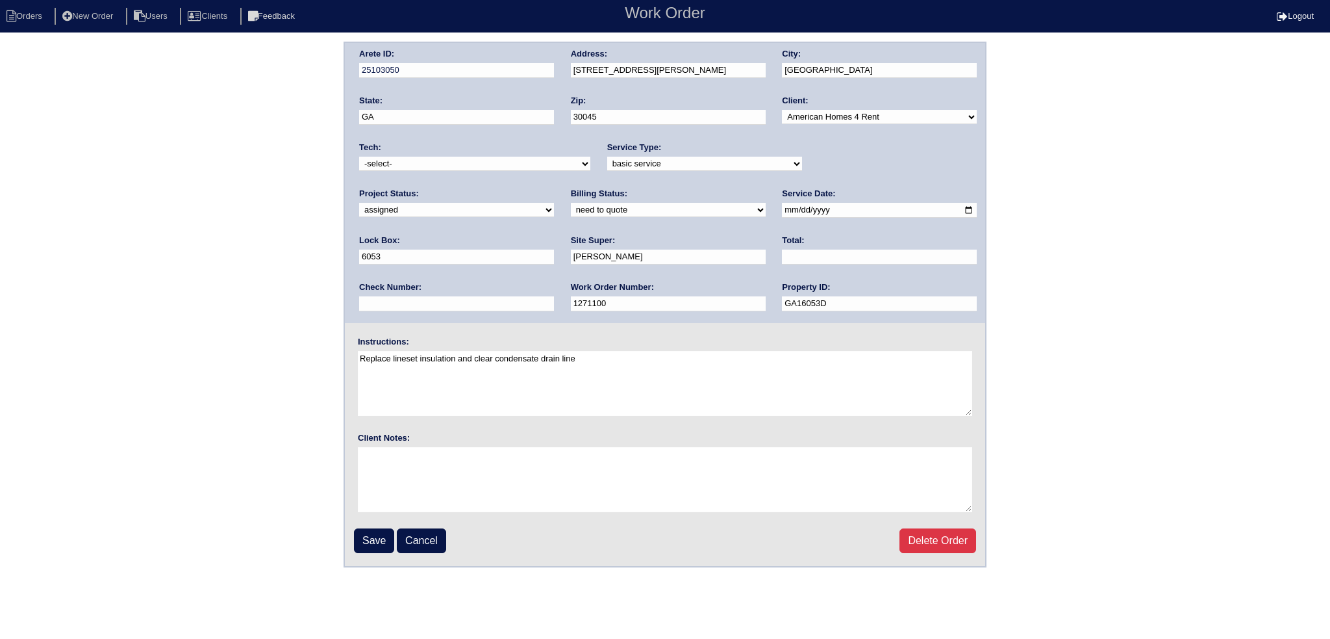
drag, startPoint x: 513, startPoint y: 160, endPoint x: 506, endPoint y: 168, distance: 10.1
click at [509, 163] on select "-select- aretesmg+backup-tech@gmail.com benjohnholt88@gmail.com callisonhvac@ya…" at bounding box center [474, 164] width 231 height 14
select select "151"
click at [359, 157] on select "-select- aretesmg+backup-tech@gmail.com benjohnholt88@gmail.com callisonhvac@ya…" at bounding box center [474, 164] width 231 height 14
click at [380, 528] on input "Save" at bounding box center [374, 540] width 40 height 25
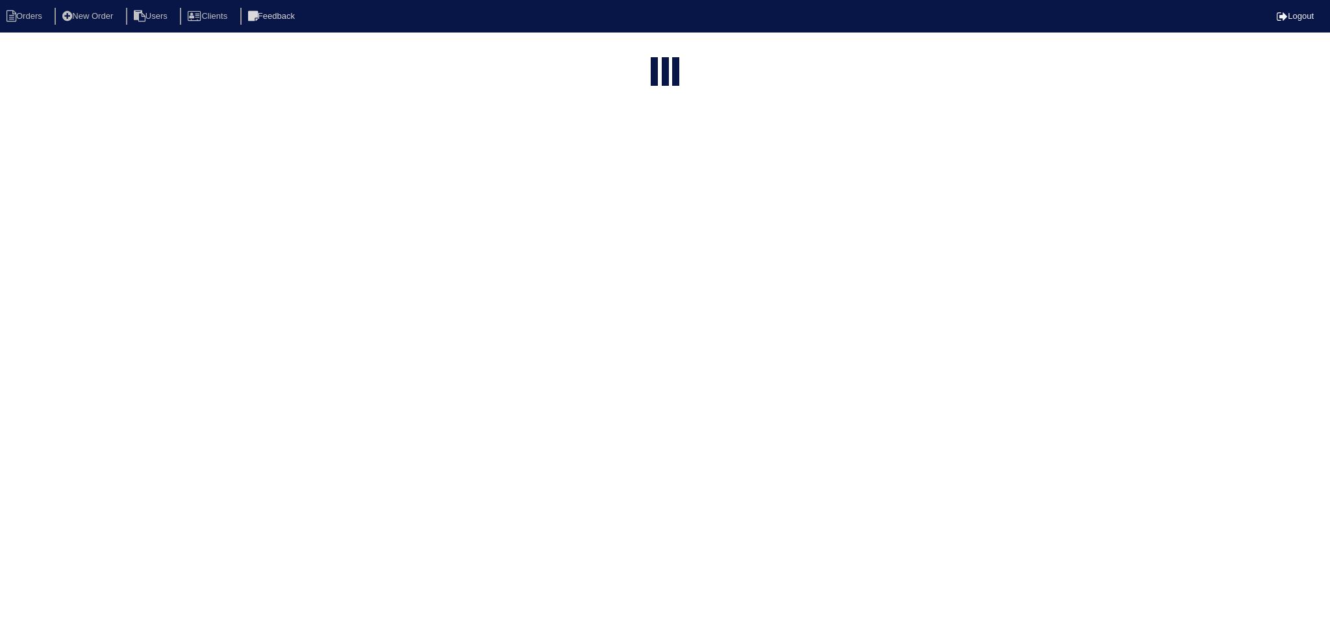
select select "15"
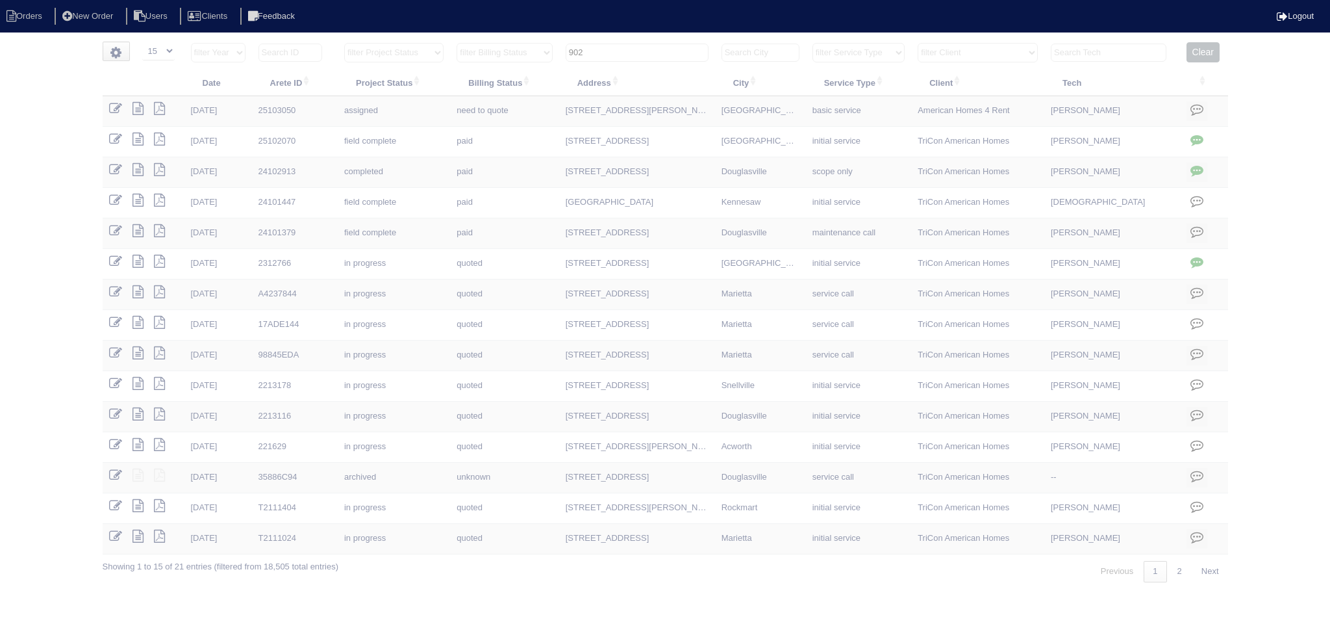
click at [616, 51] on input "902" at bounding box center [637, 53] width 143 height 18
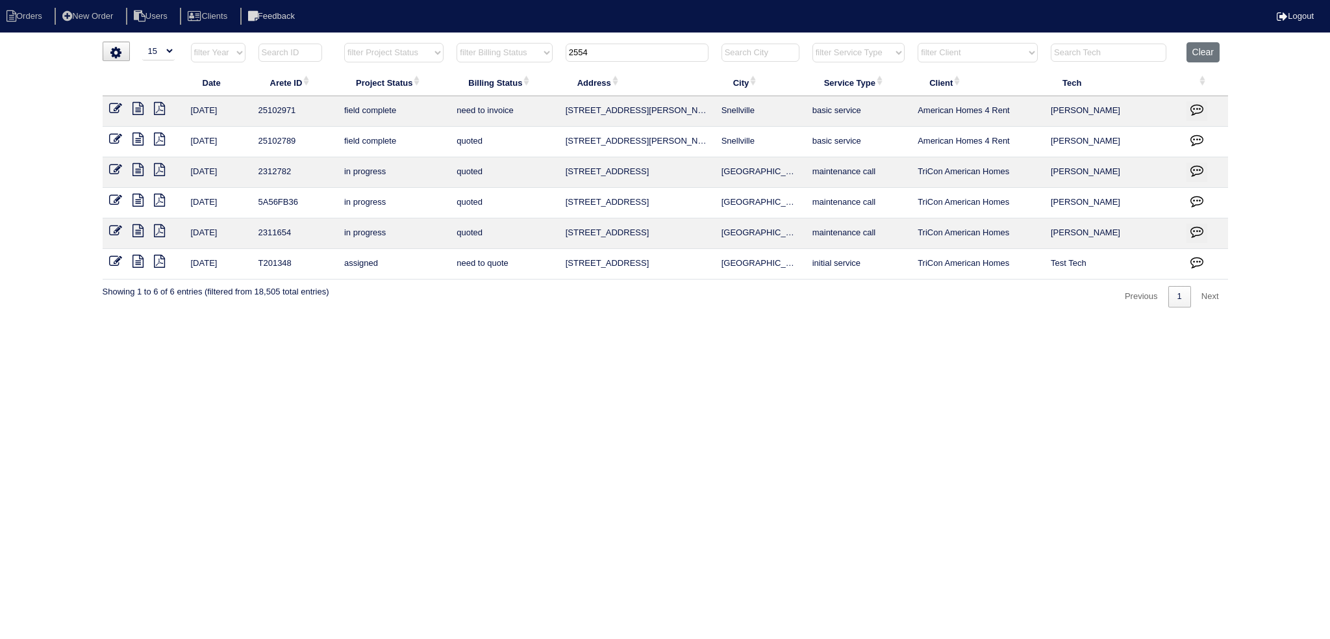
type input "2554"
click at [114, 109] on icon at bounding box center [115, 108] width 13 height 13
click at [138, 109] on icon at bounding box center [138, 108] width 11 height 13
click at [109, 106] on icon at bounding box center [115, 108] width 13 height 13
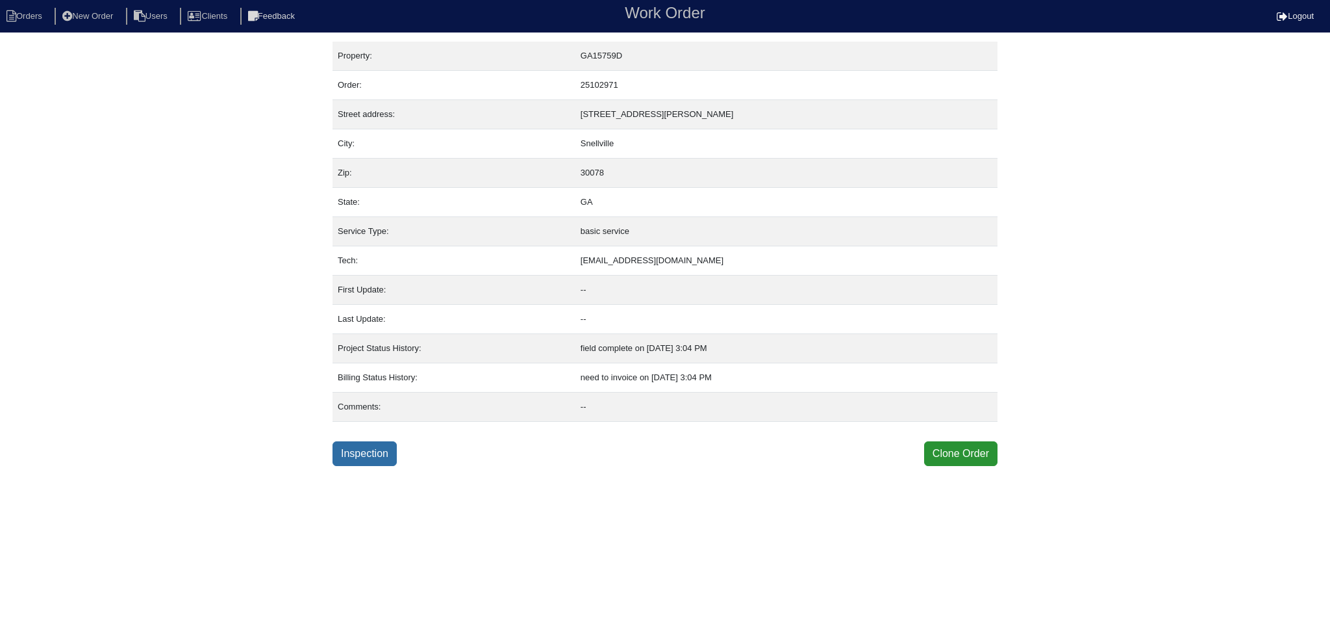
click at [353, 442] on link "Inspection" at bounding box center [365, 453] width 64 height 25
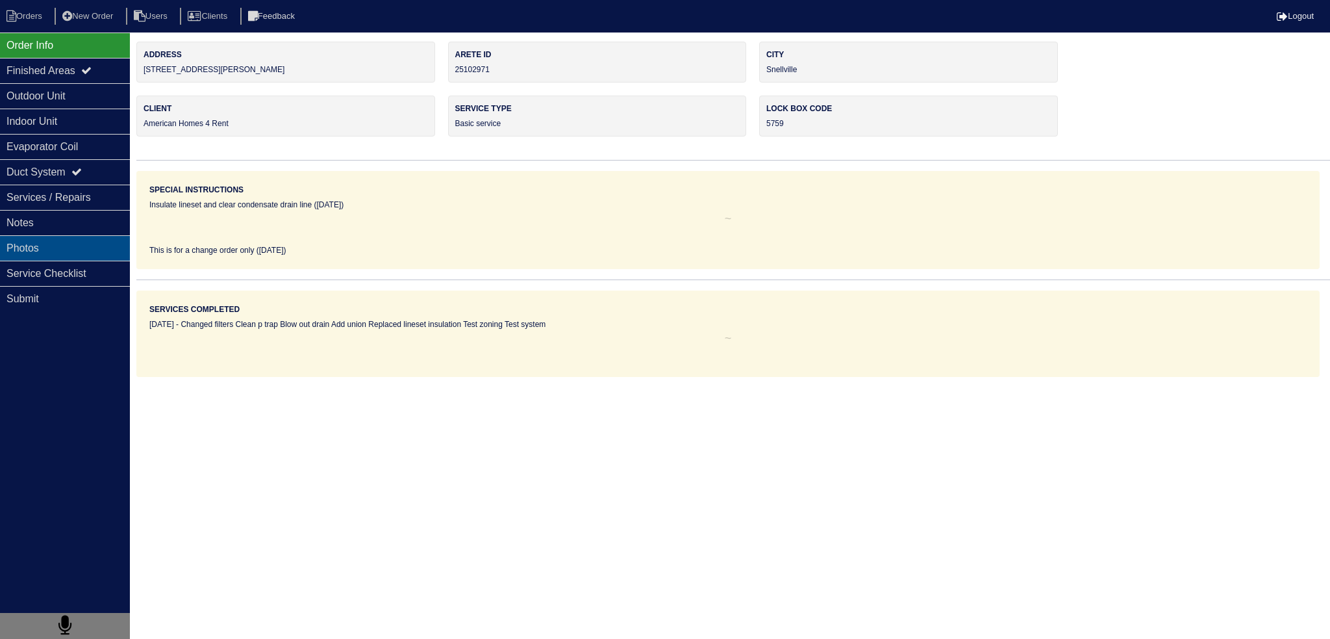
click at [128, 246] on div "Photos" at bounding box center [65, 247] width 130 height 25
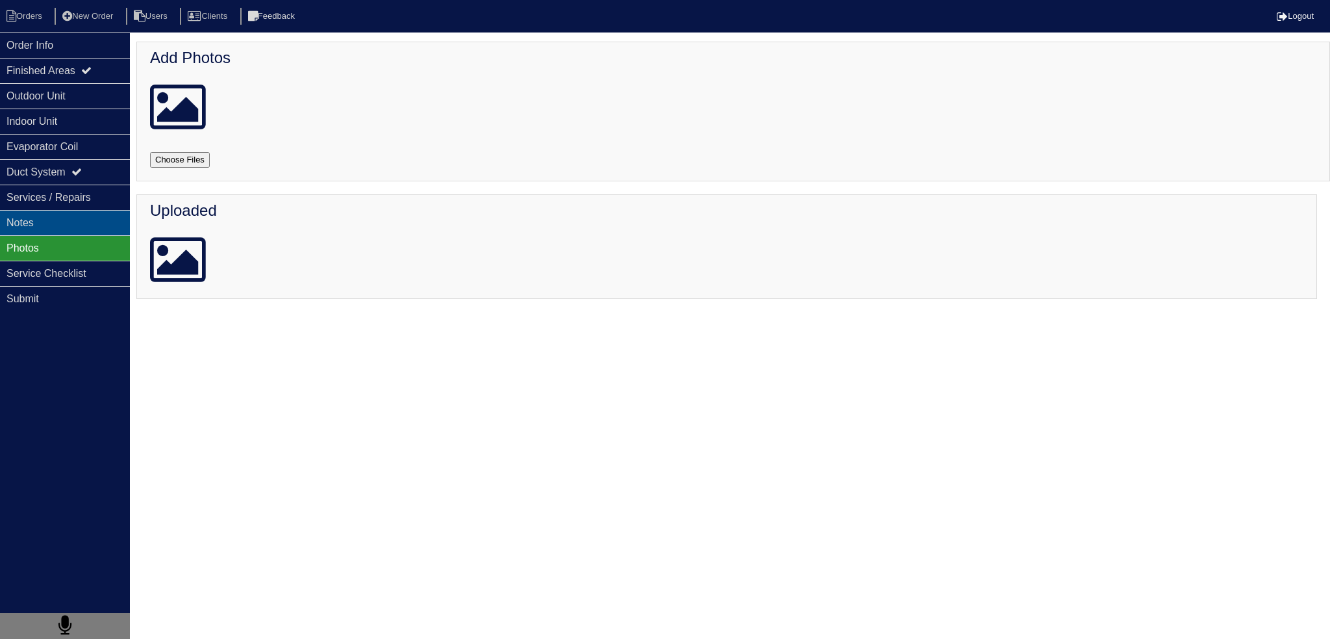
click at [120, 233] on div "Notes" at bounding box center [65, 222] width 130 height 25
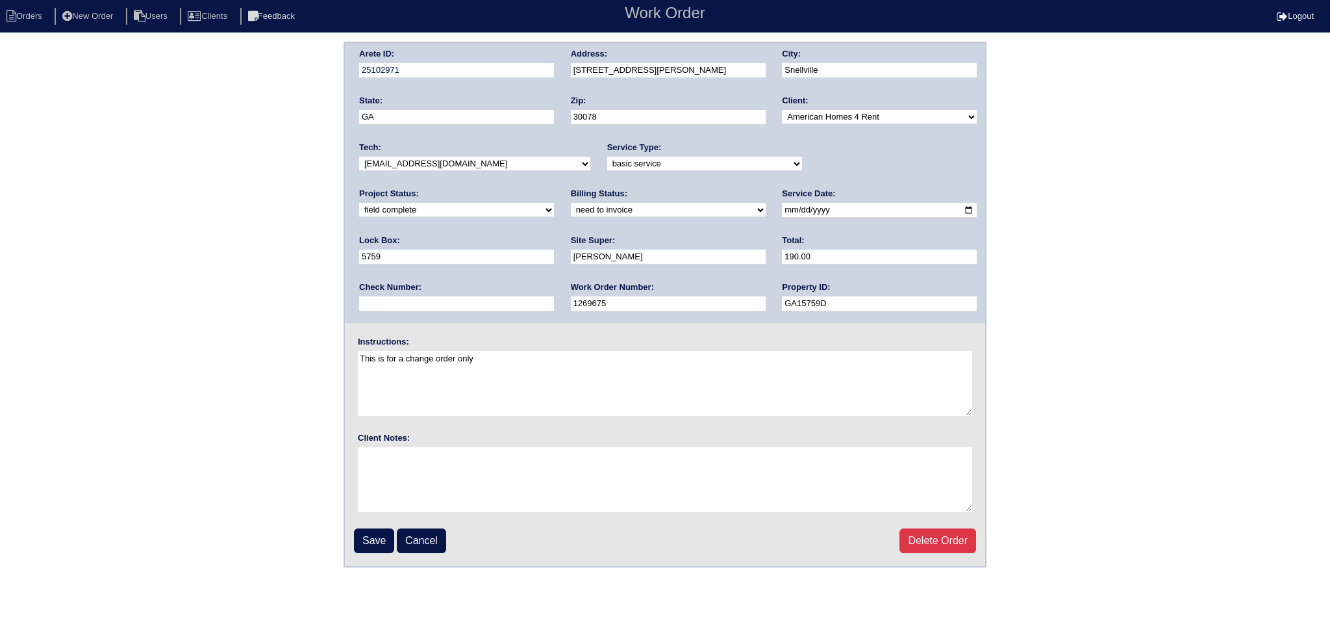
click at [554, 203] on select "new order assigned in progress field complete need to schedule admin review arc…" at bounding box center [456, 210] width 195 height 14
select select "assigned"
click at [554, 203] on select "new order assigned in progress field complete need to schedule admin review arc…" at bounding box center [456, 210] width 195 height 14
drag, startPoint x: 753, startPoint y: 203, endPoint x: 759, endPoint y: 209, distance: 8.3
click at [782, 203] on input "2025-08-11" at bounding box center [879, 210] width 195 height 15
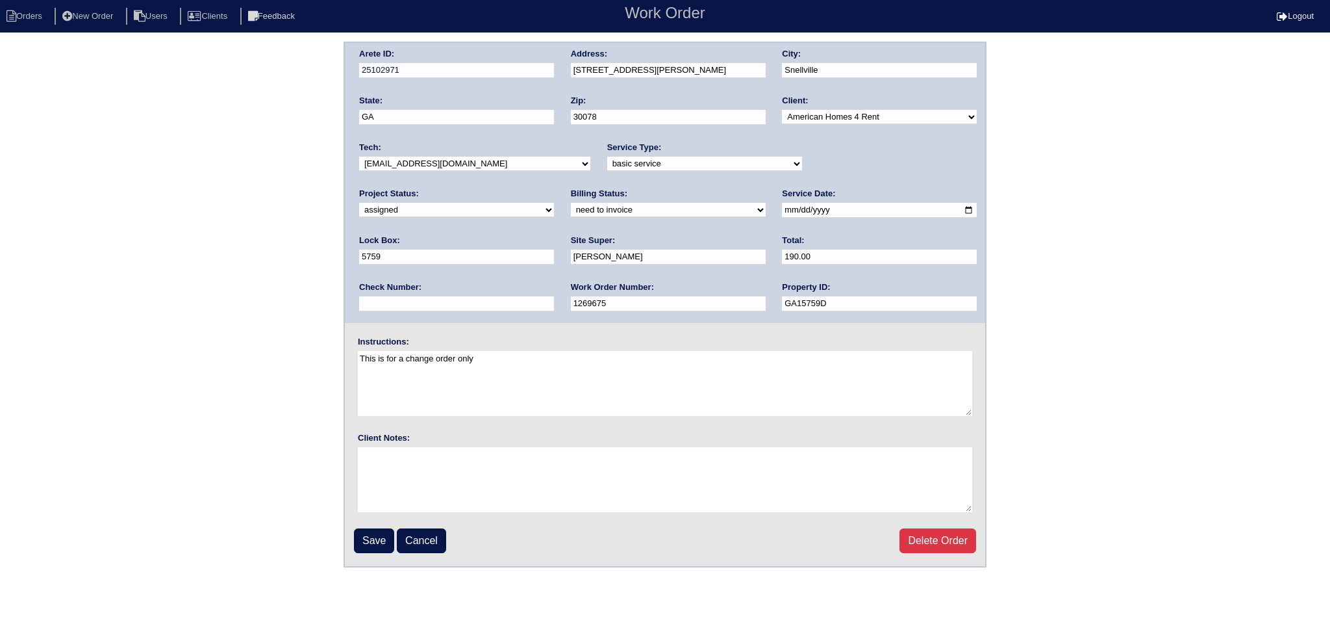
type input "2025-08-22"
click at [487, 165] on select "-select- aretesmg+backup-tech@gmail.com benjohnholt88@gmail.com callisonhvac@ya…" at bounding box center [474, 164] width 231 height 14
select select "151"
click at [359, 157] on select "-select- aretesmg+backup-tech@gmail.com benjohnholt88@gmail.com callisonhvac@ya…" at bounding box center [474, 164] width 231 height 14
click at [377, 541] on input "Save" at bounding box center [374, 540] width 40 height 25
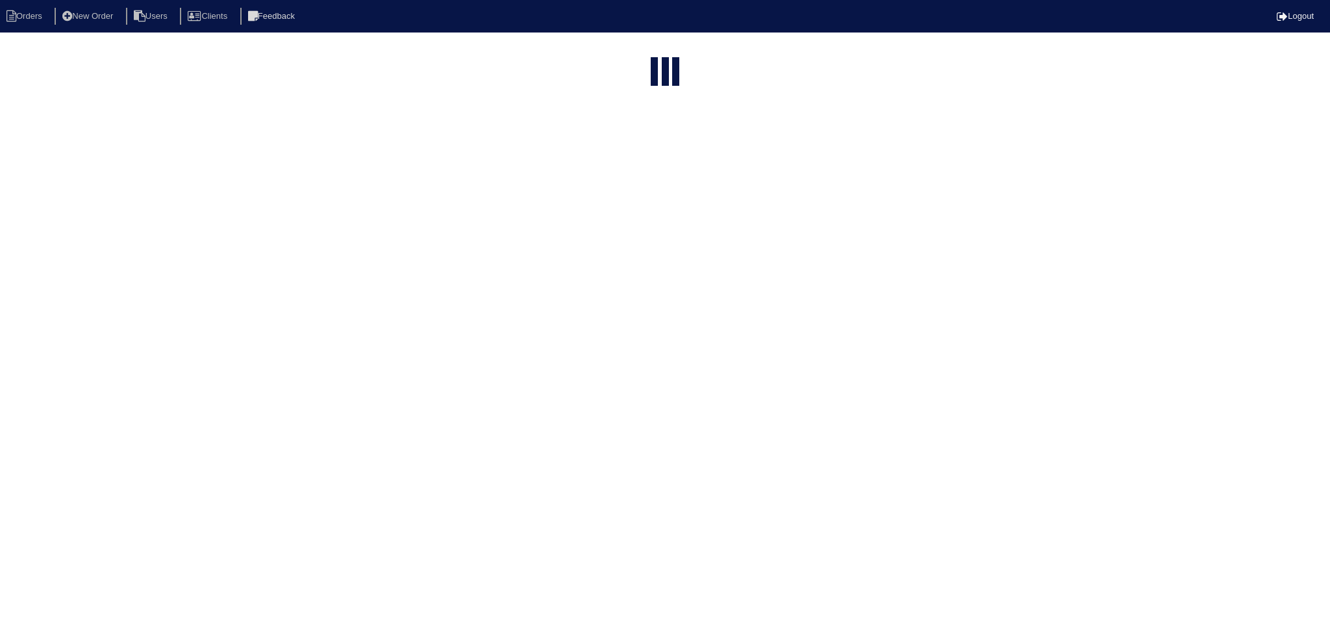
select select "15"
click at [644, 50] on input "2554" at bounding box center [637, 53] width 143 height 18
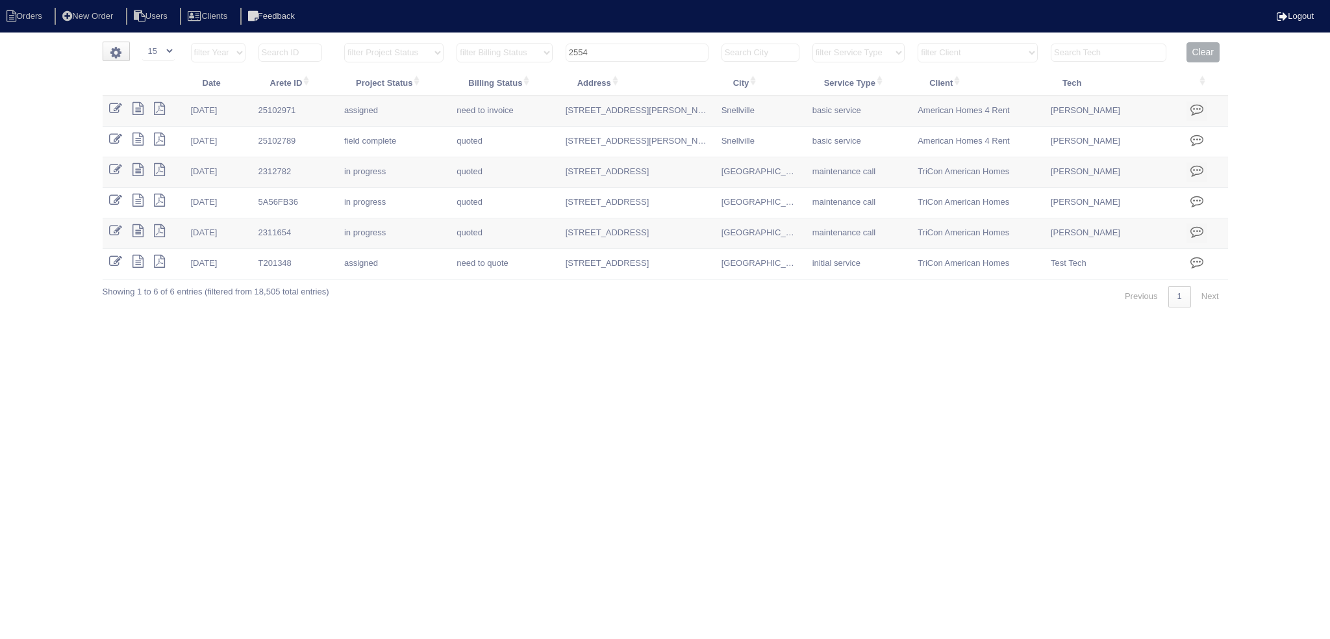
click at [644, 50] on input "2554" at bounding box center [637, 53] width 143 height 18
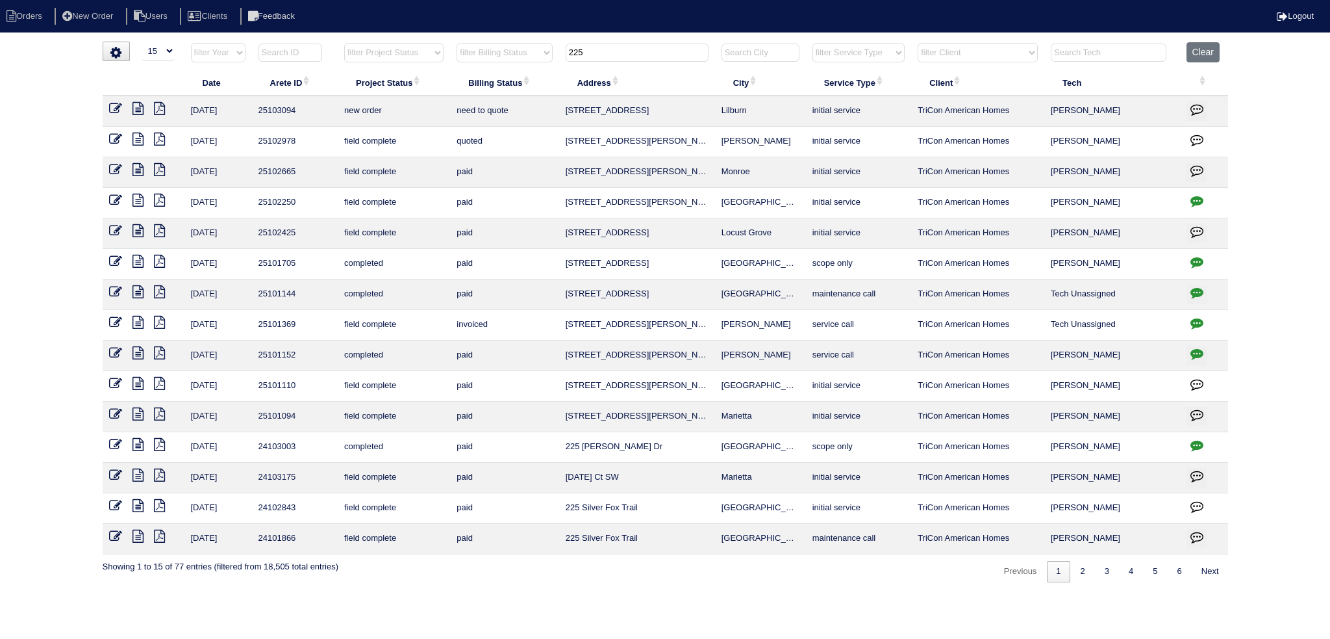
type input "225"
click at [112, 108] on icon at bounding box center [115, 108] width 13 height 13
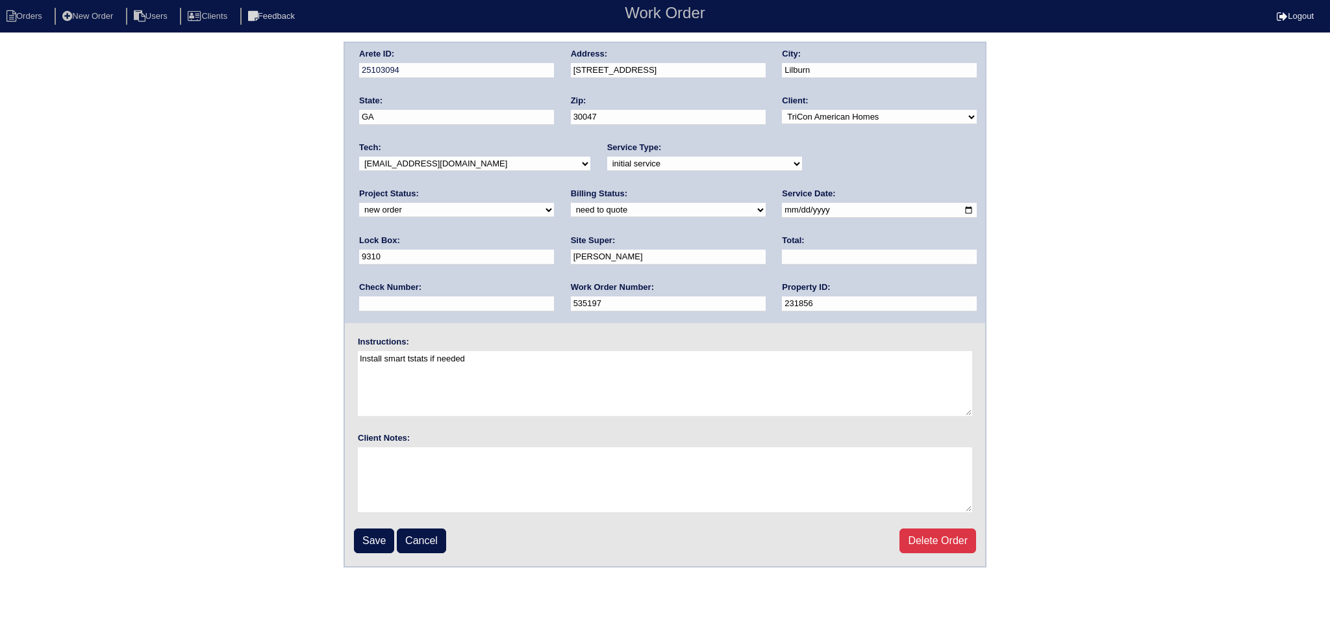
drag, startPoint x: 806, startPoint y: 159, endPoint x: 809, endPoint y: 166, distance: 8.1
click at [554, 203] on select "new order assigned in progress field complete need to schedule admin review arc…" at bounding box center [456, 210] width 195 height 14
select select "assigned"
click at [554, 203] on select "new order assigned in progress field complete need to schedule admin review arc…" at bounding box center [456, 210] width 195 height 14
click at [549, 163] on select "-select- aretesmg+backup-tech@gmail.com benjohnholt88@gmail.com callisonhvac@ya…" at bounding box center [474, 164] width 231 height 14
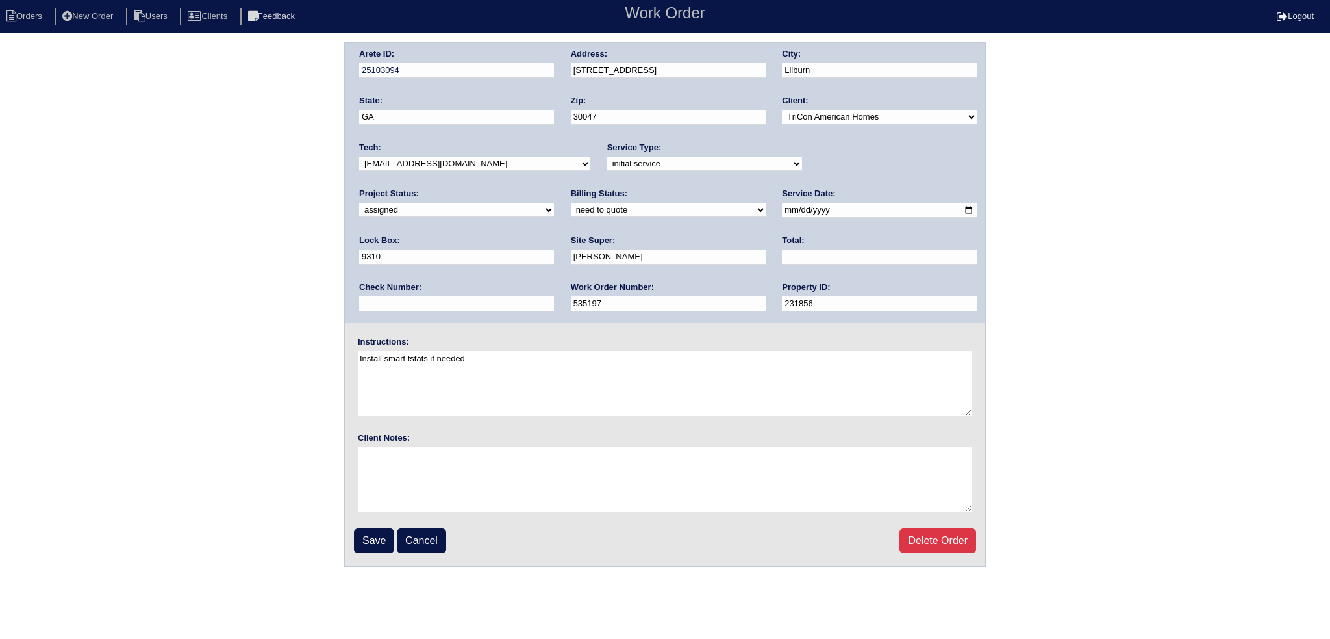
select select "151"
click at [359, 157] on select "-select- aretesmg+backup-tech@gmail.com benjohnholt88@gmail.com callisonhvac@ya…" at bounding box center [474, 164] width 231 height 14
click at [782, 213] on input "2025-08-20" at bounding box center [879, 210] width 195 height 15
type input "2025-08-22"
click at [372, 547] on input "Save" at bounding box center [374, 540] width 40 height 25
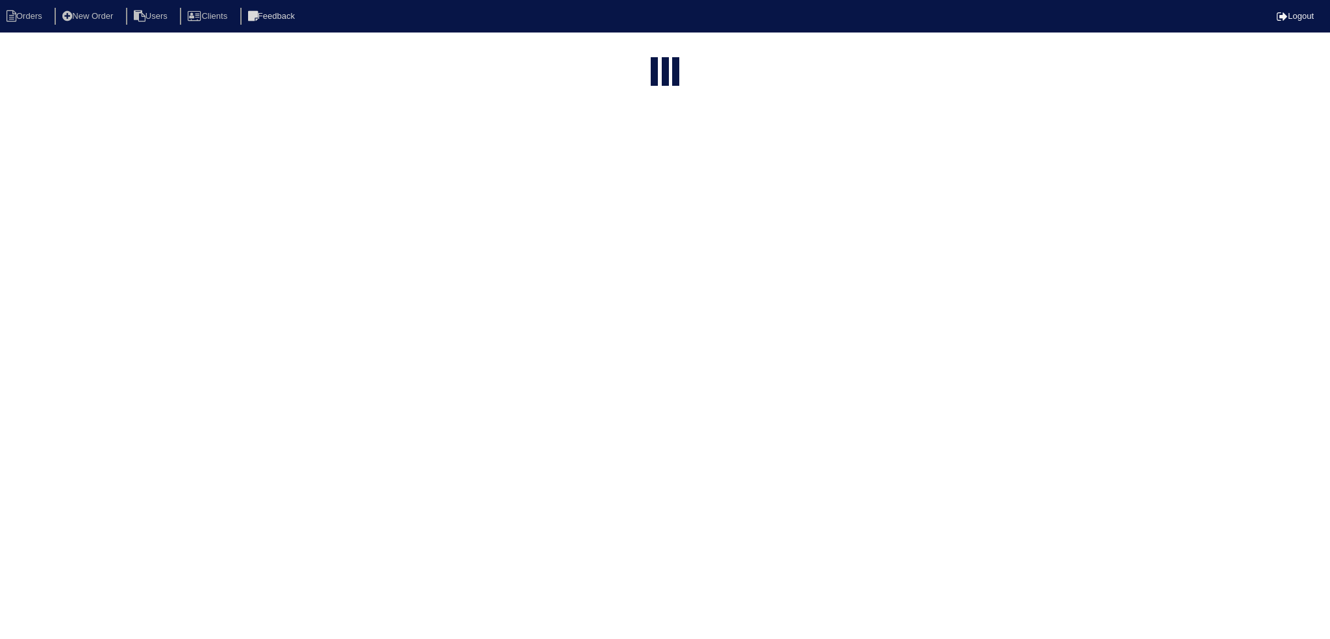
select select "15"
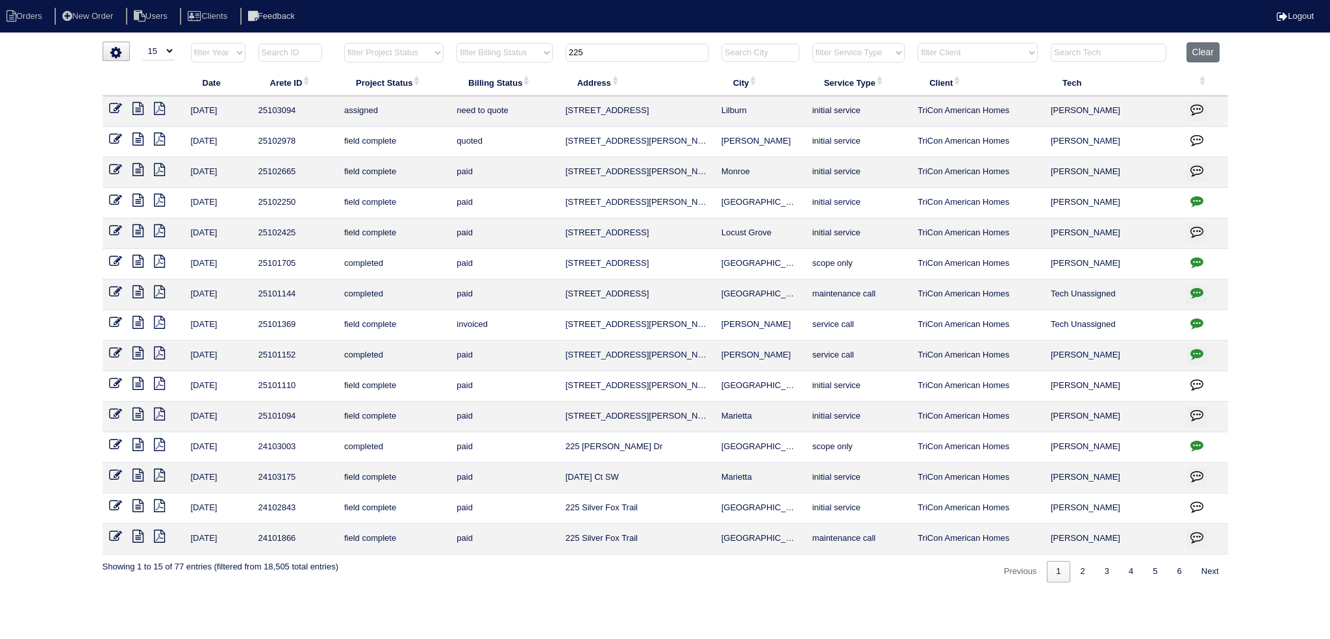
click at [490, 47] on tr "filter Year -- Any Year -- 2025 2024 2023 2022 2021 2020 2019 filter Project St…" at bounding box center [666, 55] width 1126 height 27
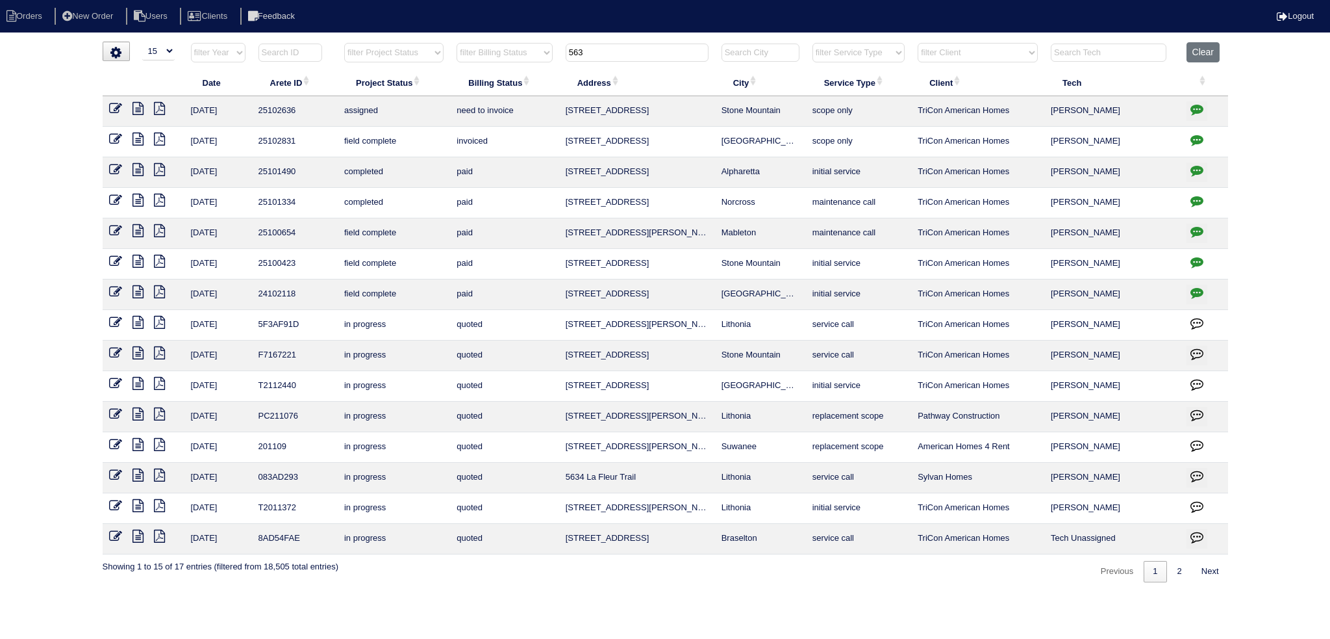
type input "563"
click at [116, 111] on icon at bounding box center [115, 108] width 13 height 13
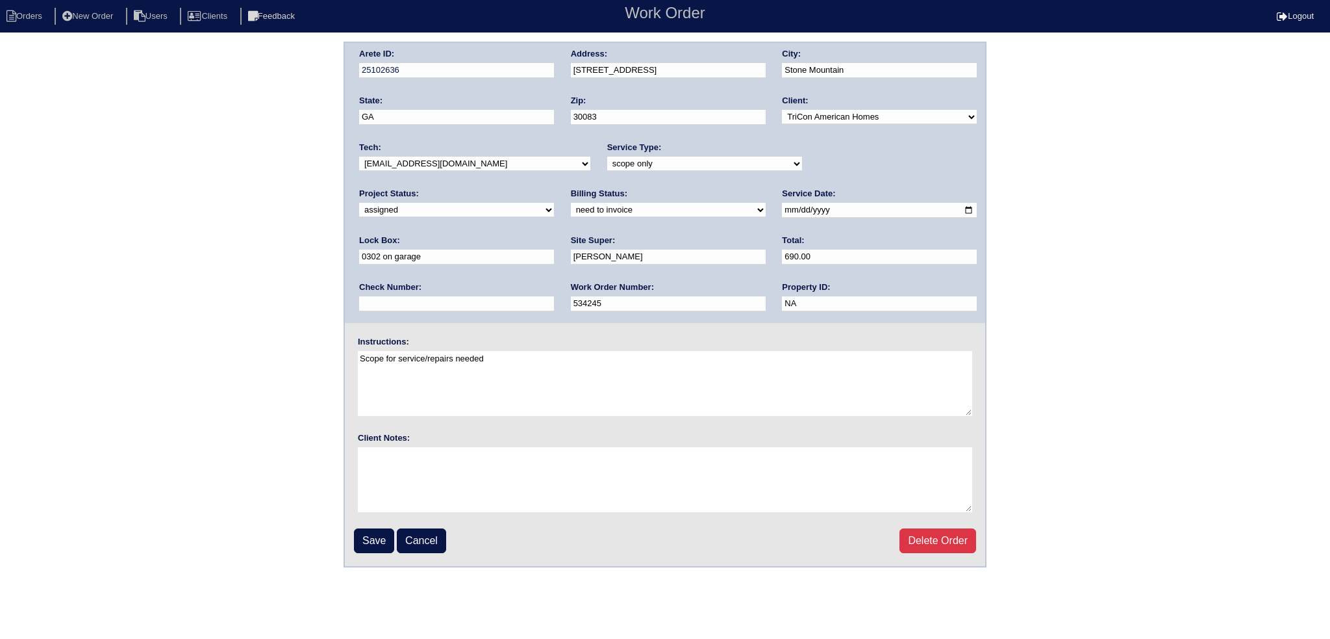
click at [450, 163] on select "-select- aretesmg+backup-tech@gmail.com benjohnholt88@gmail.com callisonhvac@ya…" at bounding box center [474, 164] width 231 height 14
select select "151"
click at [359, 157] on select "-select- aretesmg+backup-tech@gmail.com benjohnholt88@gmail.com callisonhvac@ya…" at bounding box center [474, 164] width 231 height 14
click at [782, 206] on input "2025-08-21" at bounding box center [879, 210] width 195 height 15
type input "2025-08-22"
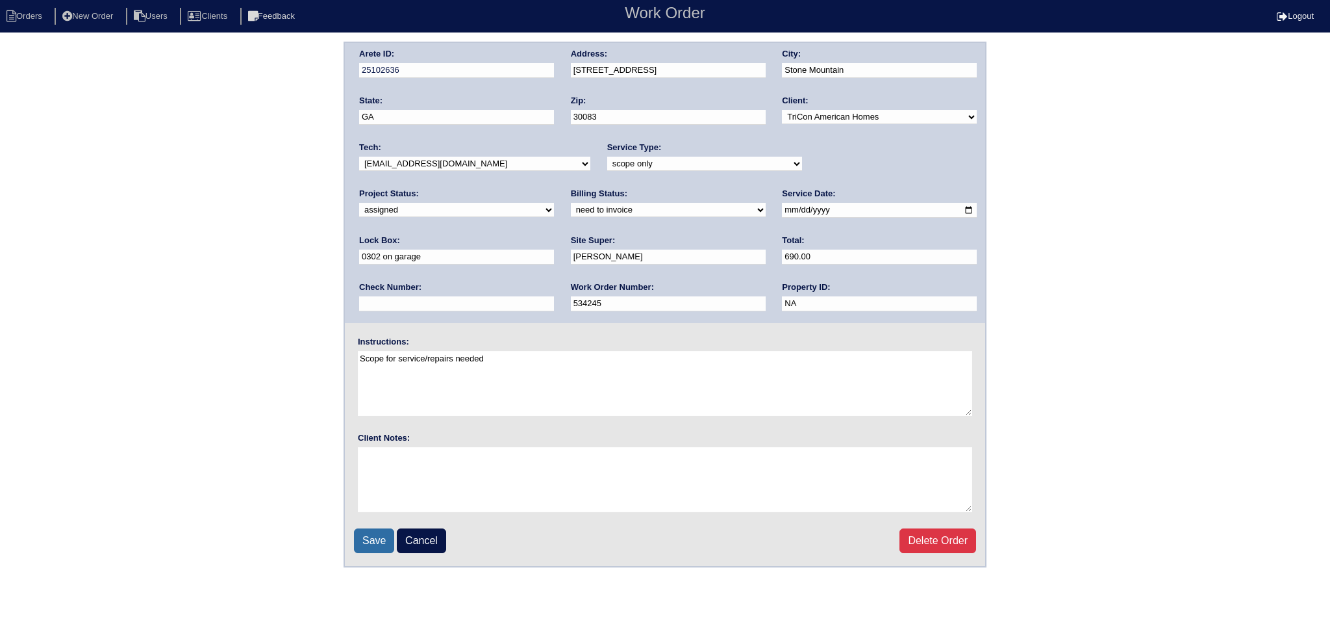
click at [383, 536] on input "Save" at bounding box center [374, 540] width 40 height 25
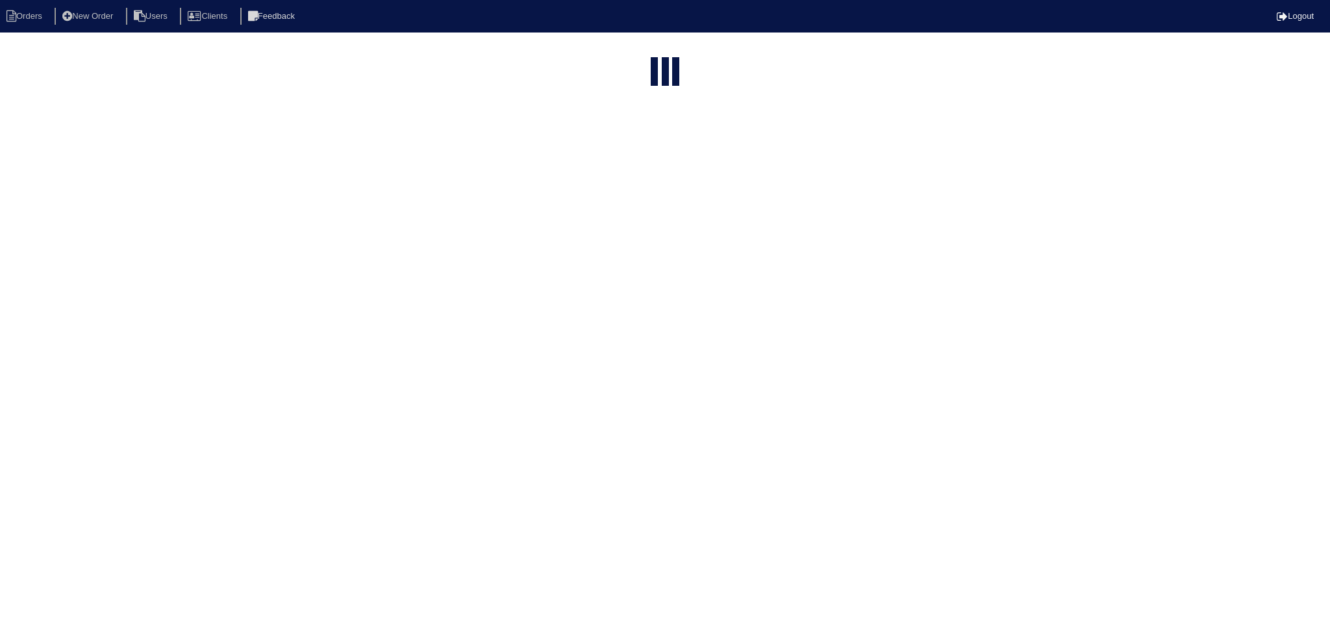
select select "15"
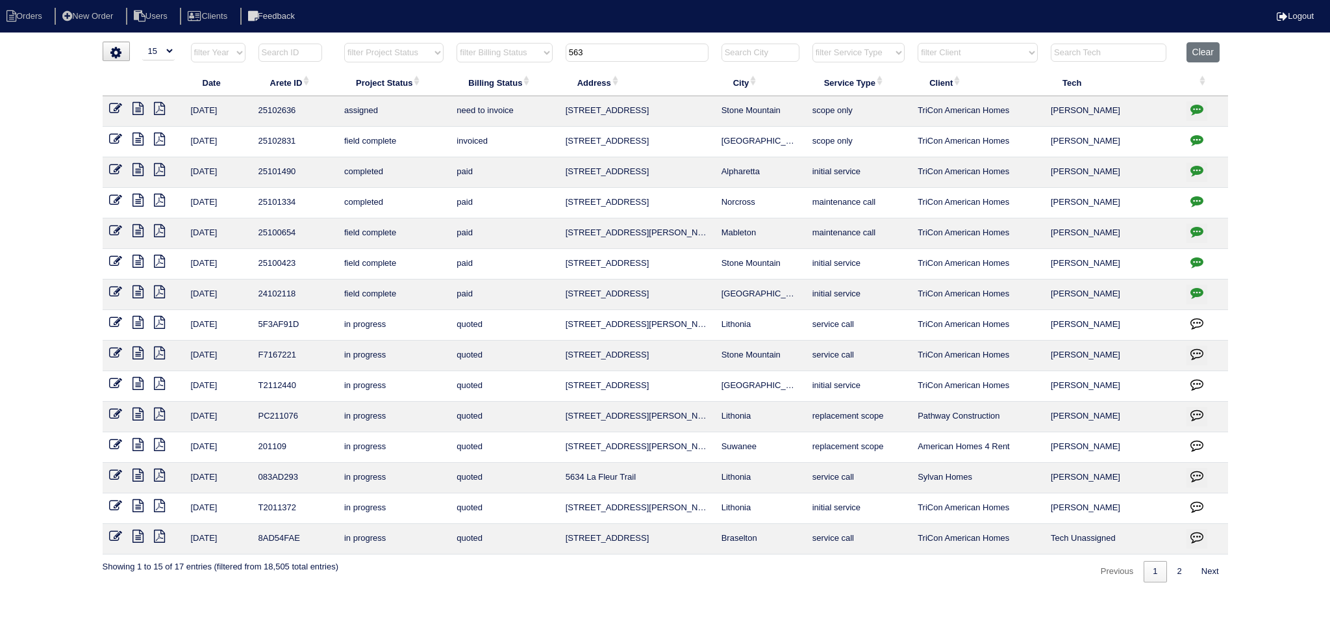
click at [602, 61] on th "563" at bounding box center [637, 55] width 156 height 27
click at [598, 60] on input "563" at bounding box center [637, 53] width 143 height 18
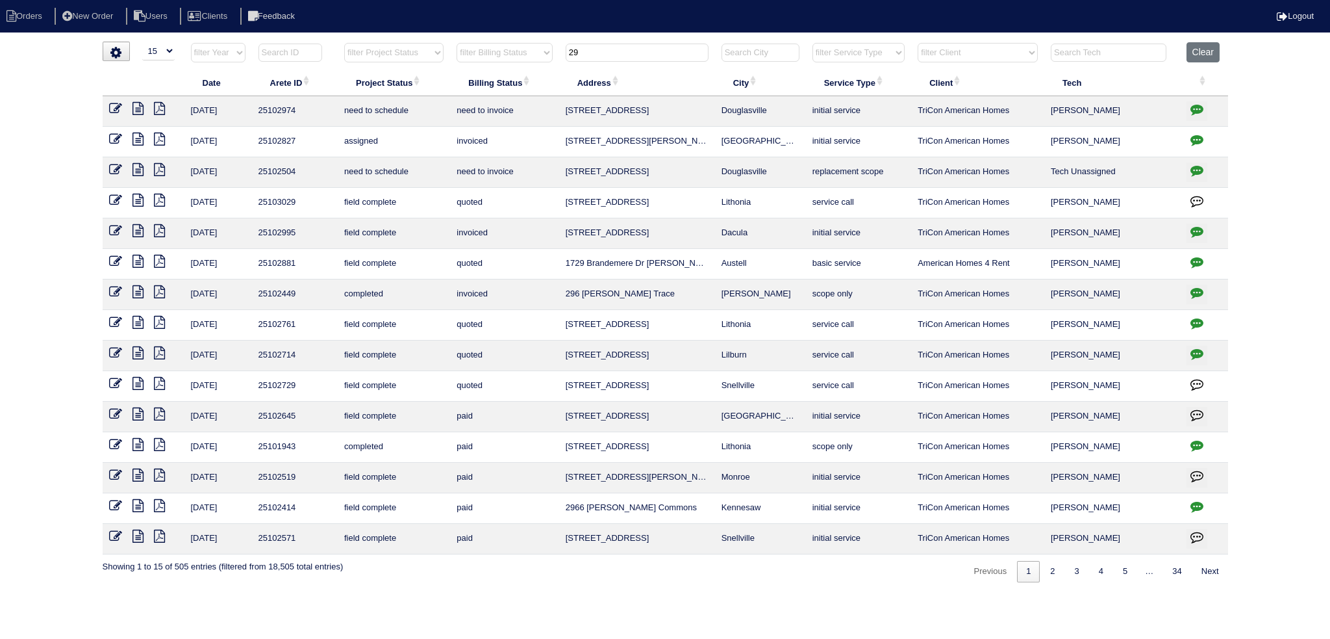
type input "29"
click at [118, 137] on icon at bounding box center [115, 139] width 13 height 13
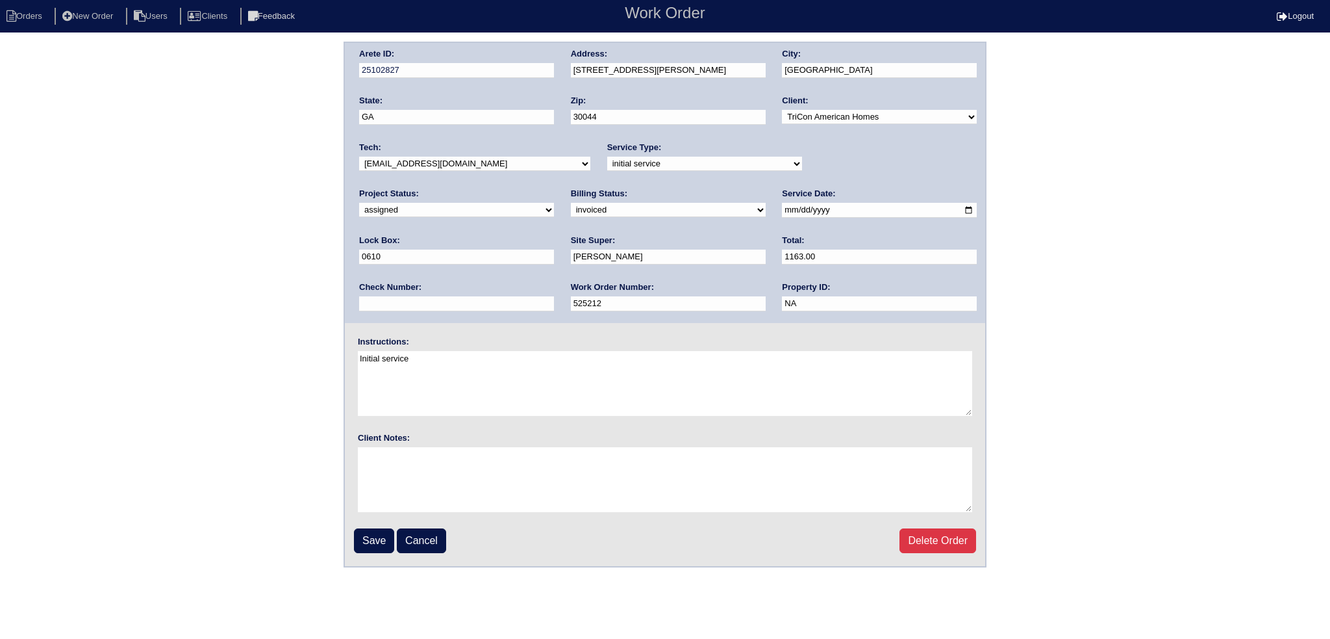
click at [476, 163] on select "-select- [EMAIL_ADDRESS][DOMAIN_NAME] [EMAIL_ADDRESS][DOMAIN_NAME] [EMAIL_ADDRE…" at bounding box center [474, 164] width 231 height 14
select select "151"
click at [359, 157] on select "-select- [EMAIL_ADDRESS][DOMAIN_NAME] [EMAIL_ADDRESS][DOMAIN_NAME] [EMAIL_ADDRE…" at bounding box center [474, 164] width 231 height 14
click at [782, 207] on input "[DATE]" at bounding box center [879, 210] width 195 height 15
type input "[DATE]"
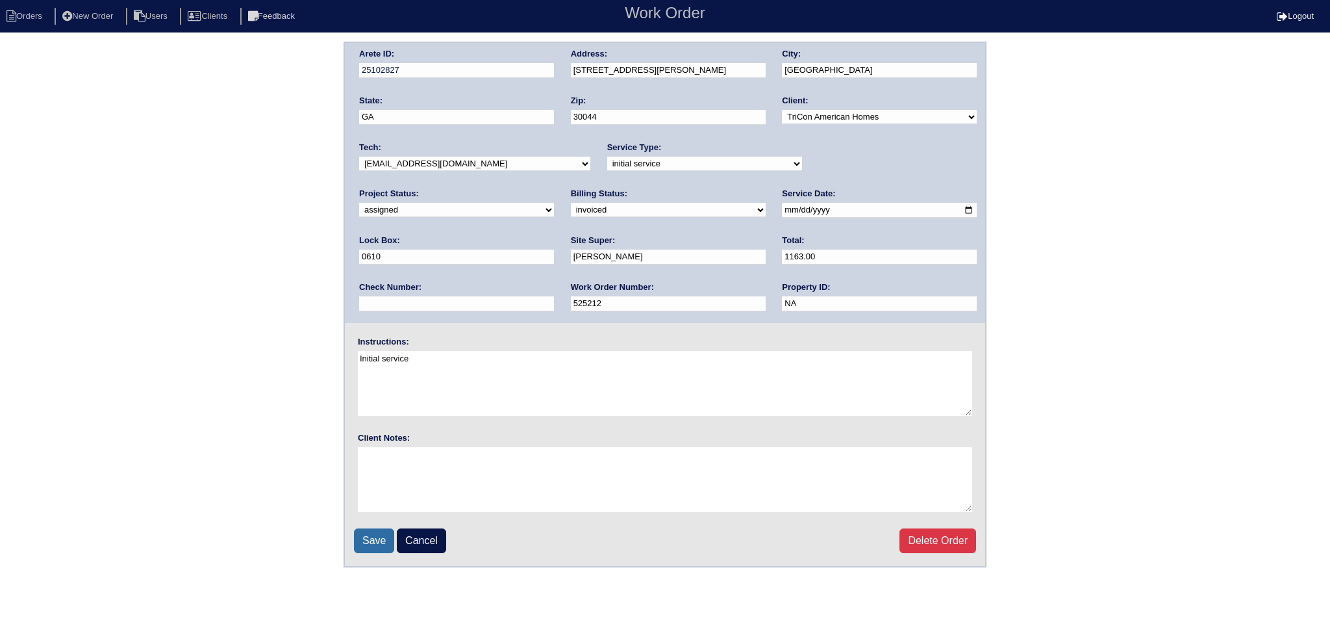
click at [372, 542] on input "Save" at bounding box center [374, 540] width 40 height 25
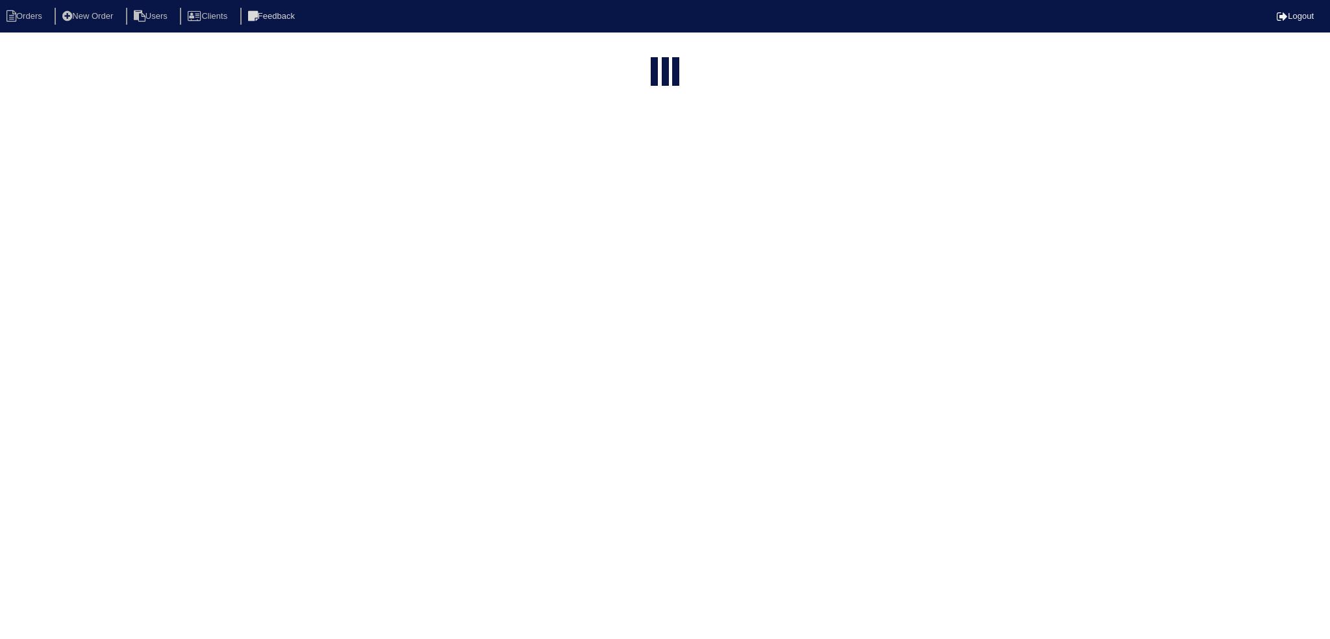
select select "15"
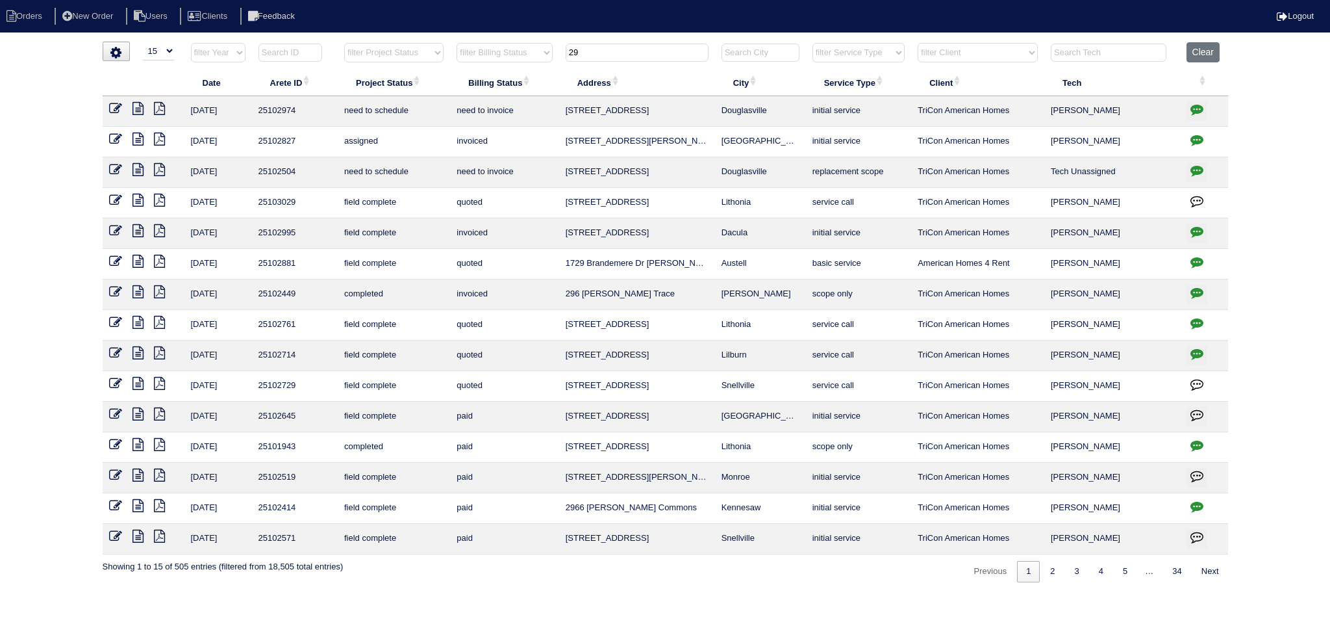
click at [608, 62] on th "29" at bounding box center [637, 55] width 156 height 27
click at [609, 59] on input "29" at bounding box center [637, 53] width 143 height 18
click at [609, 56] on input "29" at bounding box center [637, 53] width 143 height 18
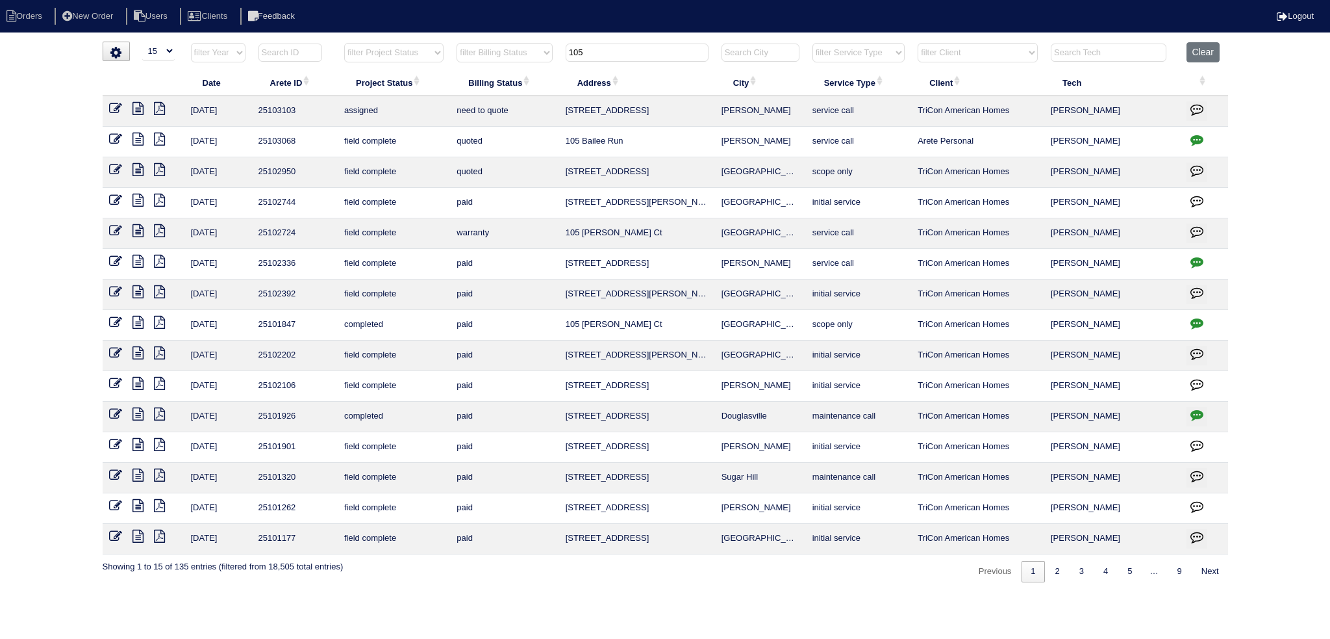
type input "105"
click at [114, 133] on icon at bounding box center [115, 139] width 13 height 13
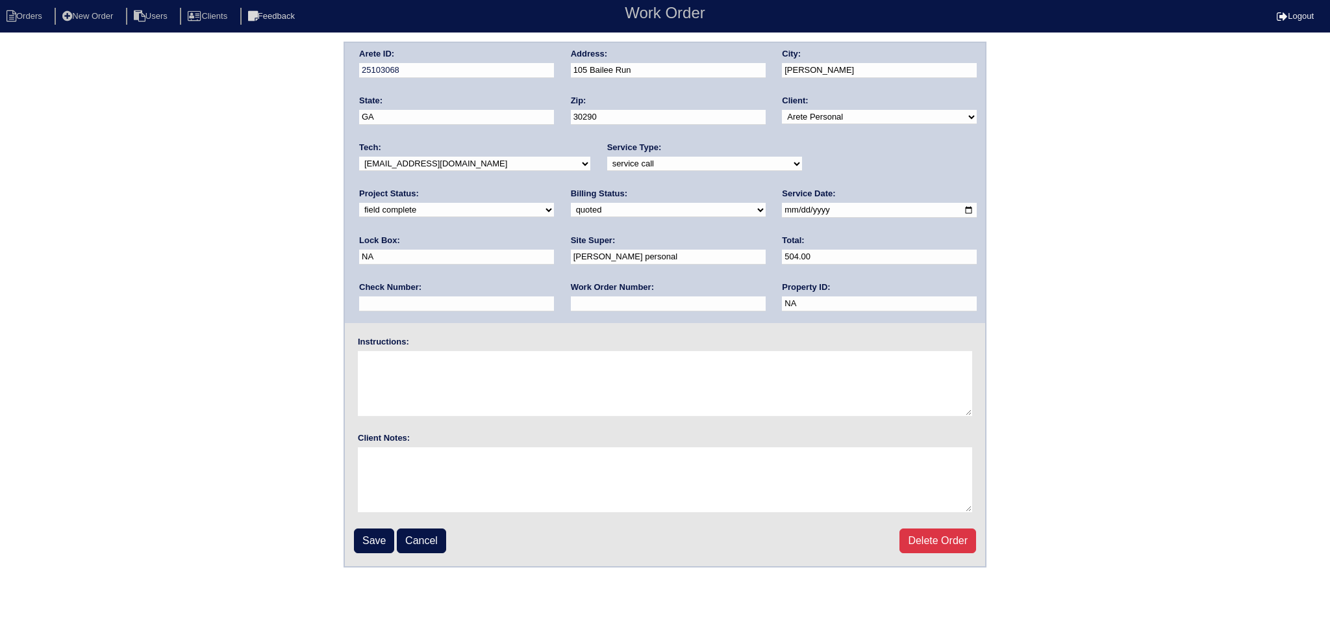
click at [782, 207] on input "2025-08-18" at bounding box center [879, 210] width 195 height 15
type input "[DATE]"
click at [440, 146] on div "Tech: -select- aretesmg+backup-tech@gmail.com benjohnholt88@gmail.com callisonh…" at bounding box center [474, 160] width 231 height 36
click at [364, 545] on input "Save" at bounding box center [374, 540] width 40 height 25
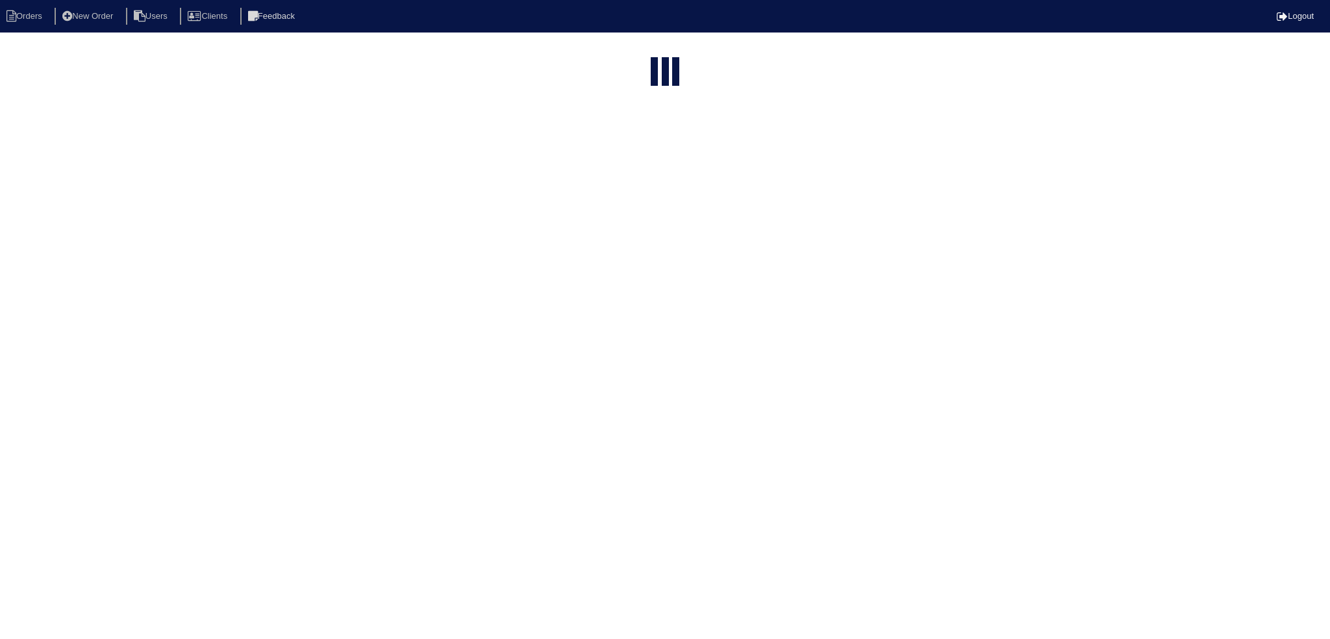
select select "15"
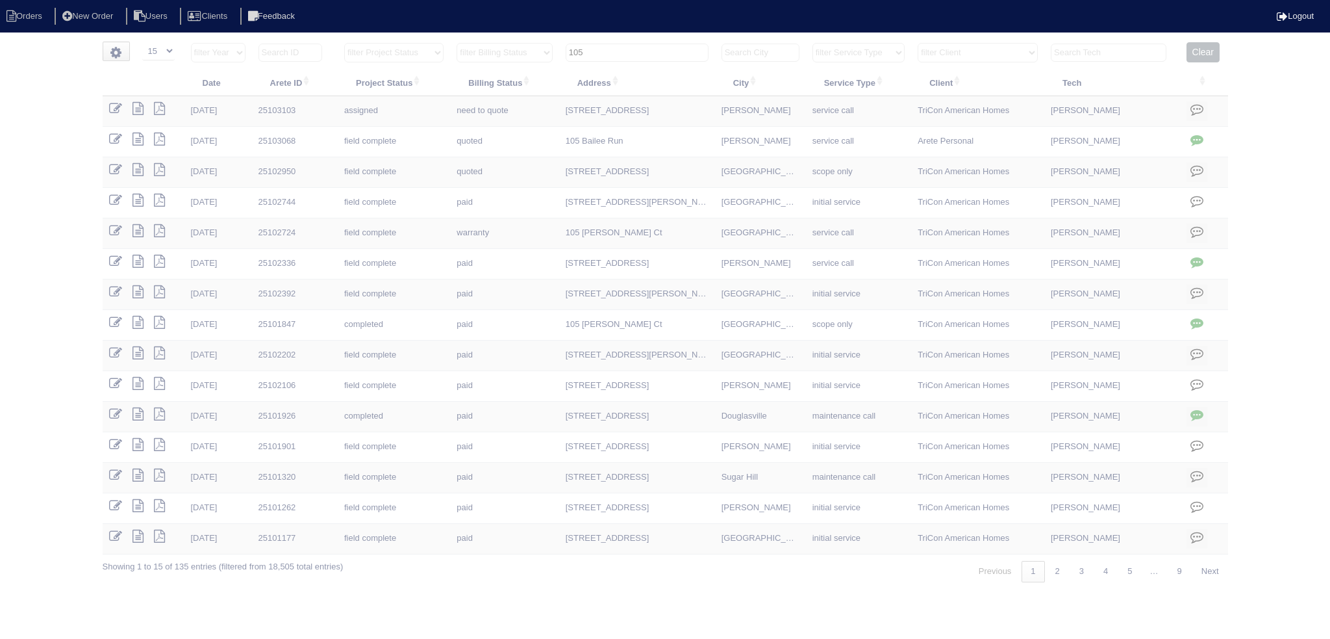
click at [624, 57] on input "105" at bounding box center [637, 53] width 143 height 18
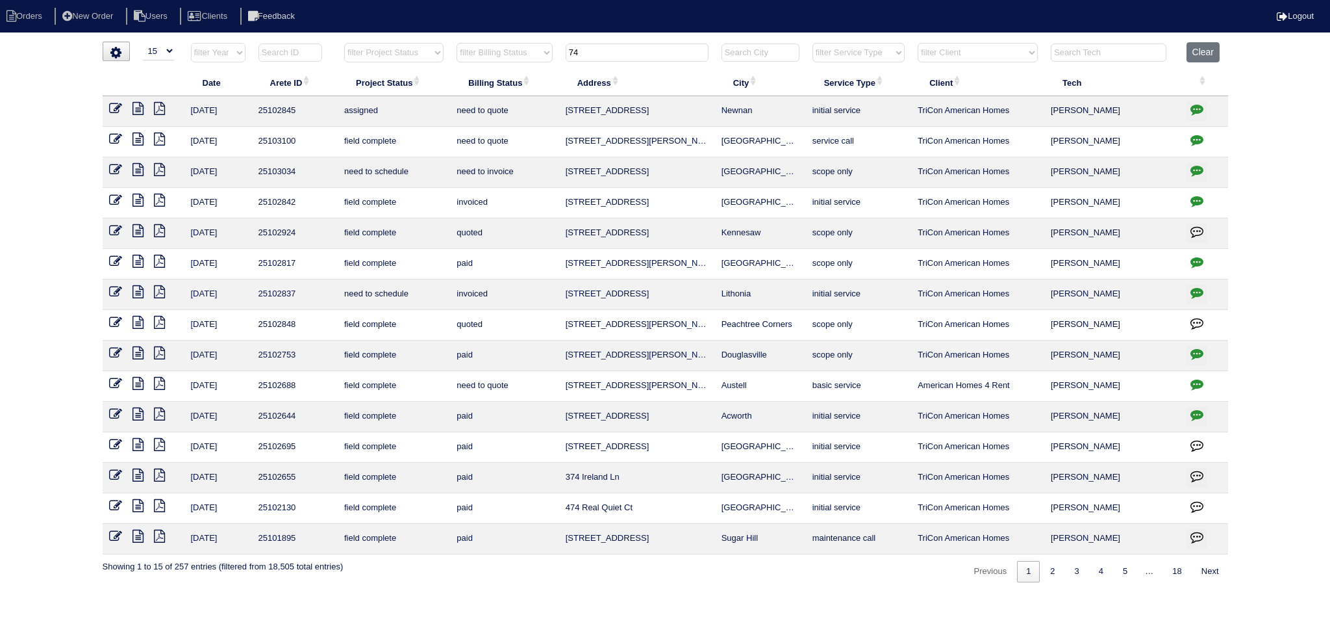
click at [624, 57] on input "74" at bounding box center [637, 53] width 143 height 18
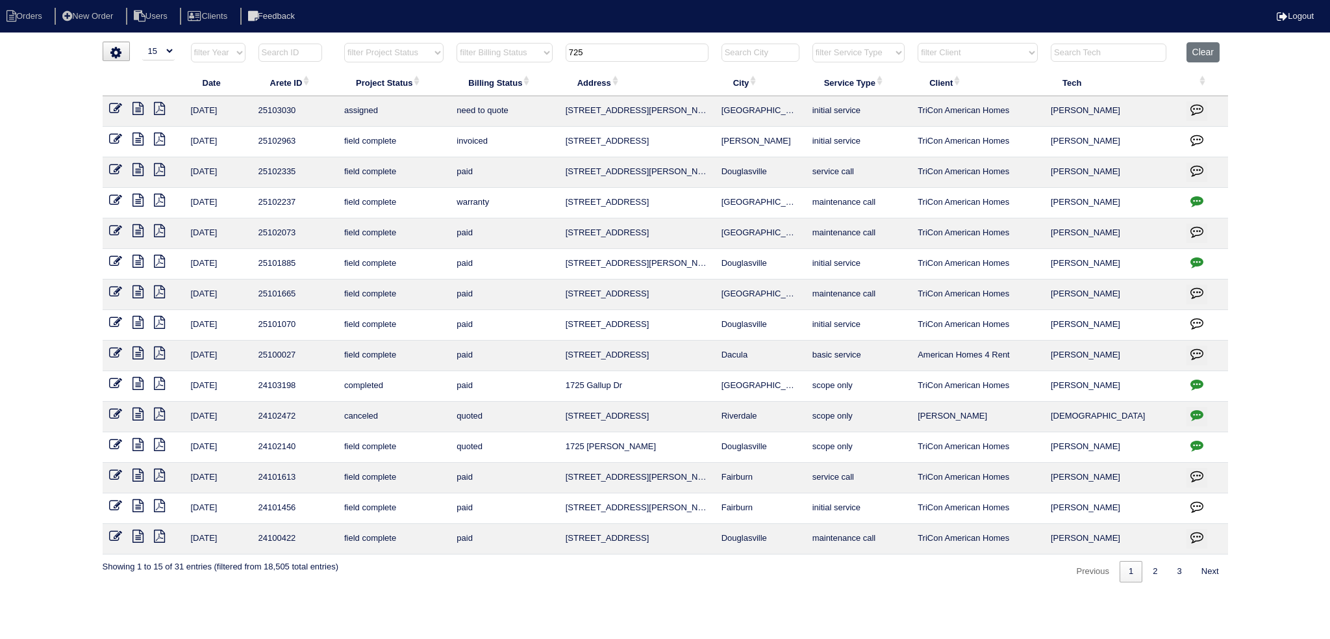
type input "725"
click at [637, 42] on th "725" at bounding box center [637, 55] width 156 height 27
click at [633, 62] on th "725" at bounding box center [637, 55] width 156 height 27
click at [636, 55] on input "725" at bounding box center [637, 53] width 143 height 18
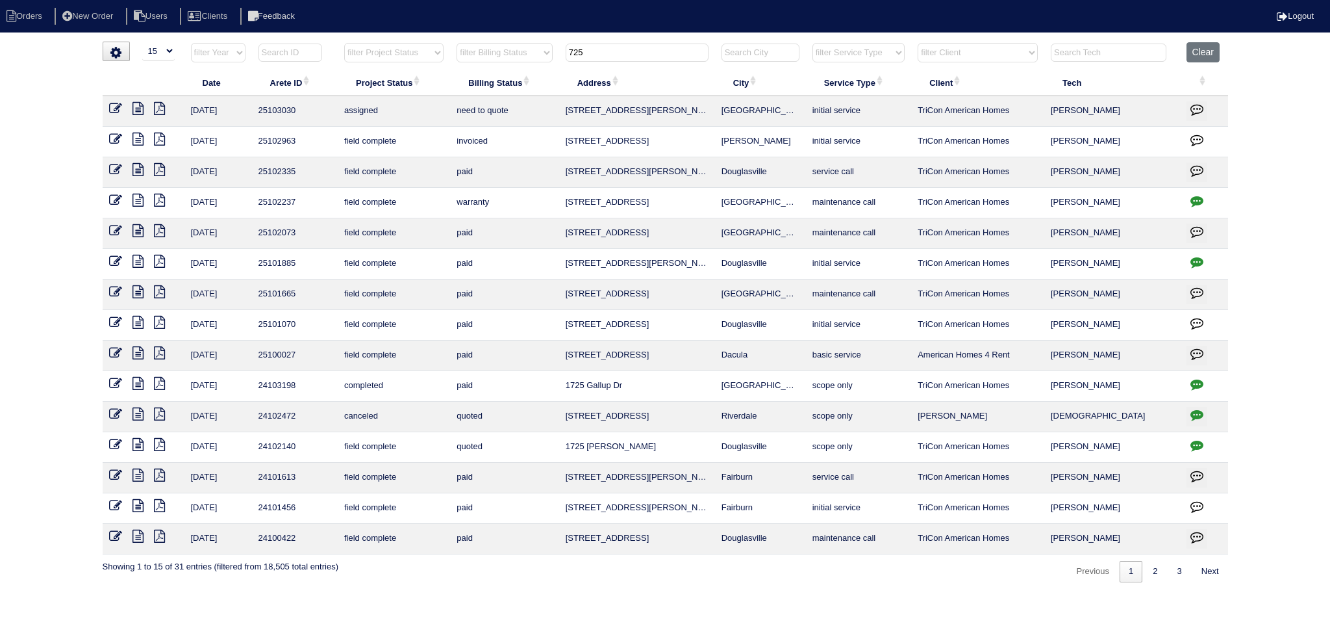
click at [636, 55] on input "725" at bounding box center [637, 53] width 143 height 18
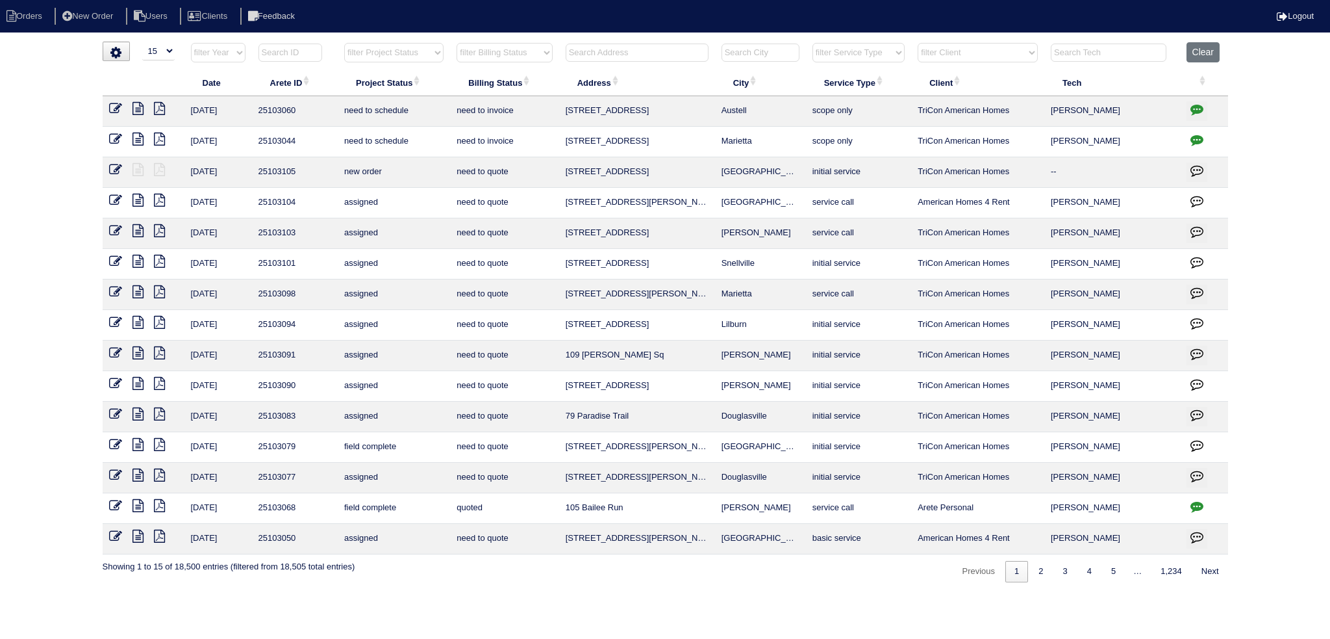
click at [652, 50] on input "text" at bounding box center [637, 53] width 143 height 18
click at [668, 52] on input "text" at bounding box center [637, 53] width 143 height 18
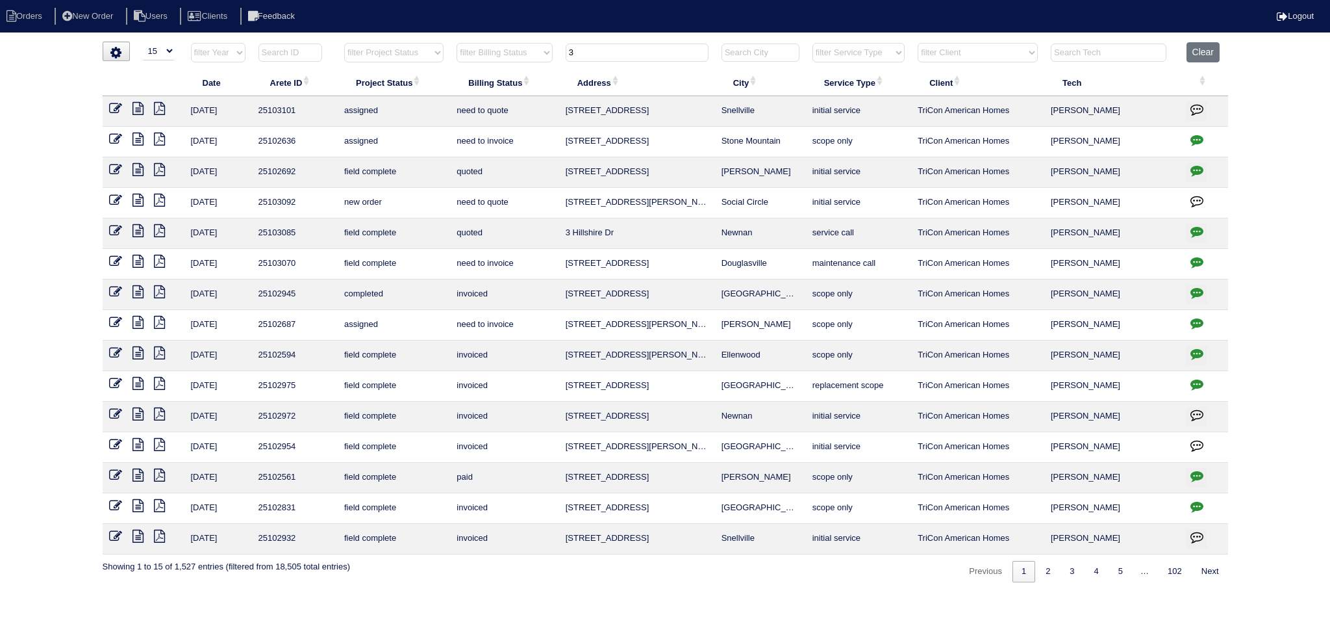
type input "3"
click at [140, 231] on icon at bounding box center [138, 230] width 11 height 13
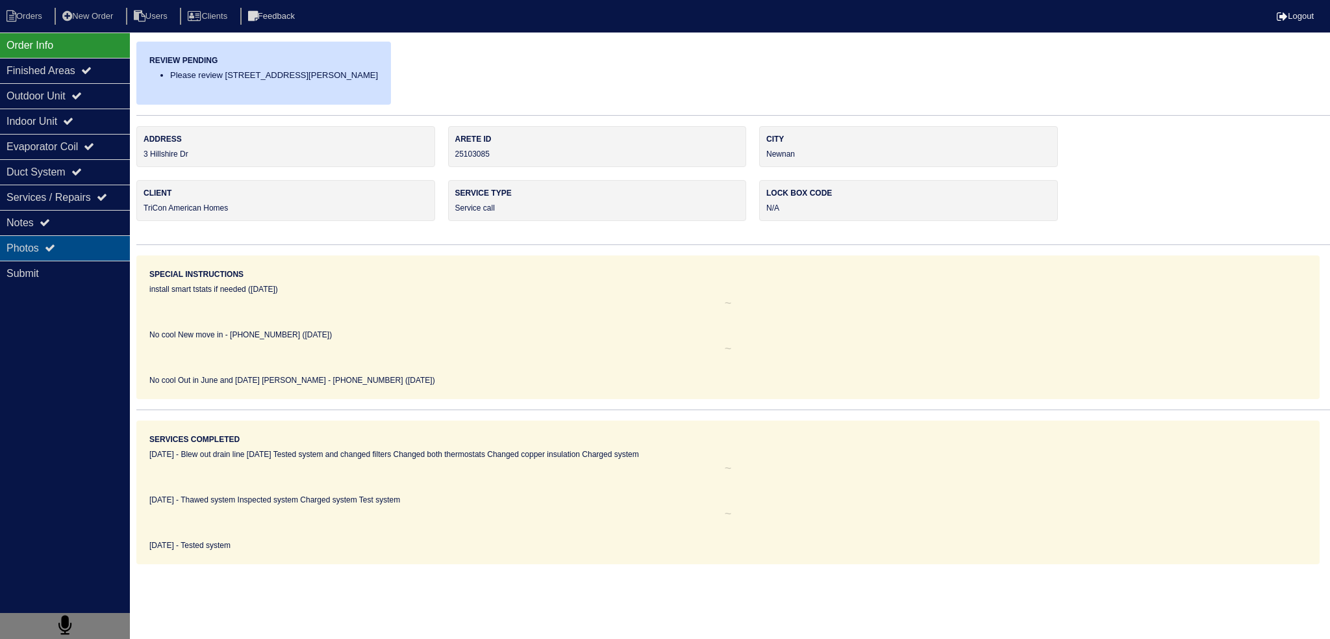
click at [104, 245] on div "Photos" at bounding box center [65, 247] width 130 height 25
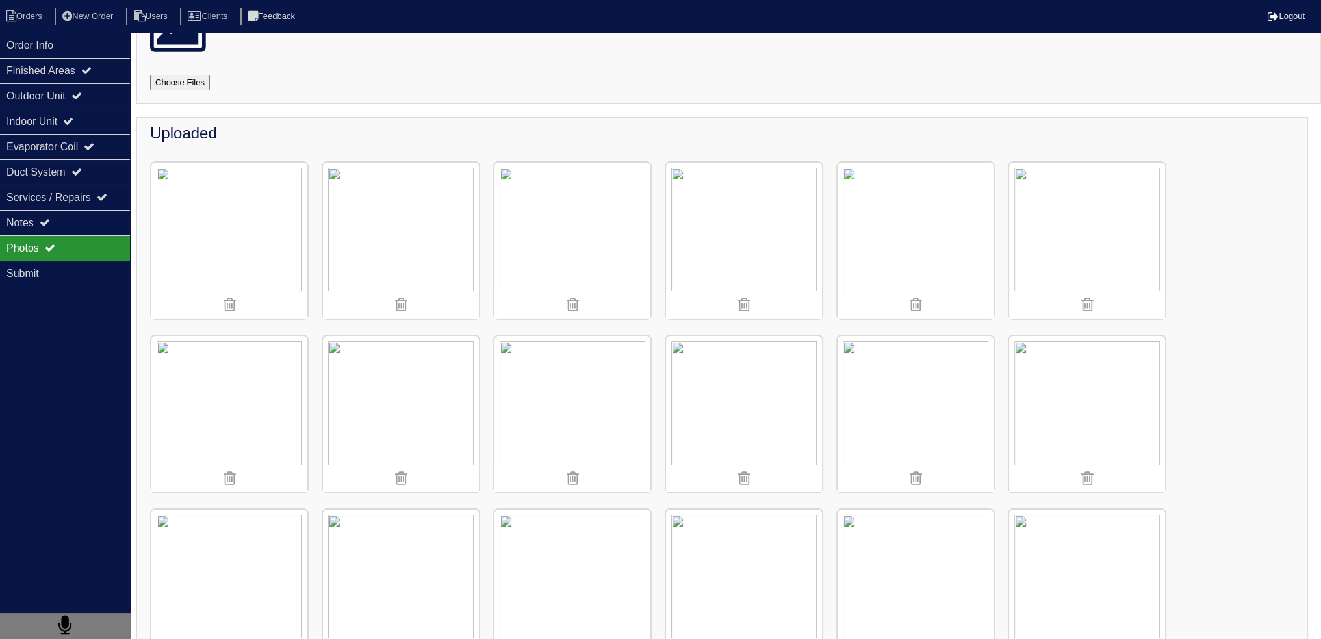
scroll to position [64, 0]
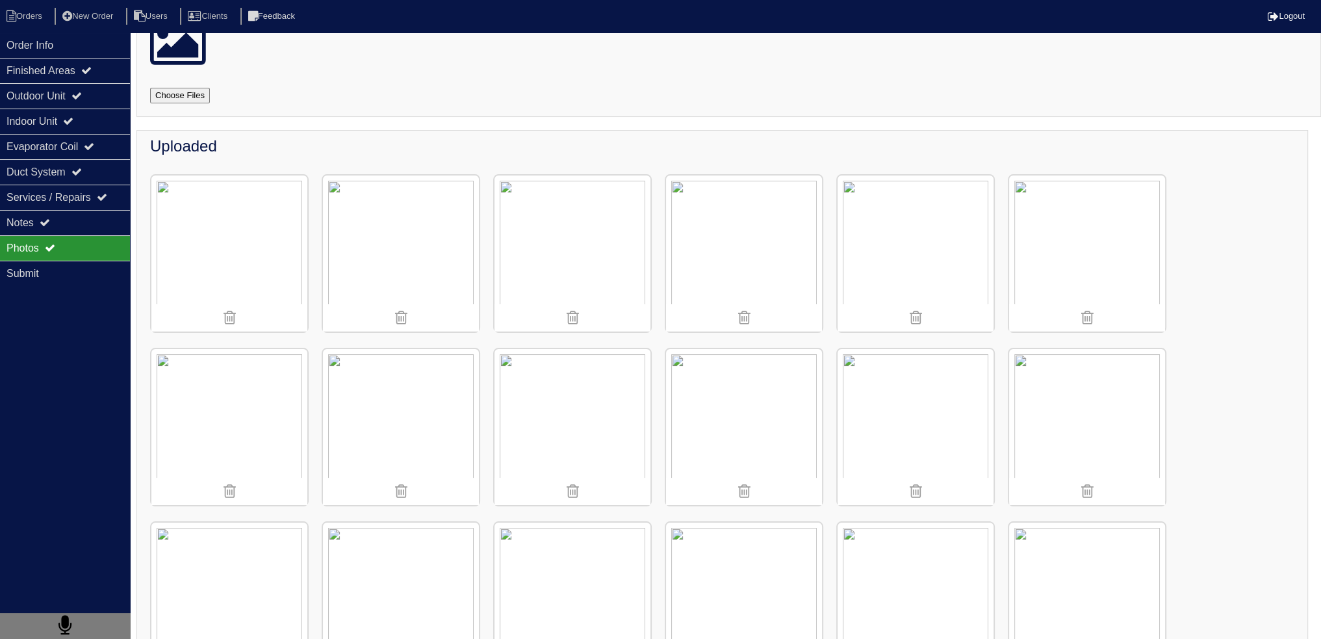
click at [919, 393] on img at bounding box center [915, 427] width 156 height 156
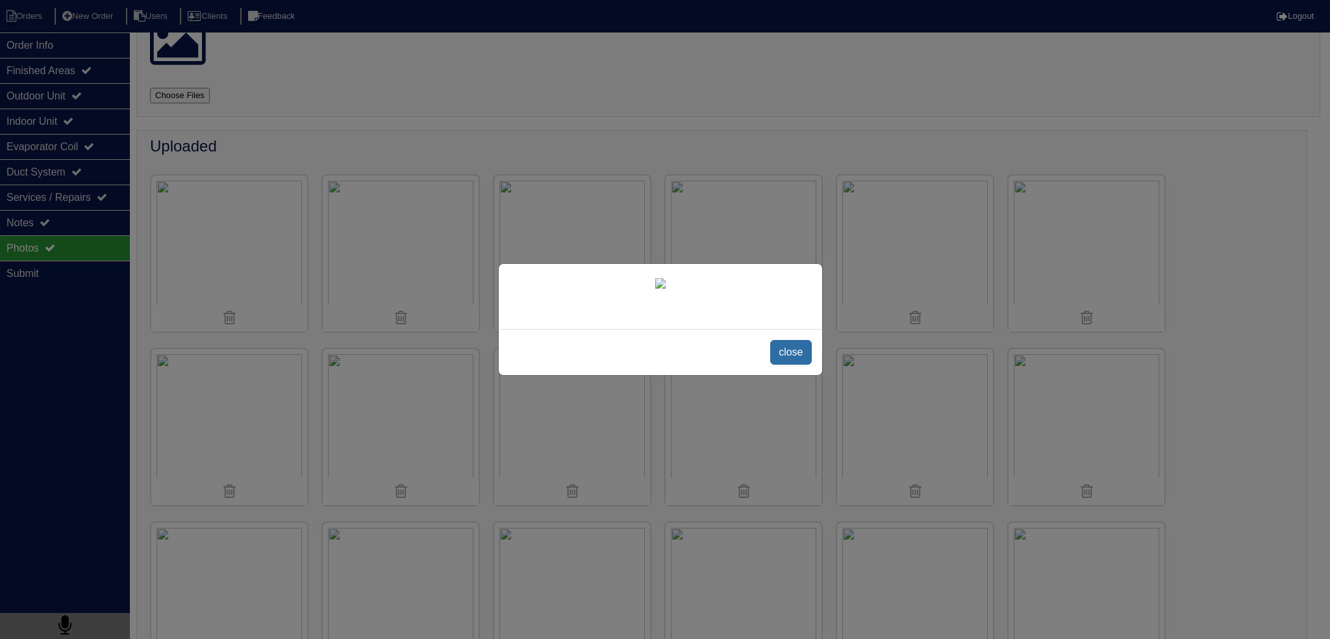
click at [792, 364] on span "close" at bounding box center [790, 352] width 41 height 25
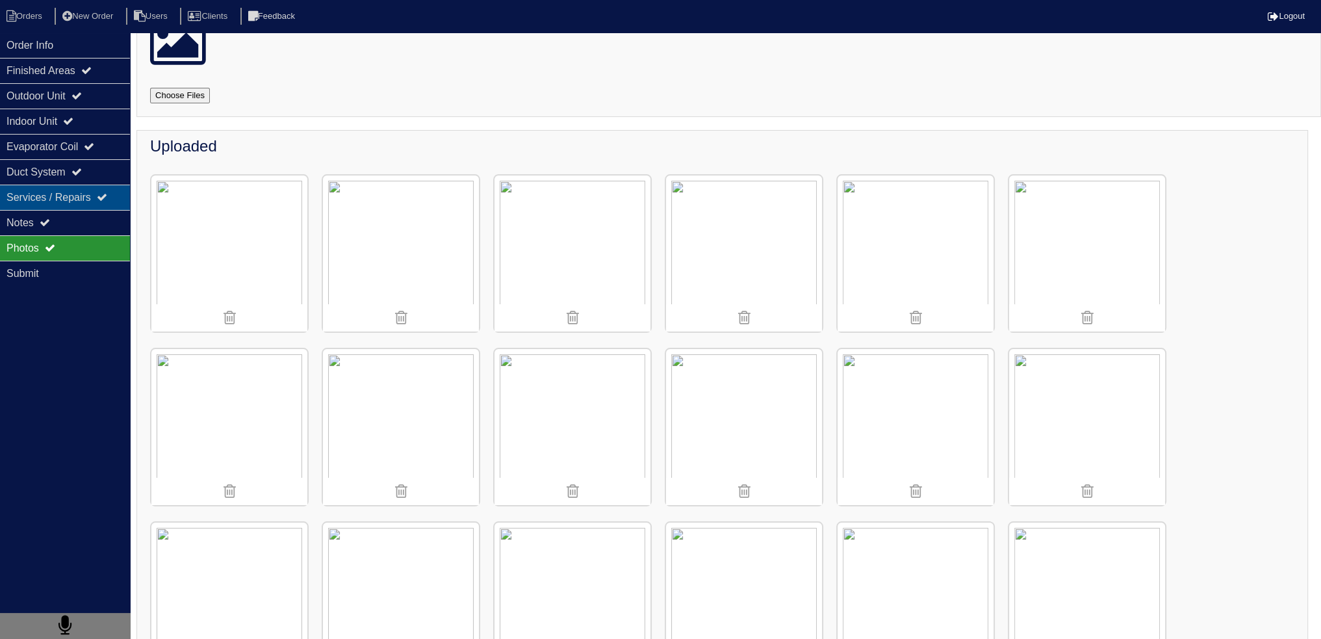
click at [52, 207] on div "Services / Repairs" at bounding box center [65, 196] width 130 height 25
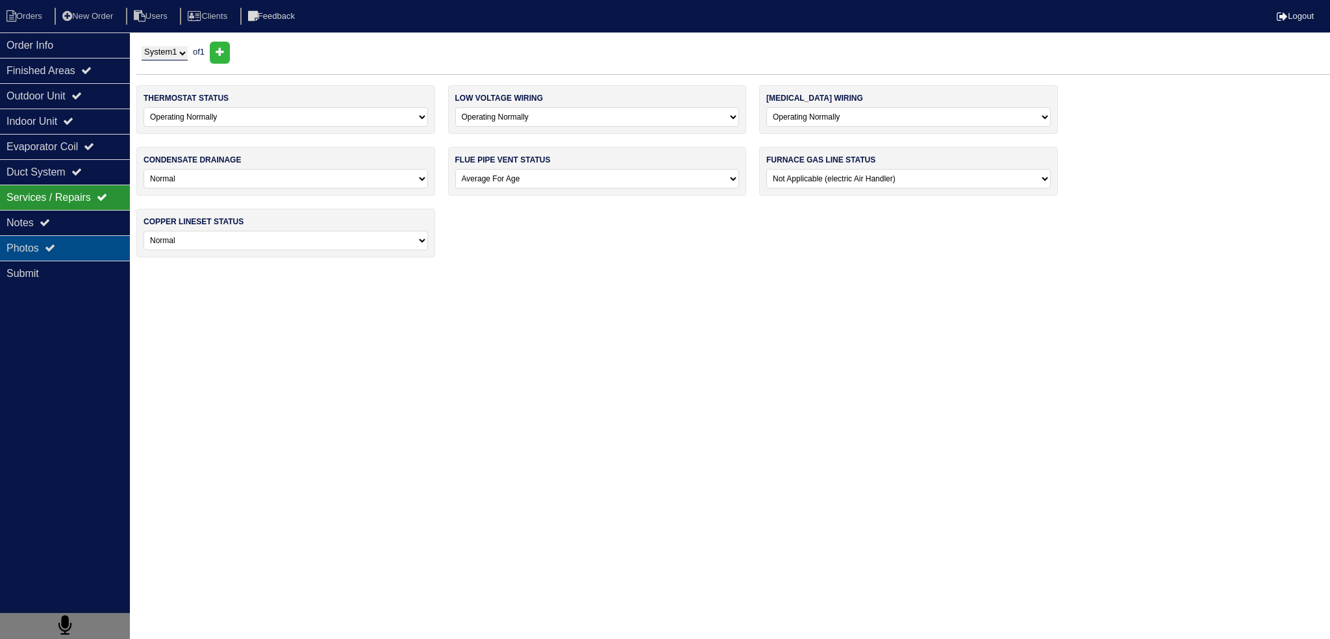
click at [43, 238] on div "Photos" at bounding box center [65, 247] width 130 height 25
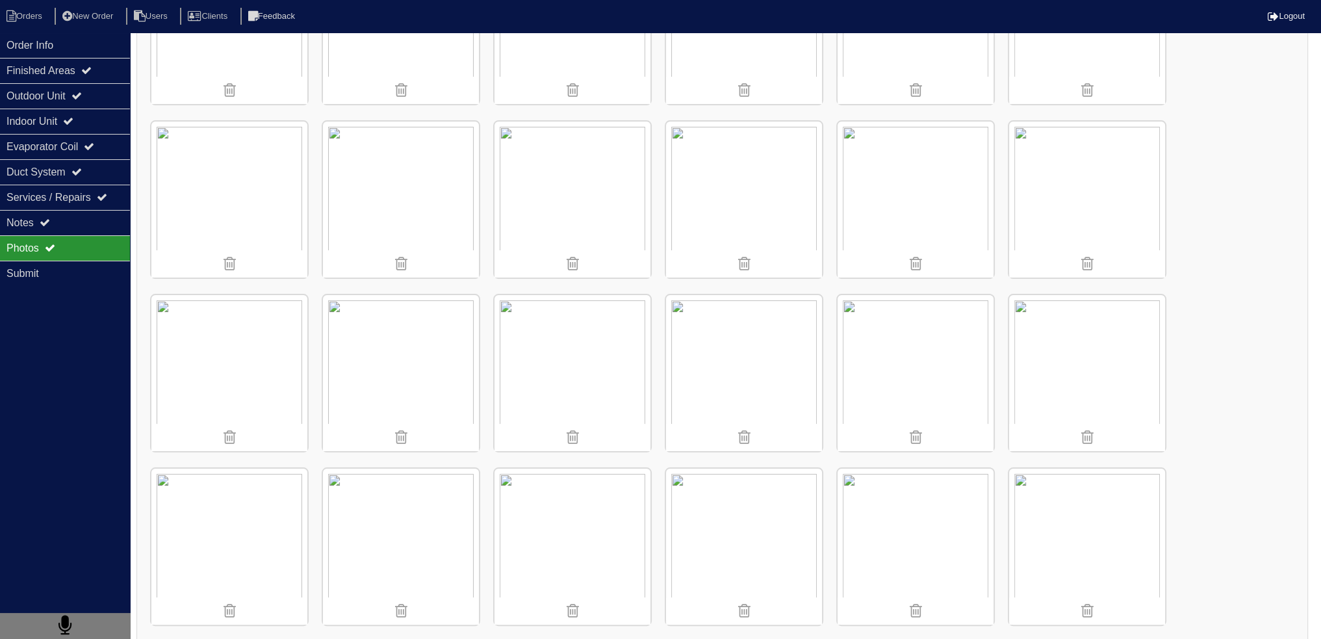
scroll to position [260, 0]
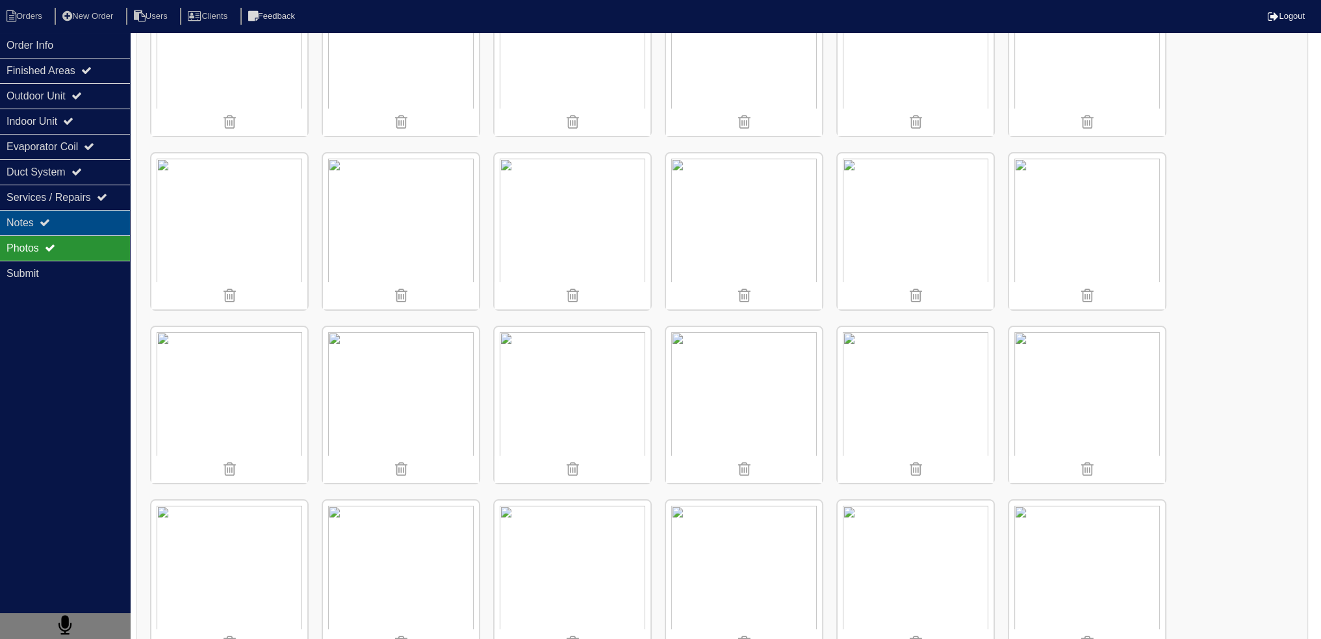
click at [114, 220] on div "Notes" at bounding box center [65, 222] width 130 height 25
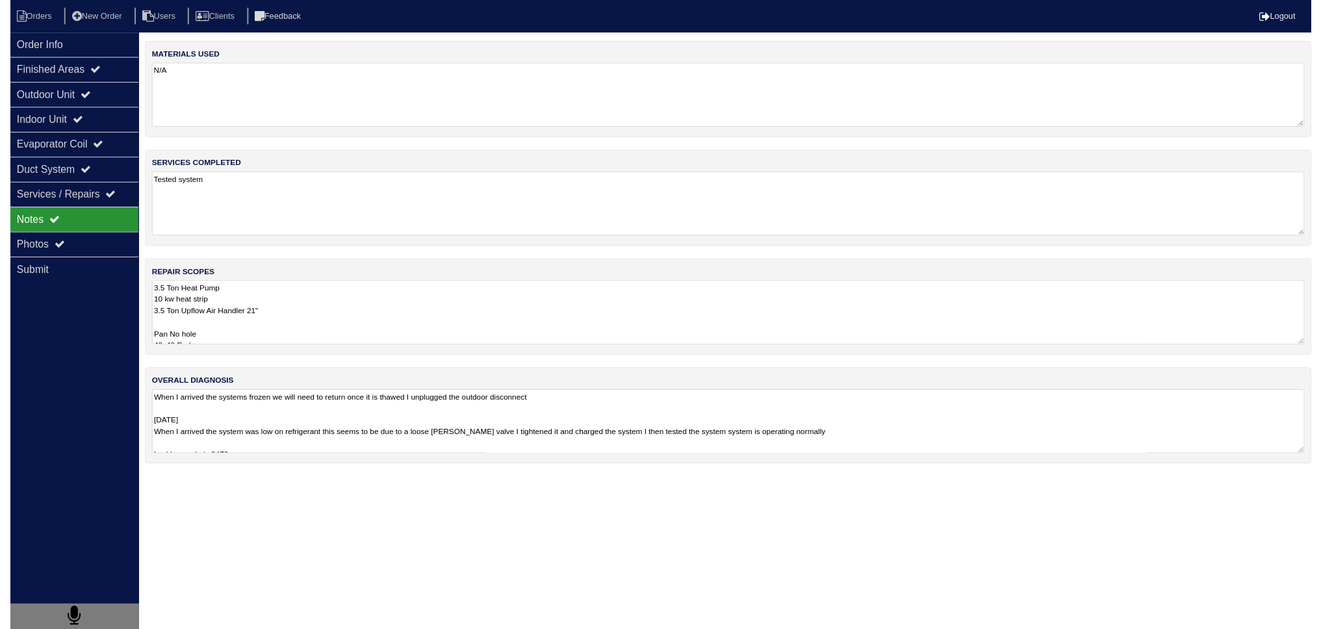
scroll to position [0, 0]
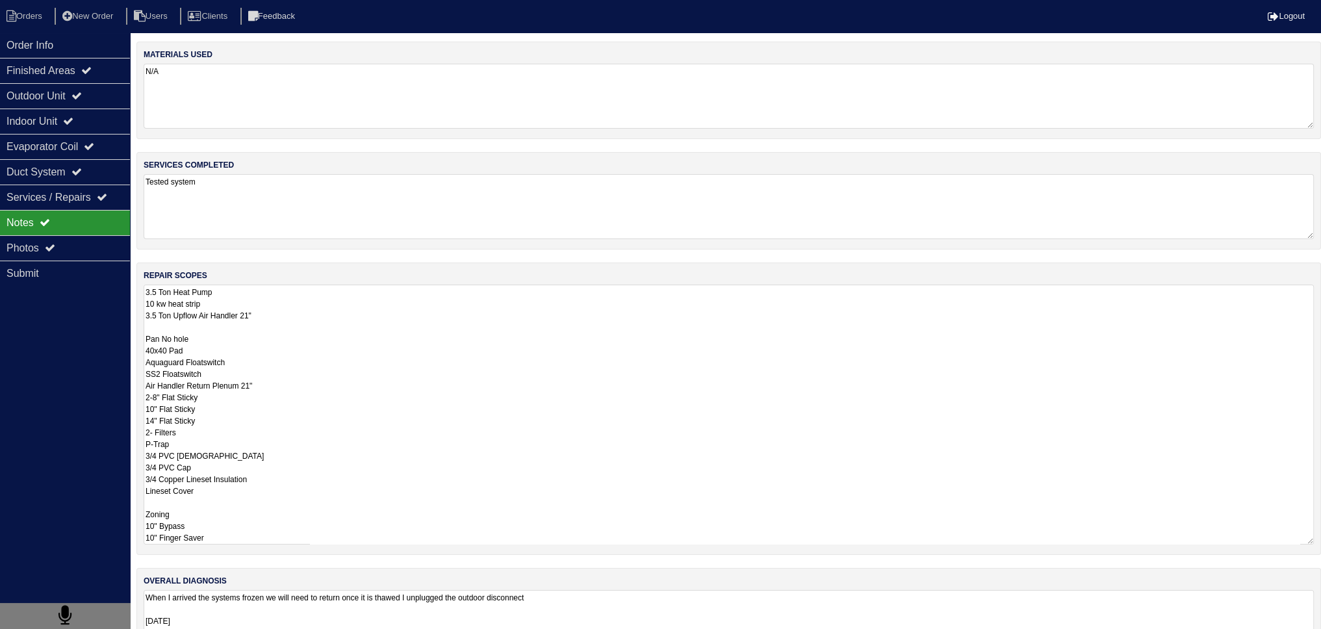
click at [281, 285] on textarea "3.5 Ton Heat Pump 10 kw heat strip 3.5 Ton Upflow Air Handler 21" Pan No hole 4…" at bounding box center [729, 415] width 1170 height 260
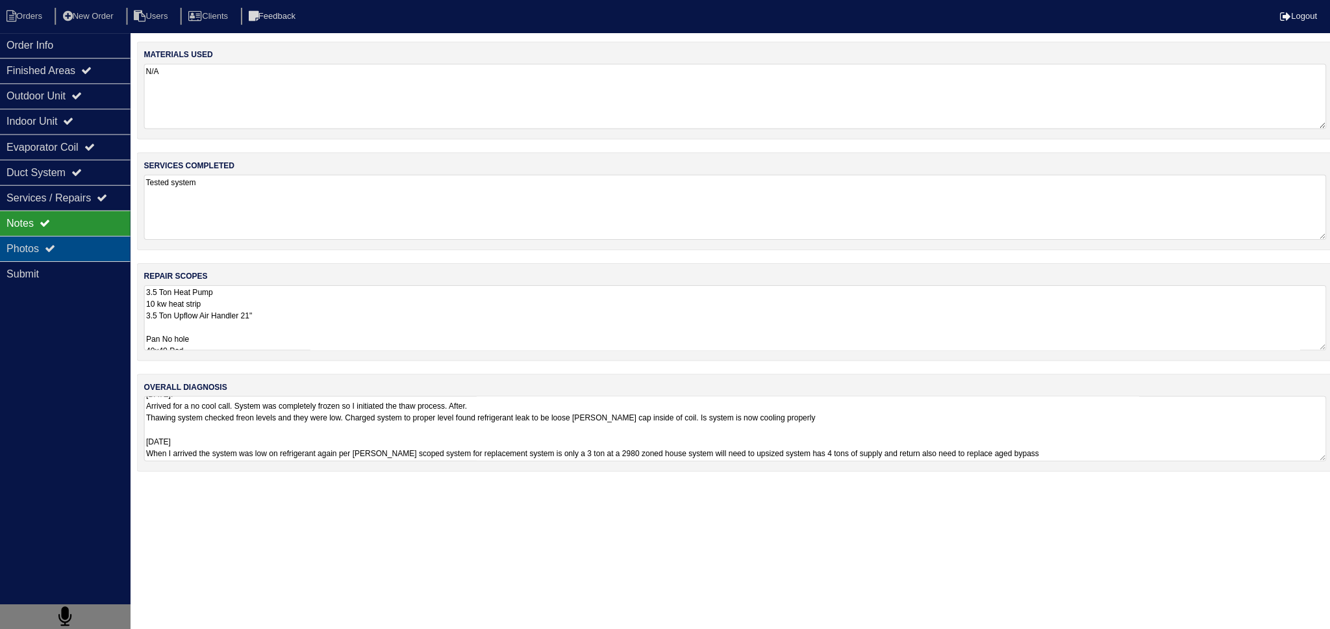
click at [62, 252] on div "Photos" at bounding box center [65, 247] width 130 height 25
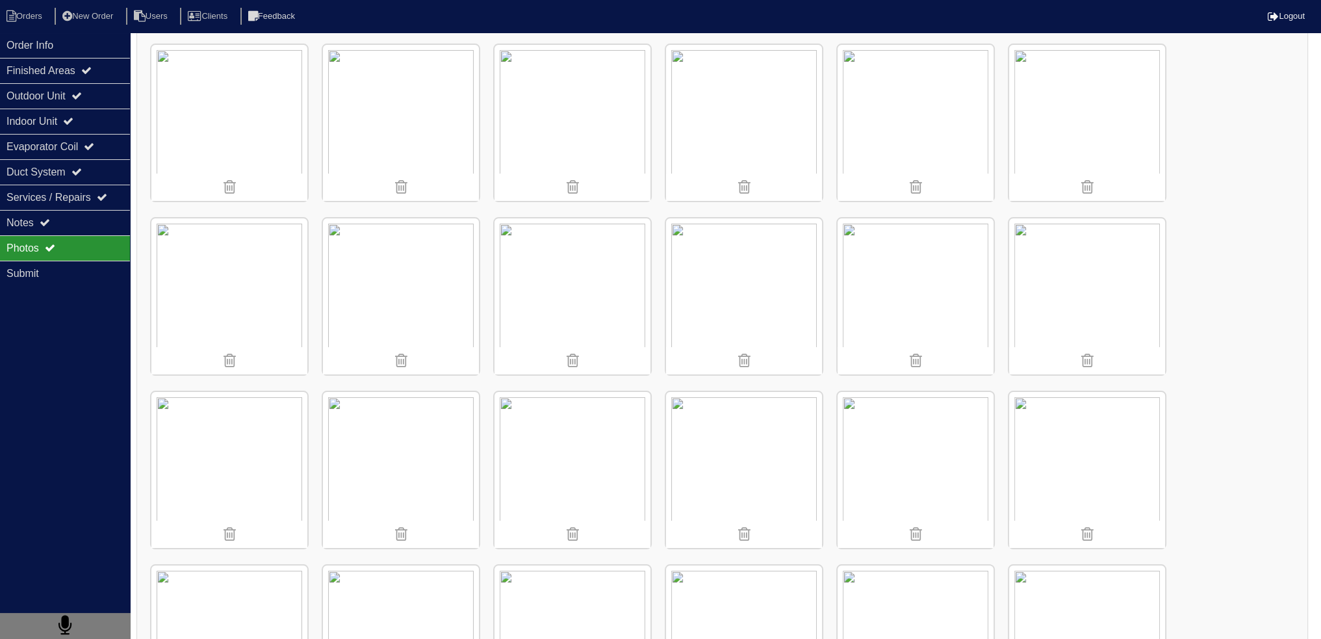
scroll to position [455, 0]
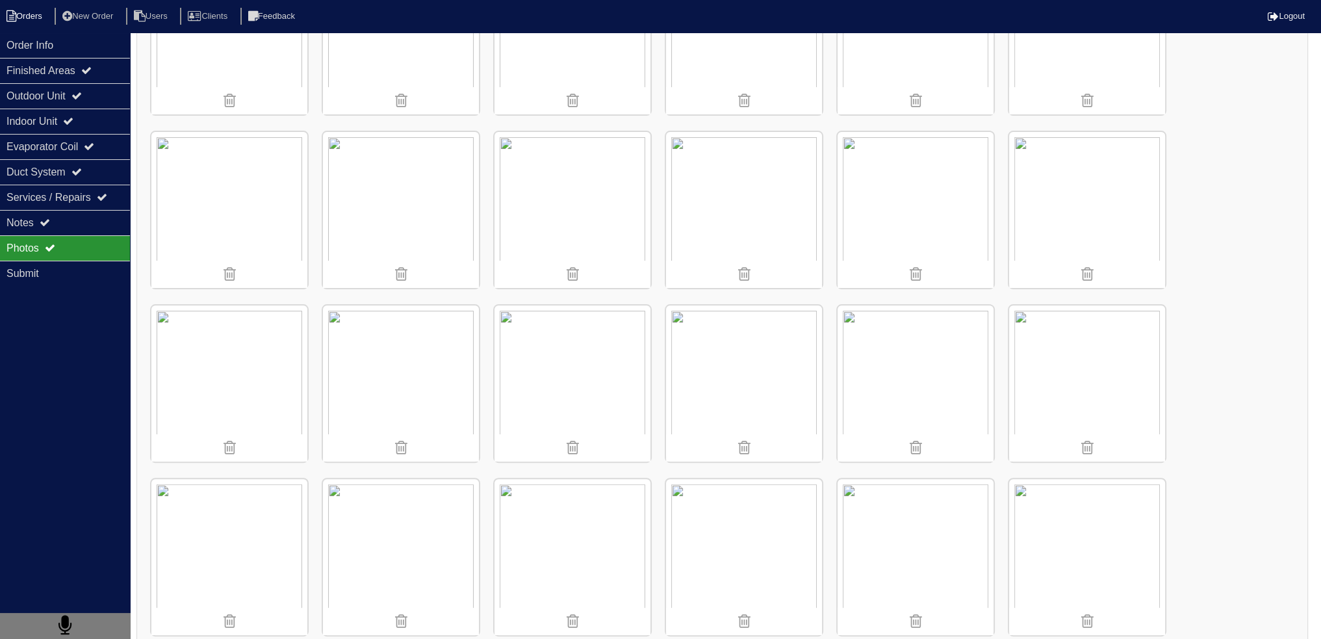
click at [21, 24] on li "Orders" at bounding box center [26, 17] width 53 height 18
click at [23, 19] on li "Orders" at bounding box center [26, 17] width 53 height 18
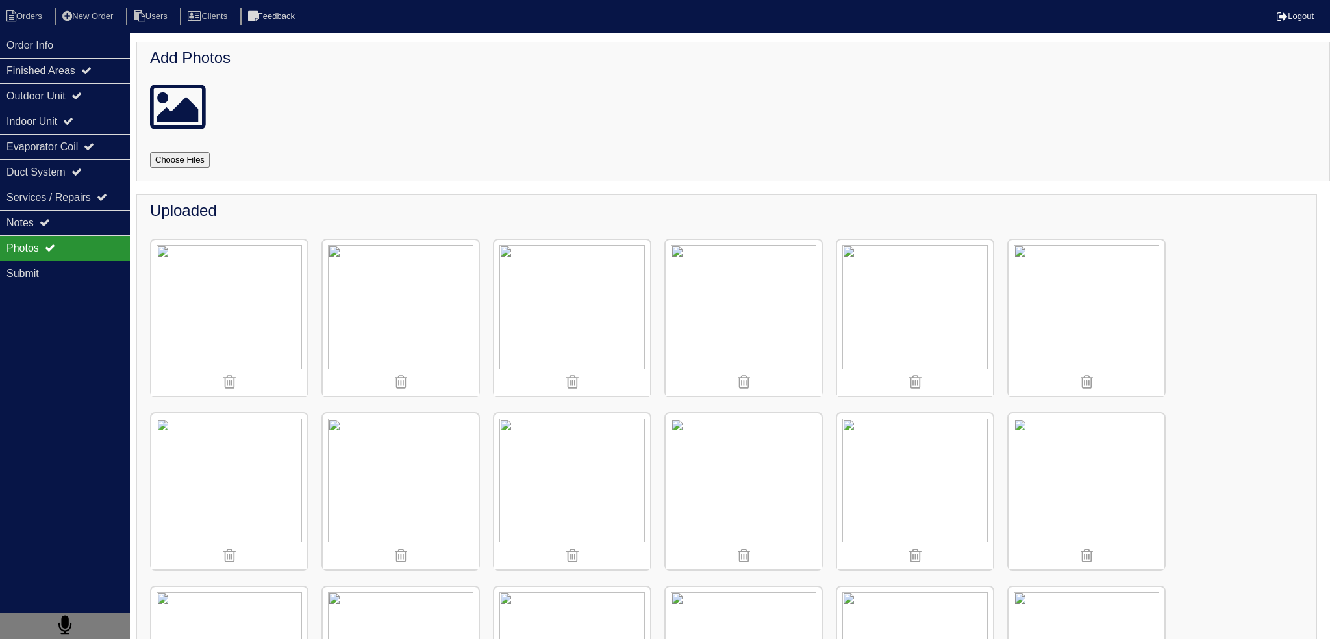
select select "15"
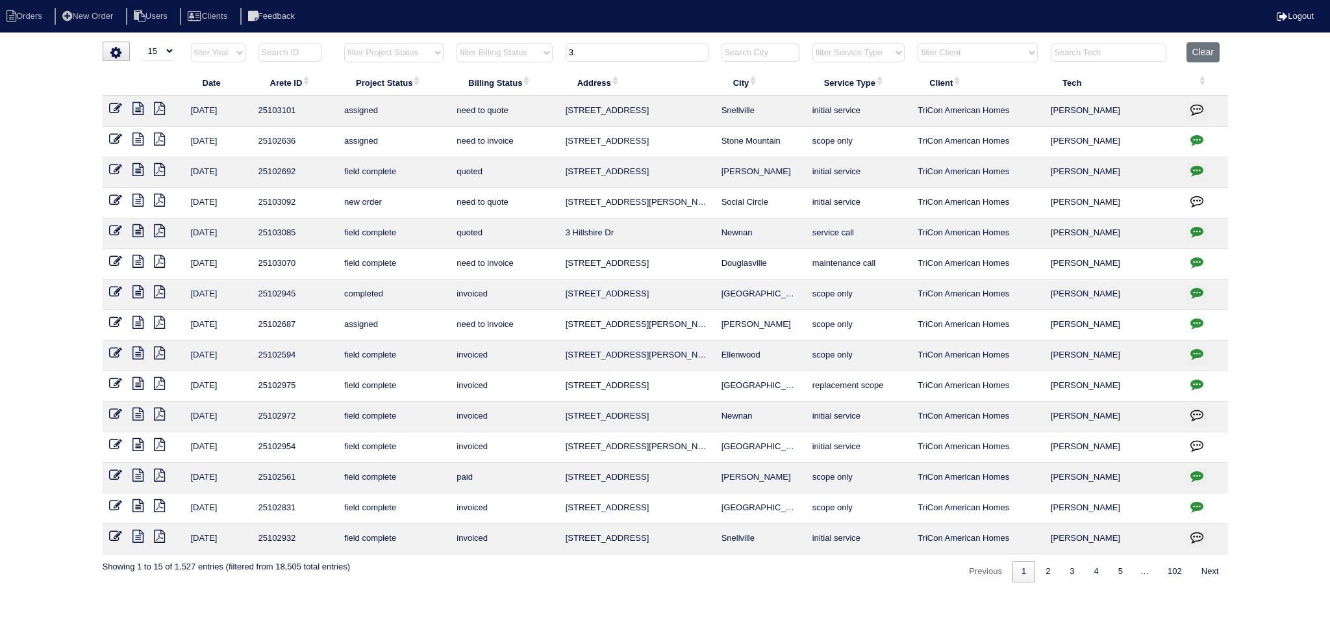
click at [660, 51] on input "3" at bounding box center [637, 53] width 143 height 18
type input "3"
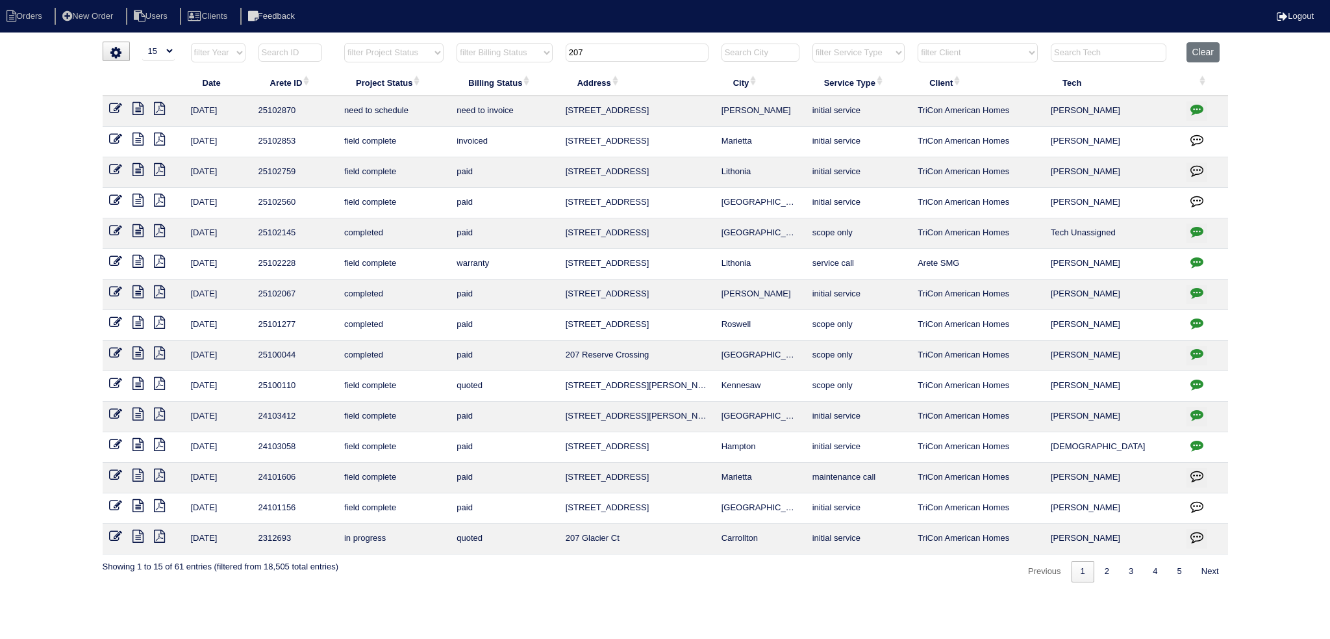
type input "207"
click at [111, 110] on icon at bounding box center [115, 108] width 13 height 13
click at [133, 106] on icon at bounding box center [138, 108] width 11 height 13
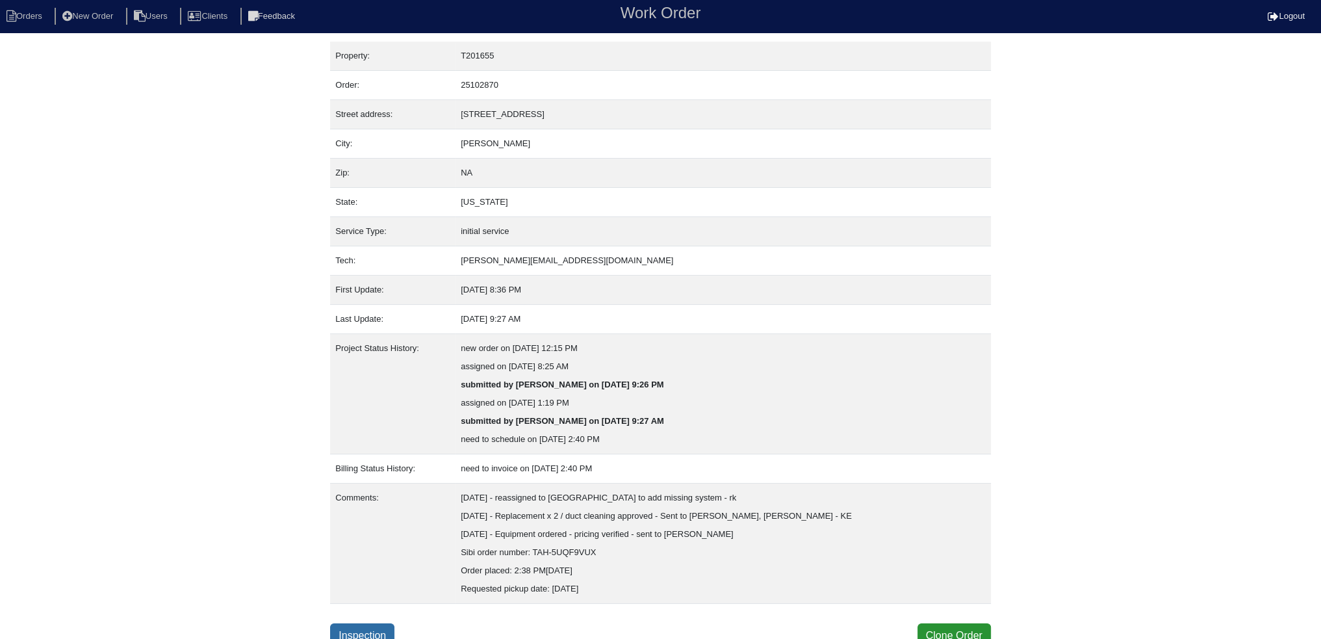
click at [386, 628] on link "Inspection" at bounding box center [362, 635] width 64 height 25
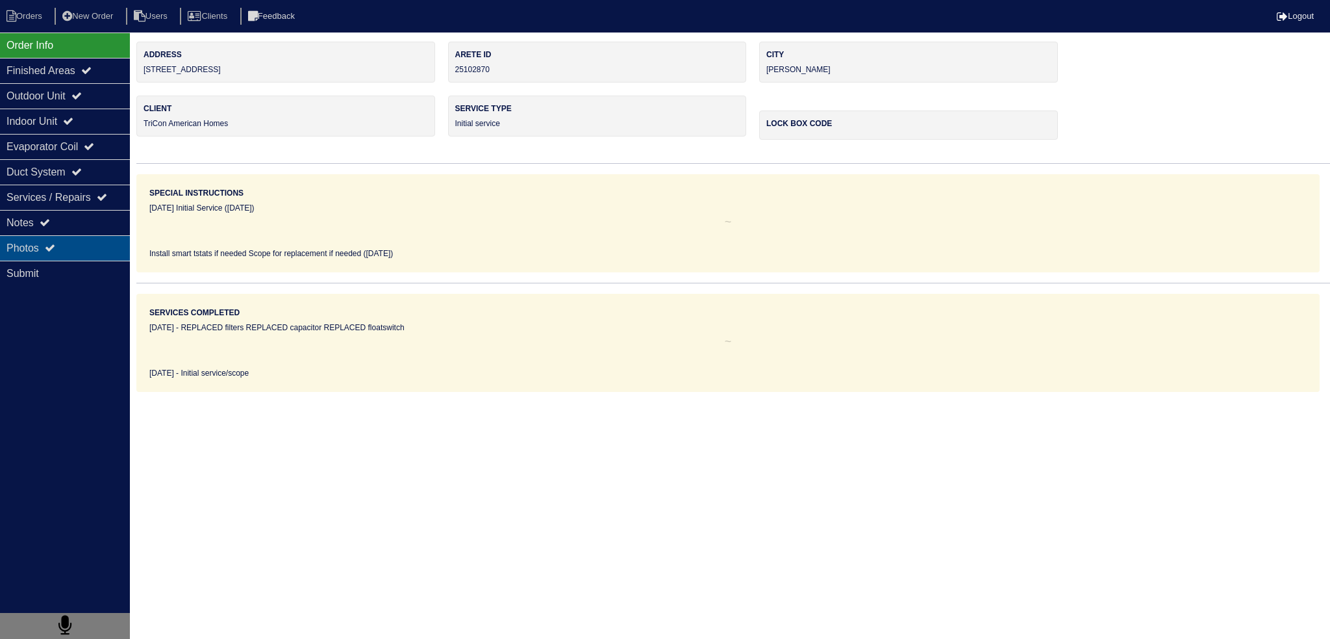
click at [96, 238] on div "Photos" at bounding box center [65, 247] width 130 height 25
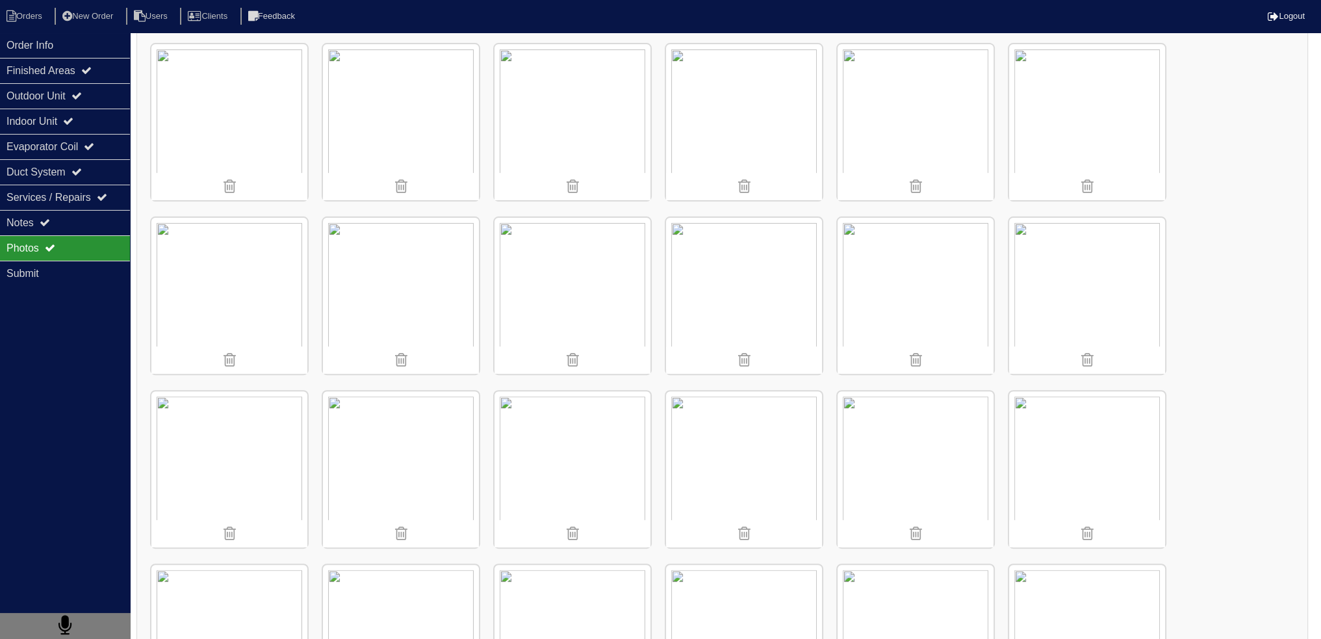
scroll to position [387, 0]
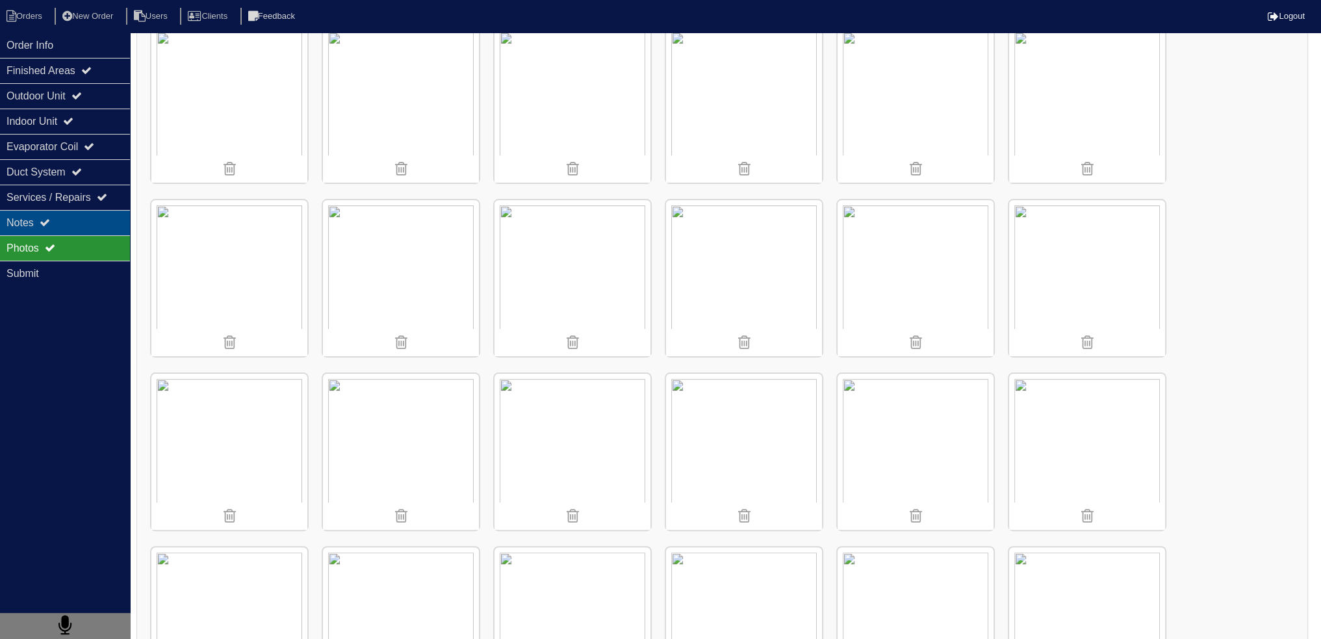
drag, startPoint x: 94, startPoint y: 222, endPoint x: 96, endPoint y: 231, distance: 8.8
click at [95, 223] on div "Notes" at bounding box center [65, 222] width 130 height 25
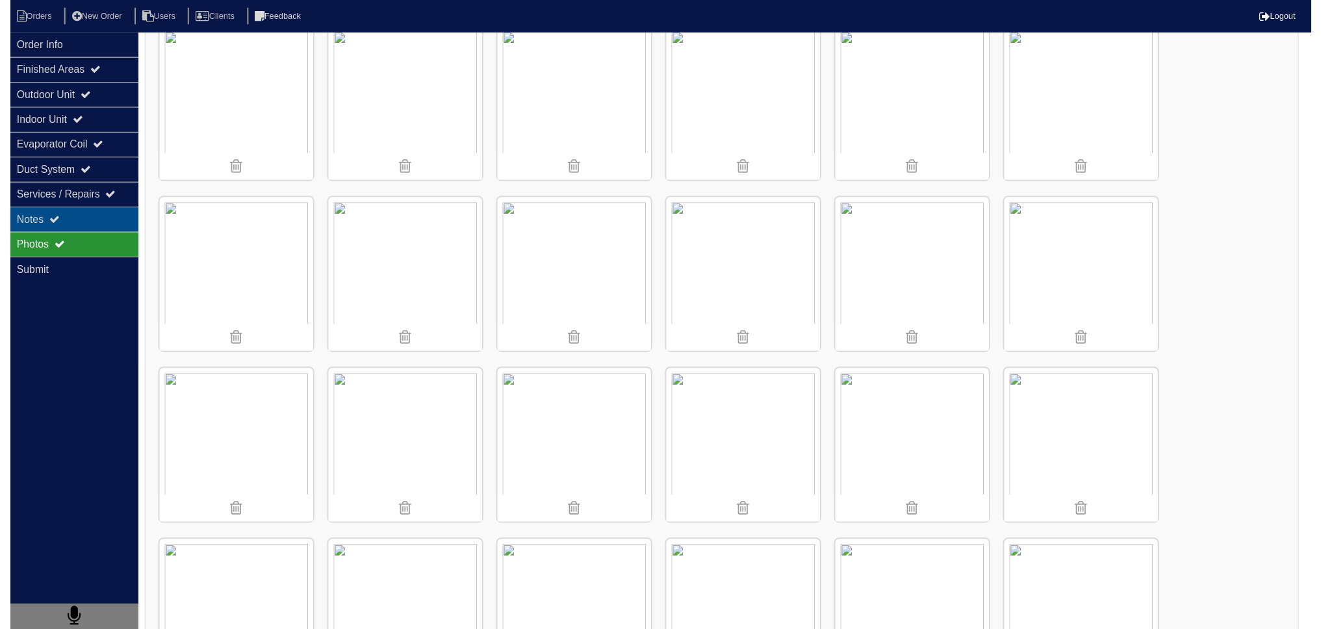
scroll to position [0, 0]
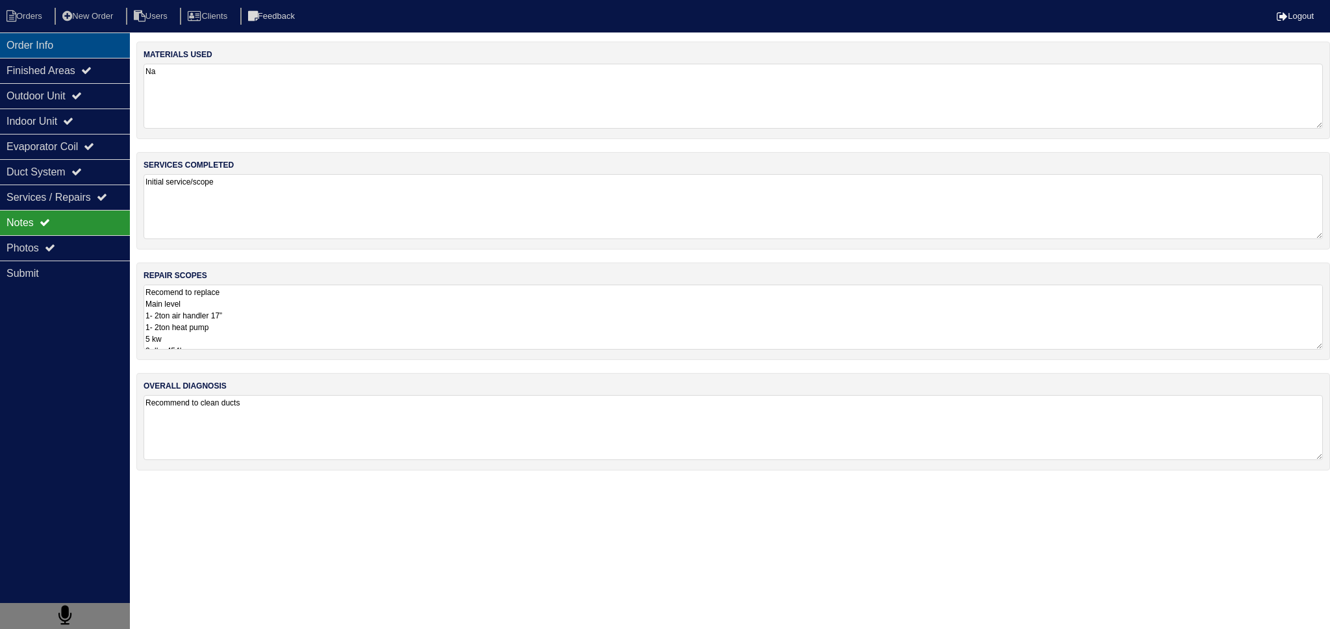
click at [95, 46] on div "Order Info" at bounding box center [65, 44] width 130 height 25
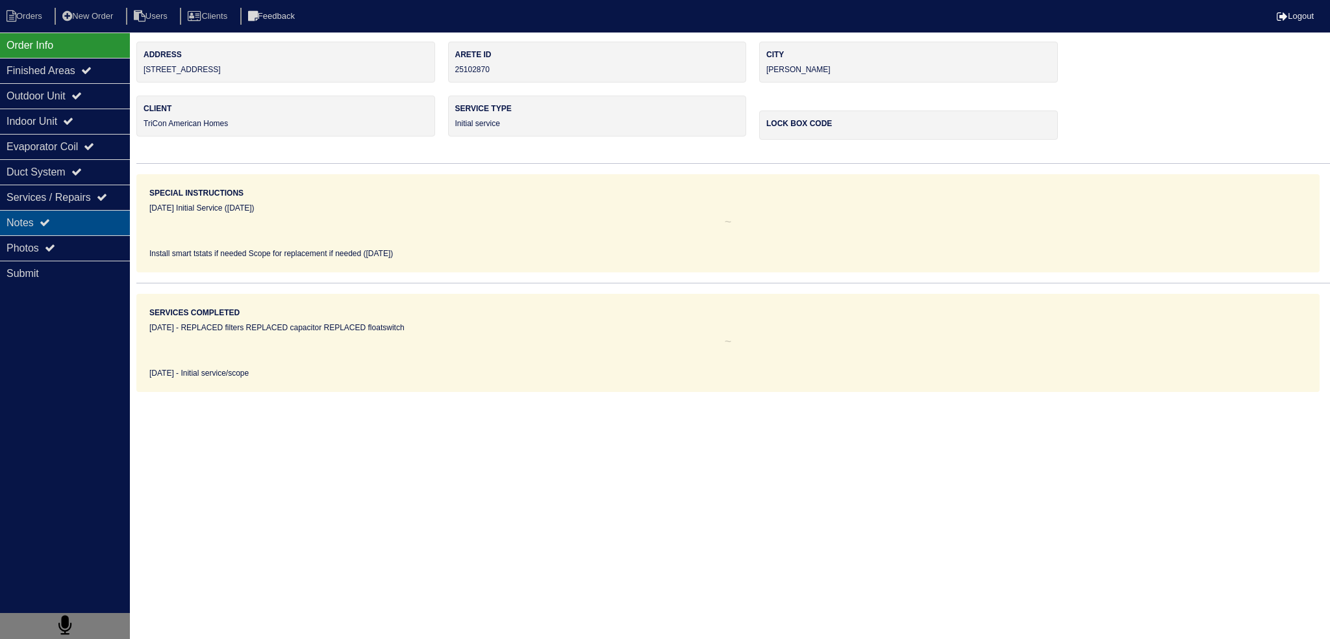
click at [74, 226] on div "Notes" at bounding box center [65, 222] width 130 height 25
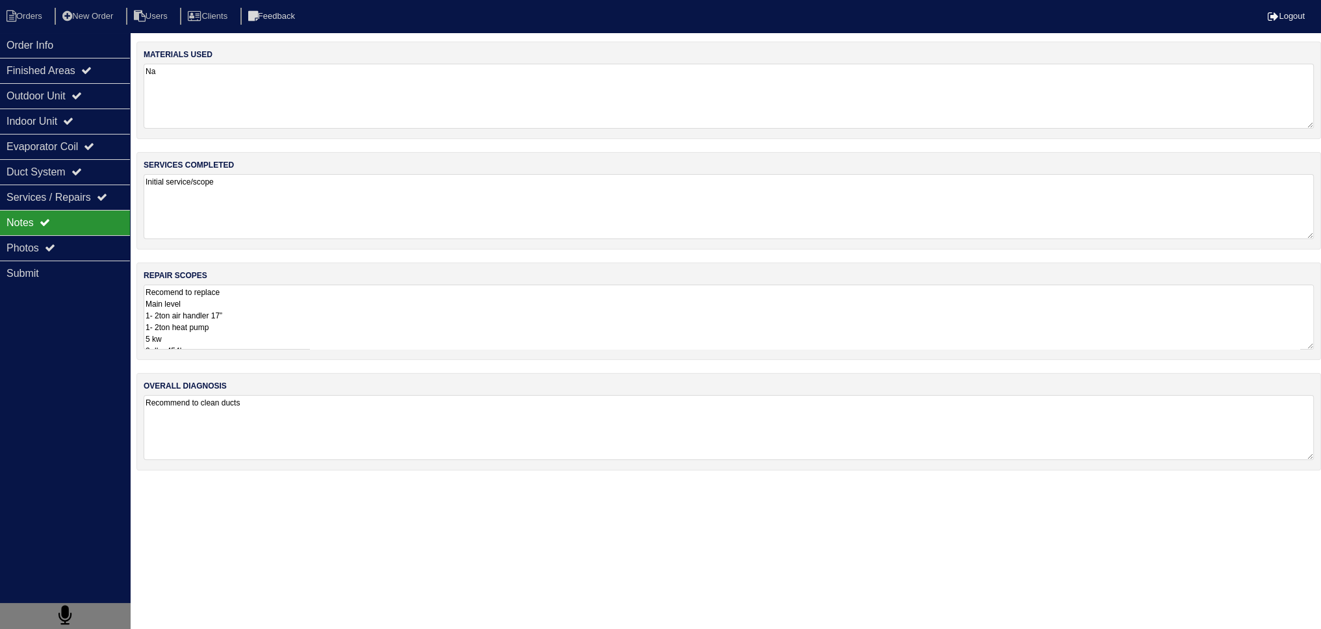
click at [286, 324] on textarea "Recomend to replace Main level 1- 2ton air handler 17” 1- 2ton heat pump 5 kw 2…" at bounding box center [729, 317] width 1170 height 65
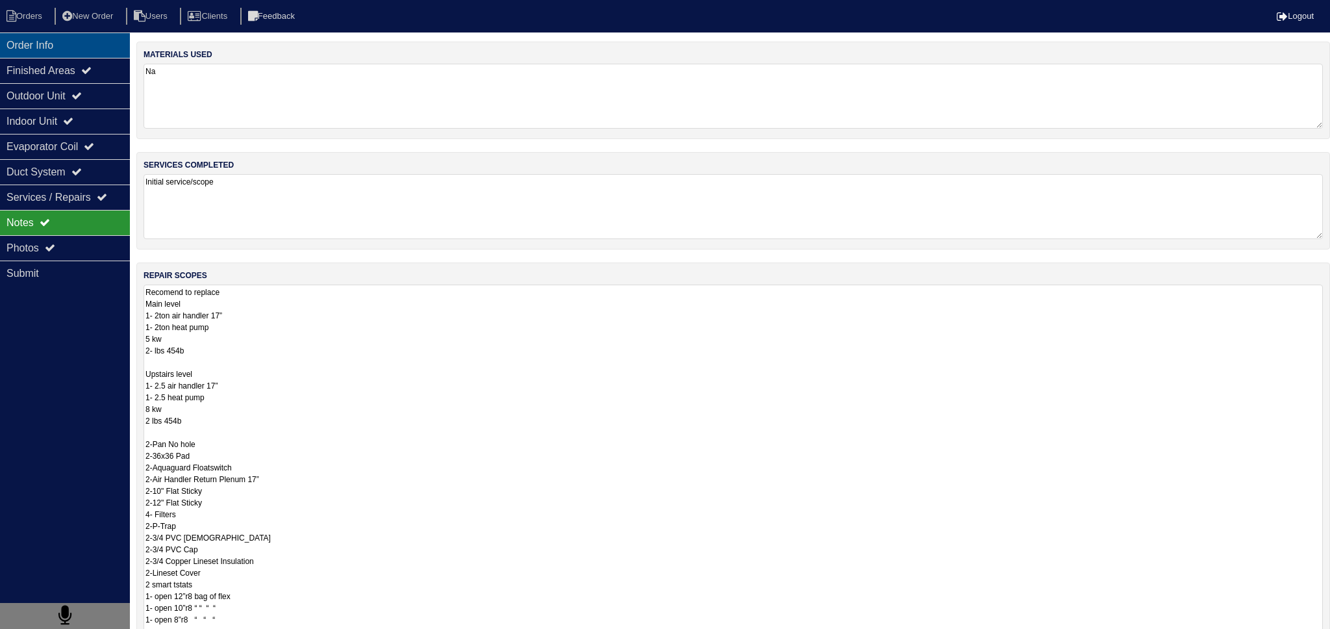
click at [73, 54] on div "Order Info" at bounding box center [65, 44] width 130 height 25
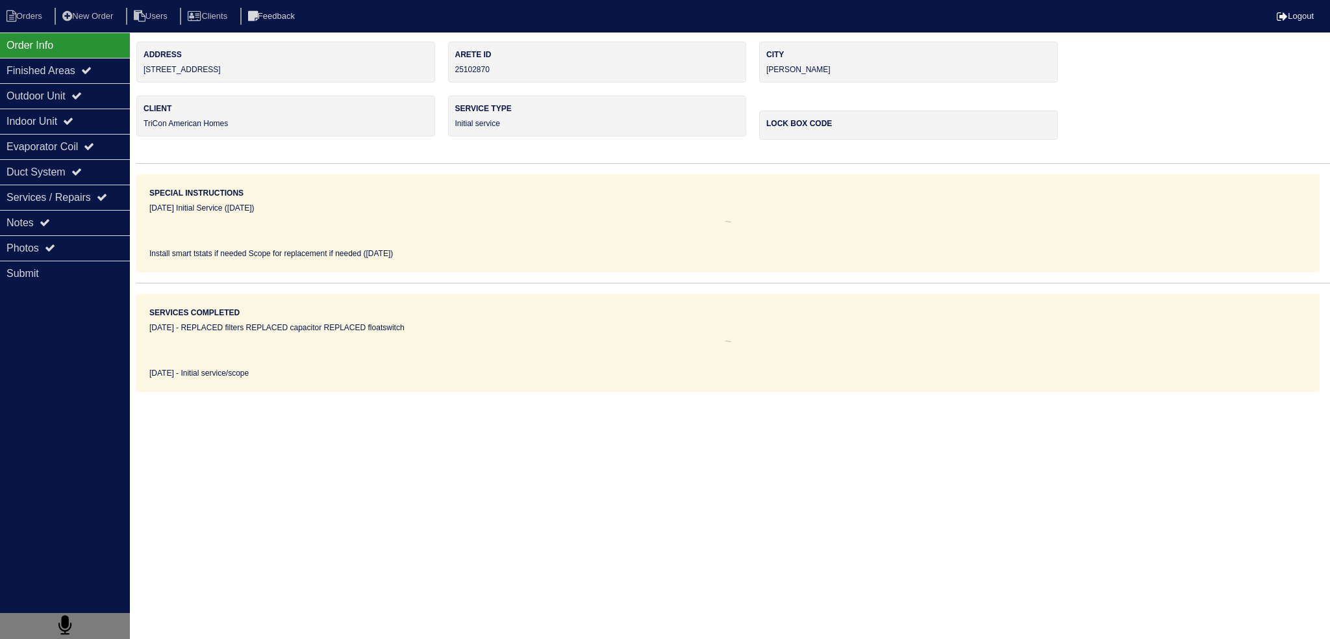
click at [70, 56] on div "Order Info" at bounding box center [65, 44] width 130 height 25
